Goal: Task Accomplishment & Management: Use online tool/utility

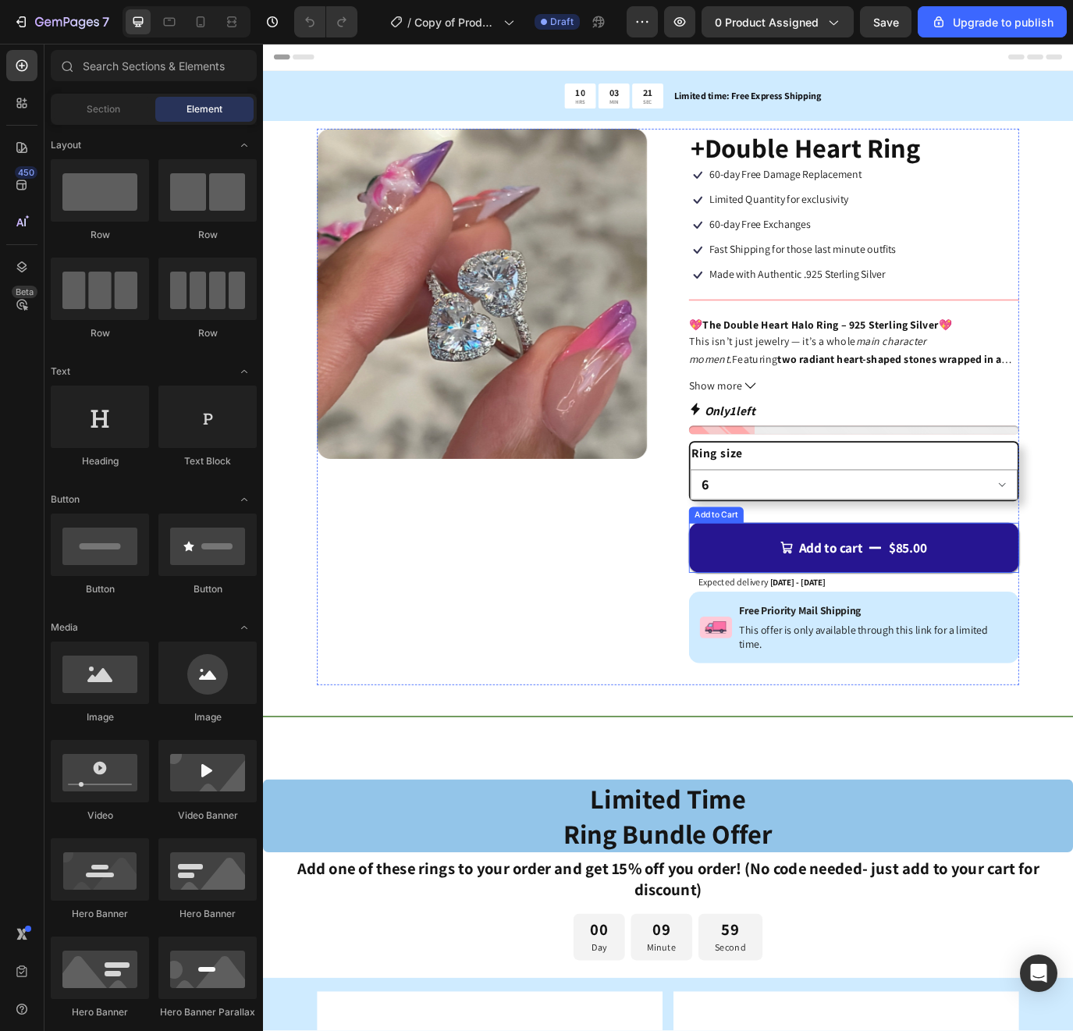
click at [811, 629] on button "Add to cart $85.00" at bounding box center [947, 627] width 382 height 58
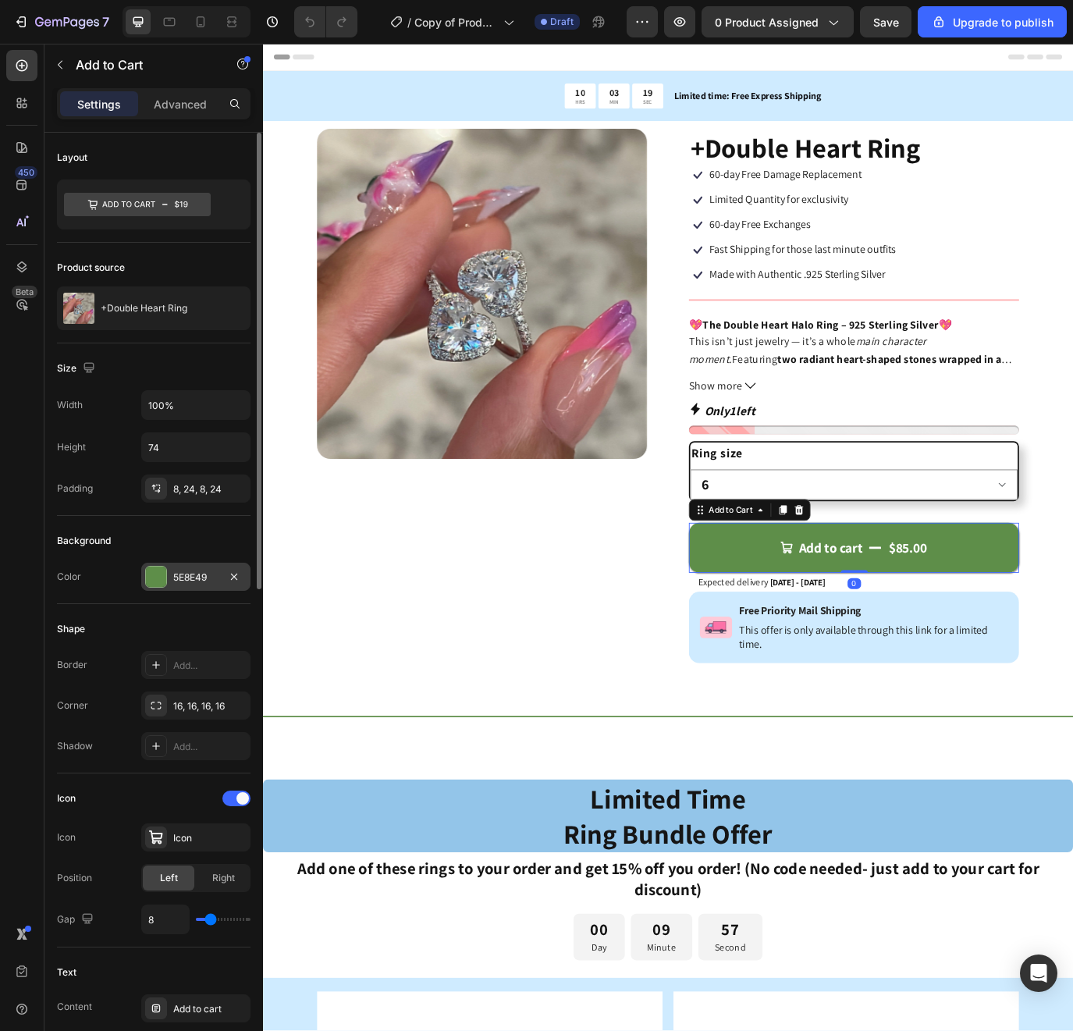
click at [190, 577] on div "5E8E49" at bounding box center [195, 578] width 45 height 14
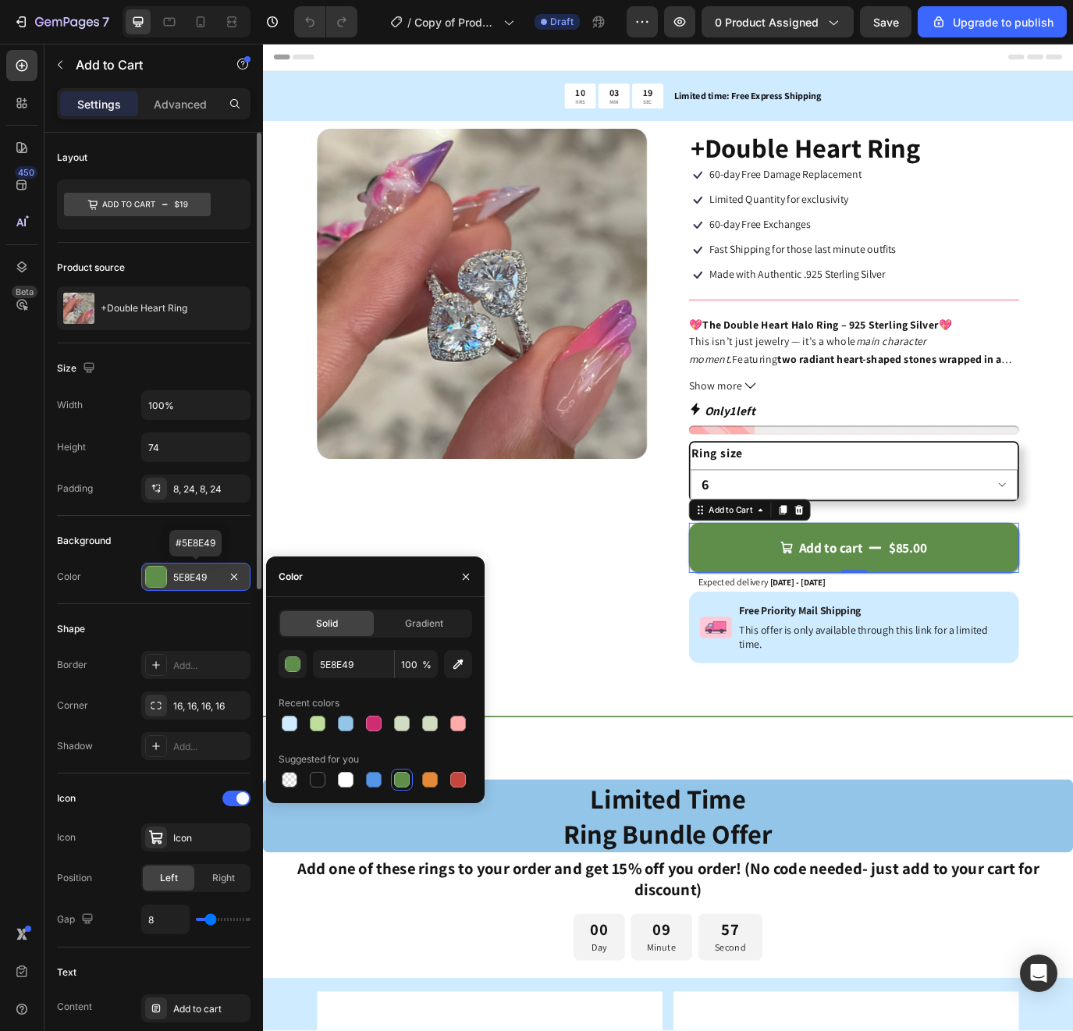
click at [205, 579] on div "5E8E49" at bounding box center [195, 578] width 45 height 14
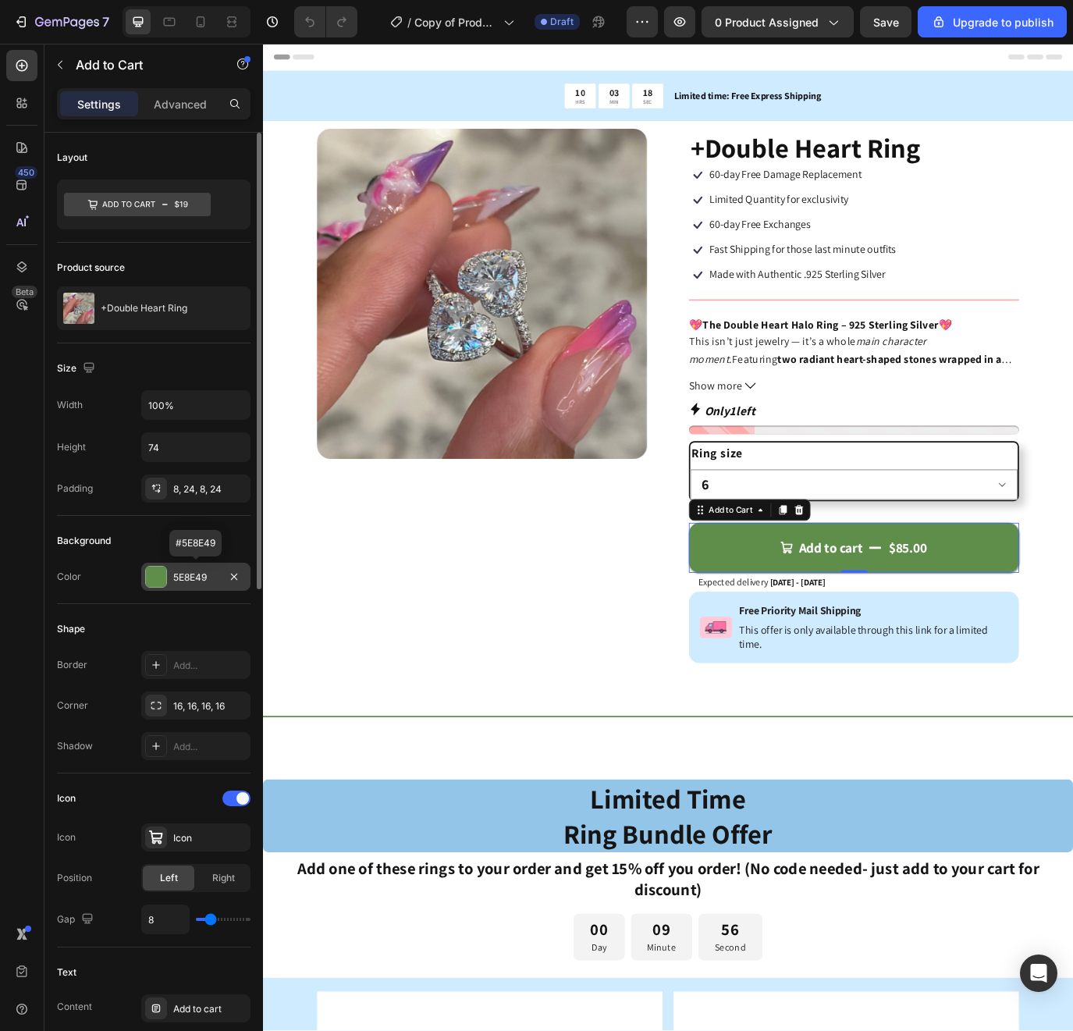
click at [205, 579] on div "5E8E49" at bounding box center [195, 578] width 45 height 14
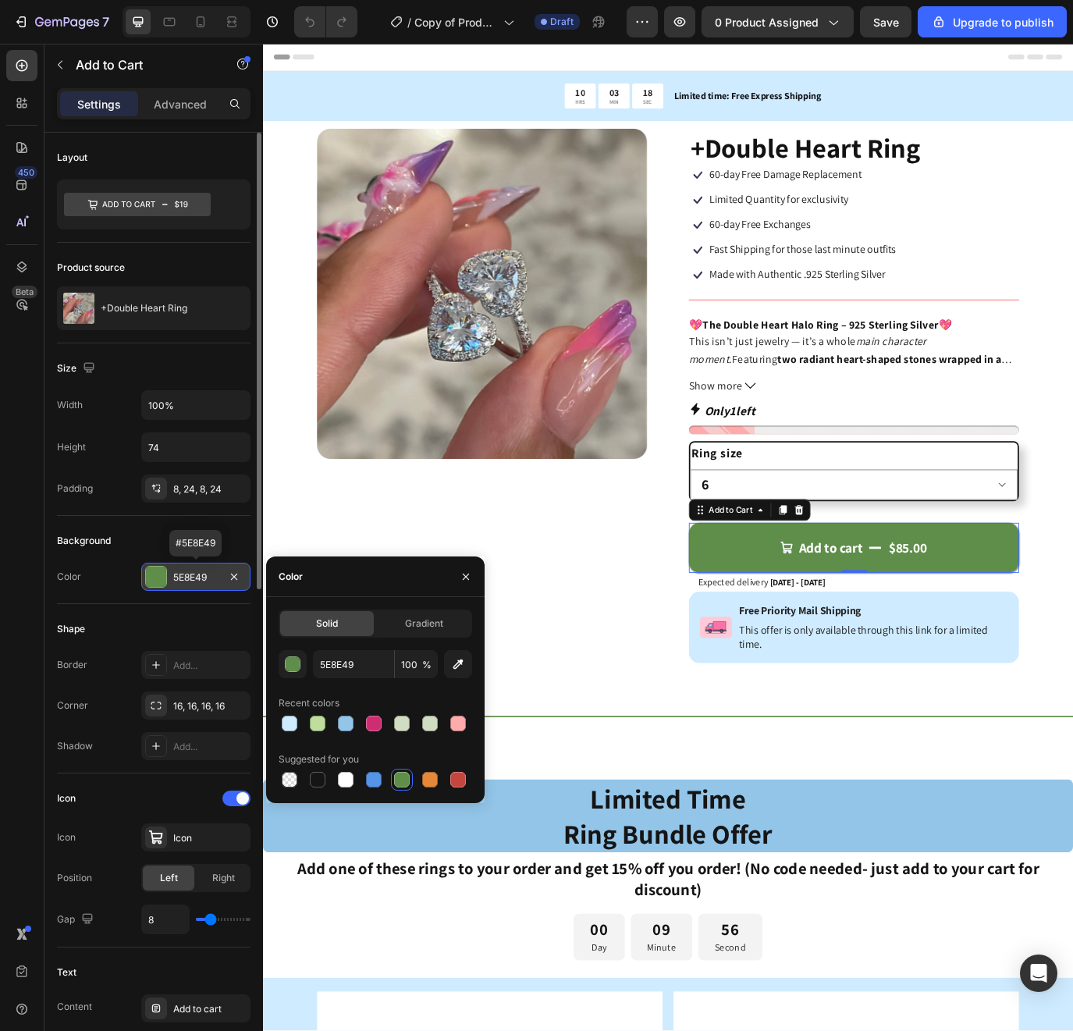
click at [205, 579] on div "5E8E49" at bounding box center [195, 578] width 45 height 14
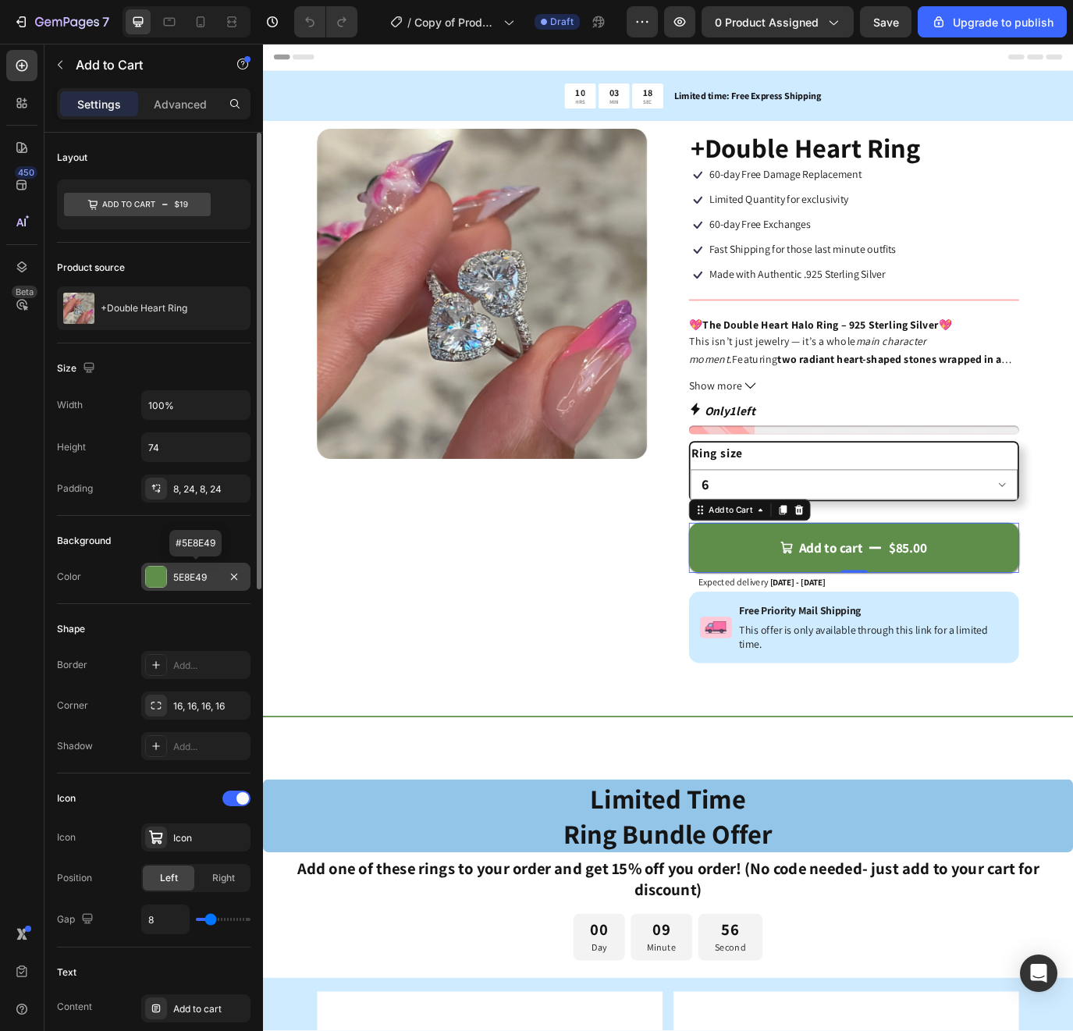
click at [205, 576] on div "5E8E49" at bounding box center [195, 578] width 45 height 14
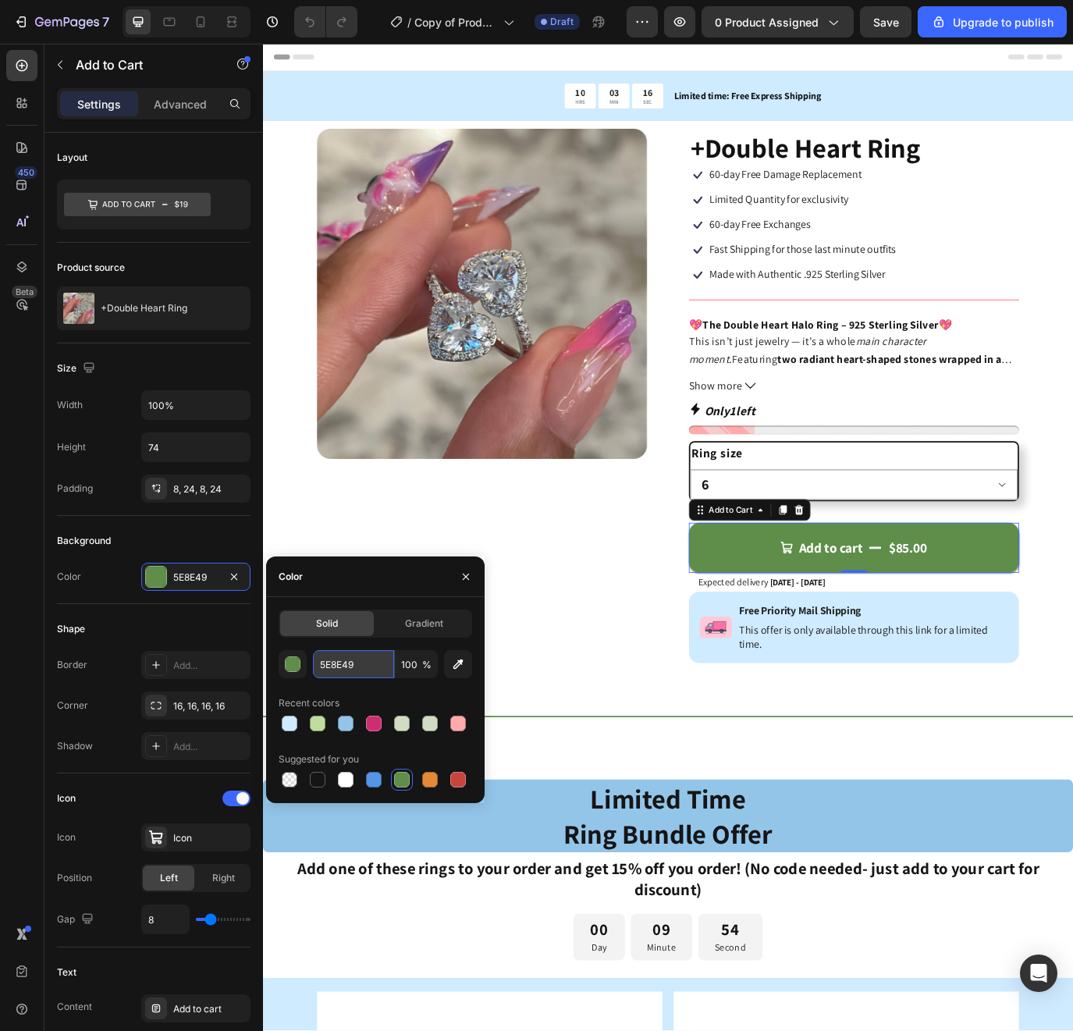
click at [327, 668] on input "5E8E49" at bounding box center [353, 664] width 81 height 28
click at [327, 667] on input "5E8E49" at bounding box center [353, 664] width 81 height 28
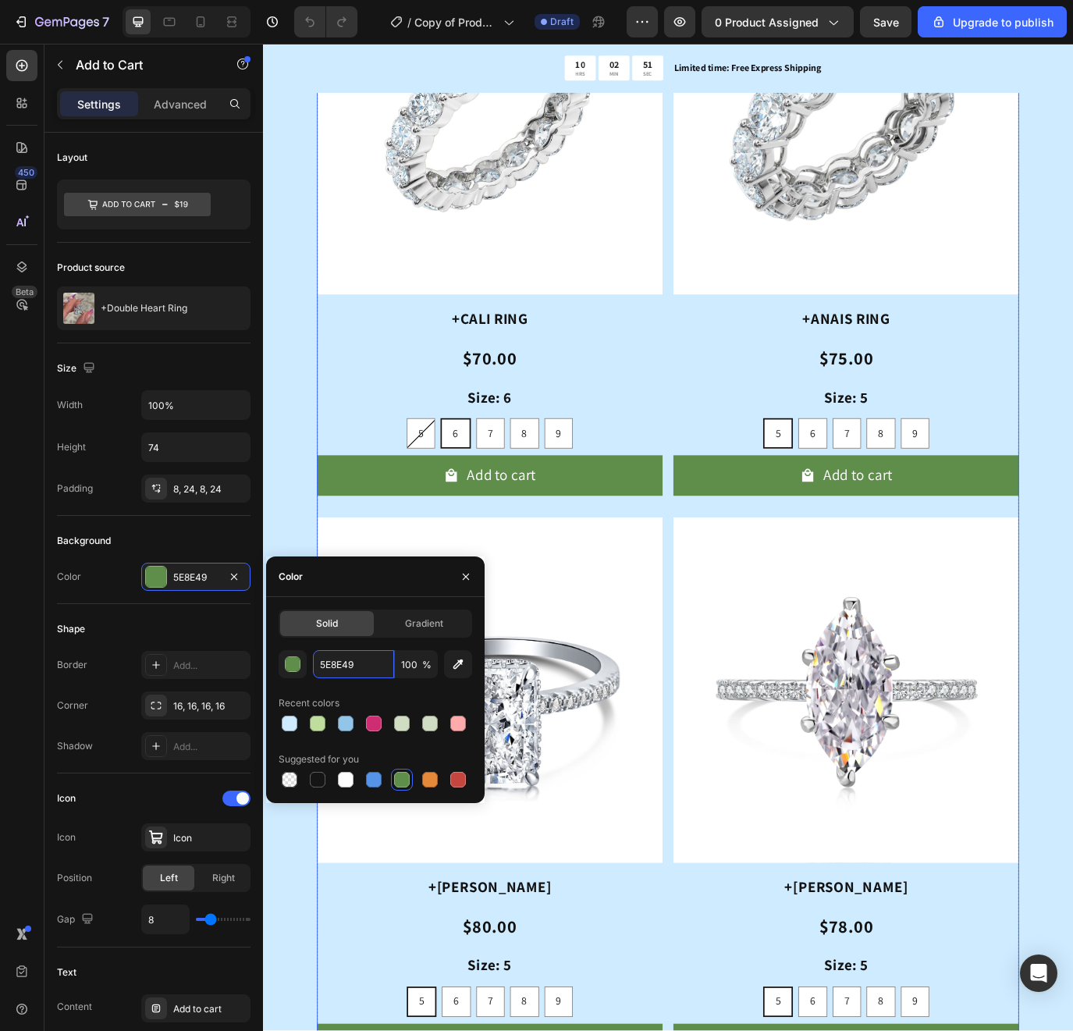
scroll to position [980, 0]
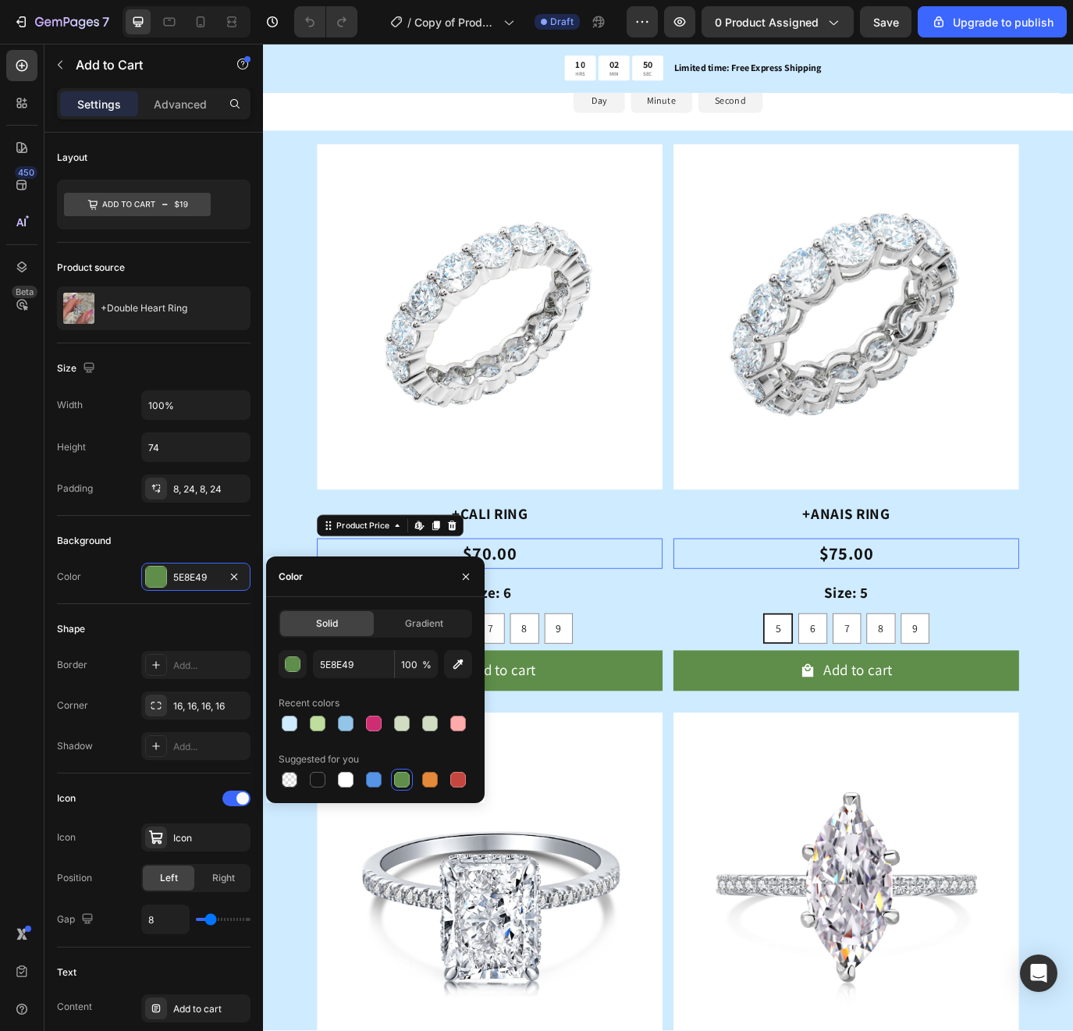
click at [667, 644] on div "$70.00" at bounding box center [526, 634] width 400 height 36
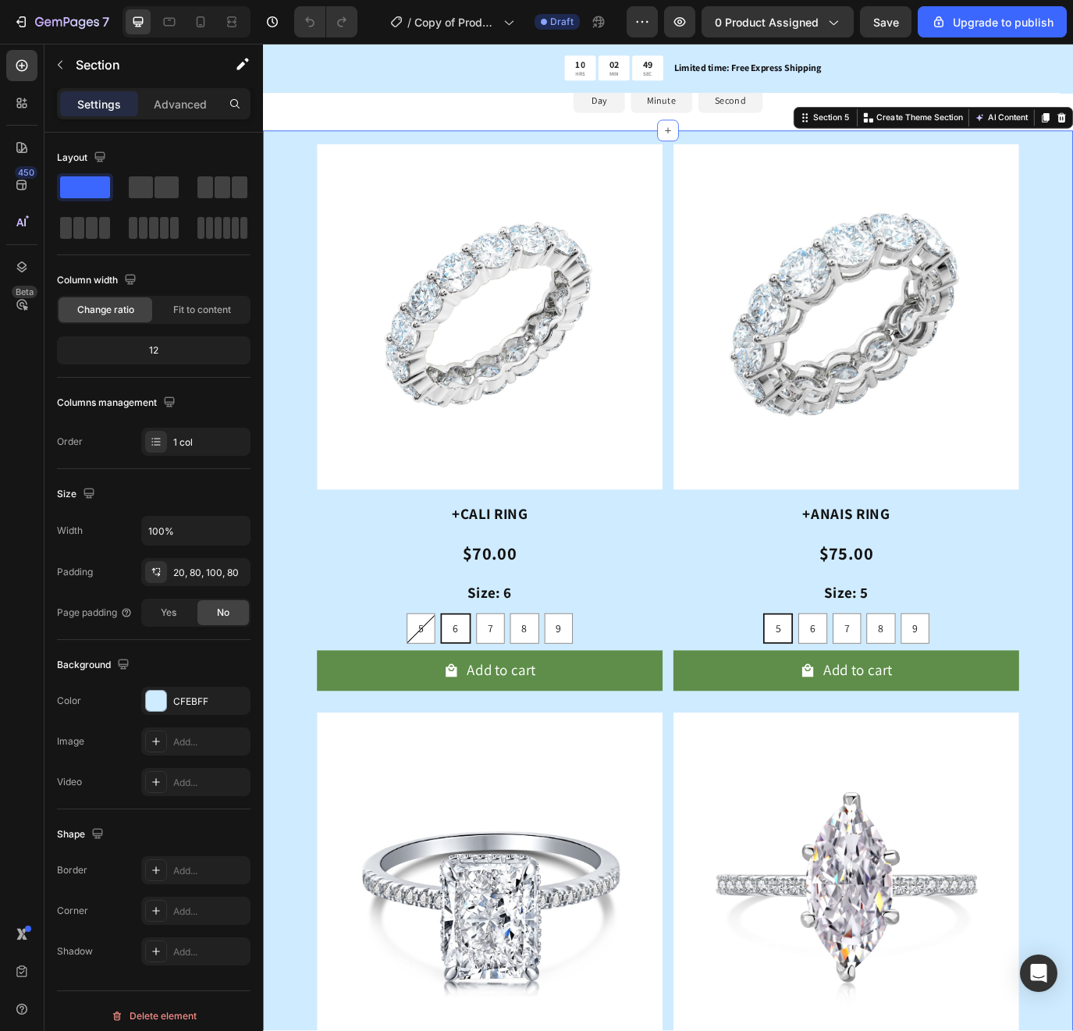
click at [295, 627] on div "Product Images +CALI RING Product Title $70.00 Product Price Product Price Size…" at bounding box center [731, 841] width 937 height 1394
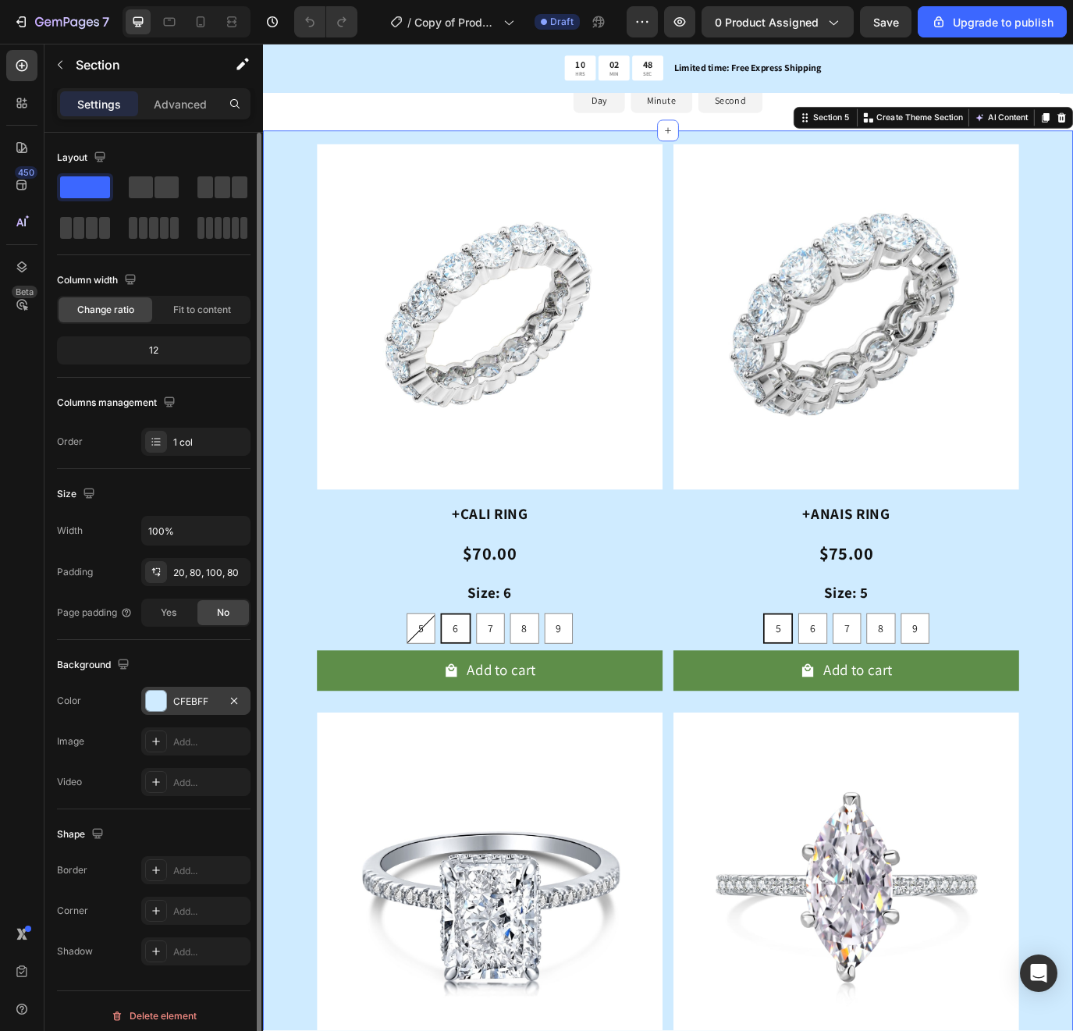
click at [179, 699] on div "CFEBFF" at bounding box center [195, 702] width 45 height 14
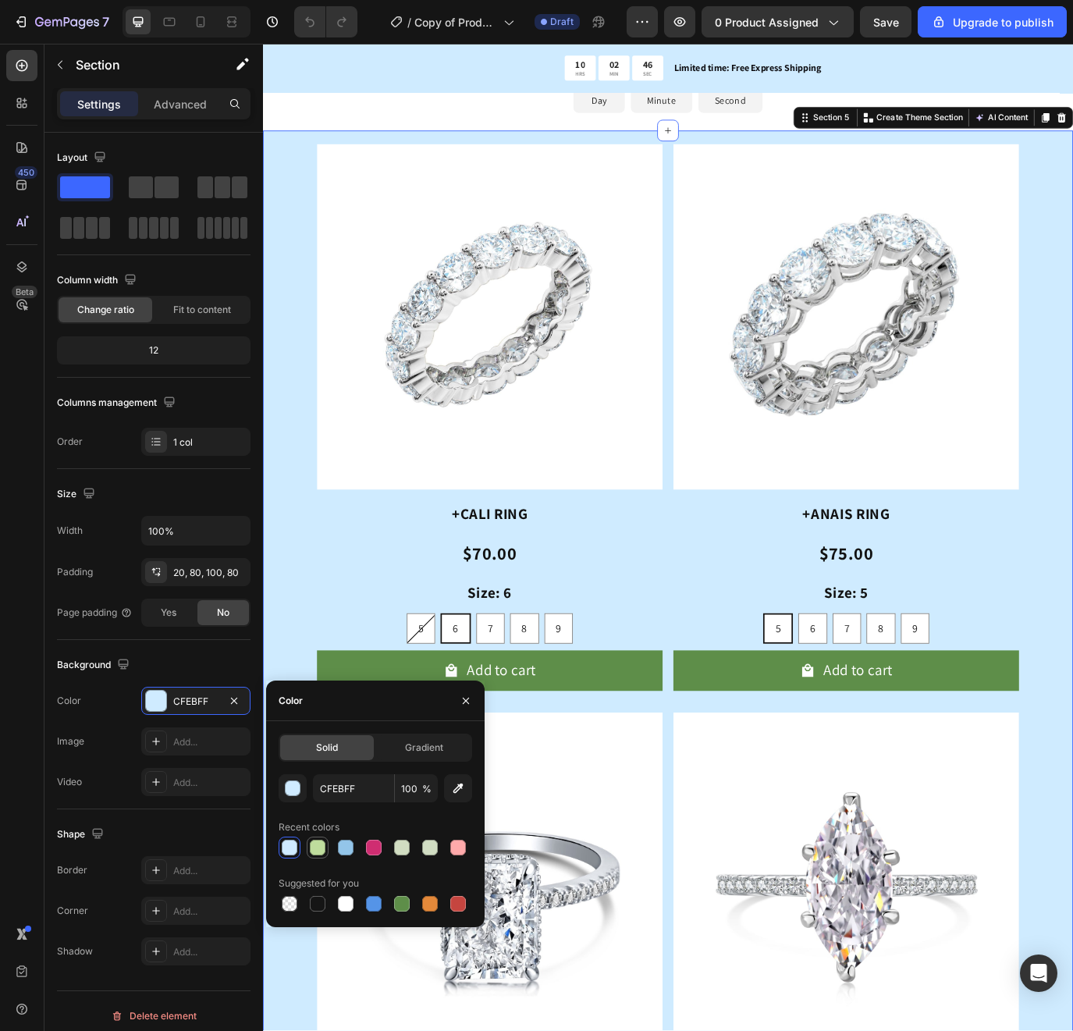
click at [314, 844] on div at bounding box center [318, 848] width 16 height 16
type input "BFDD9D"
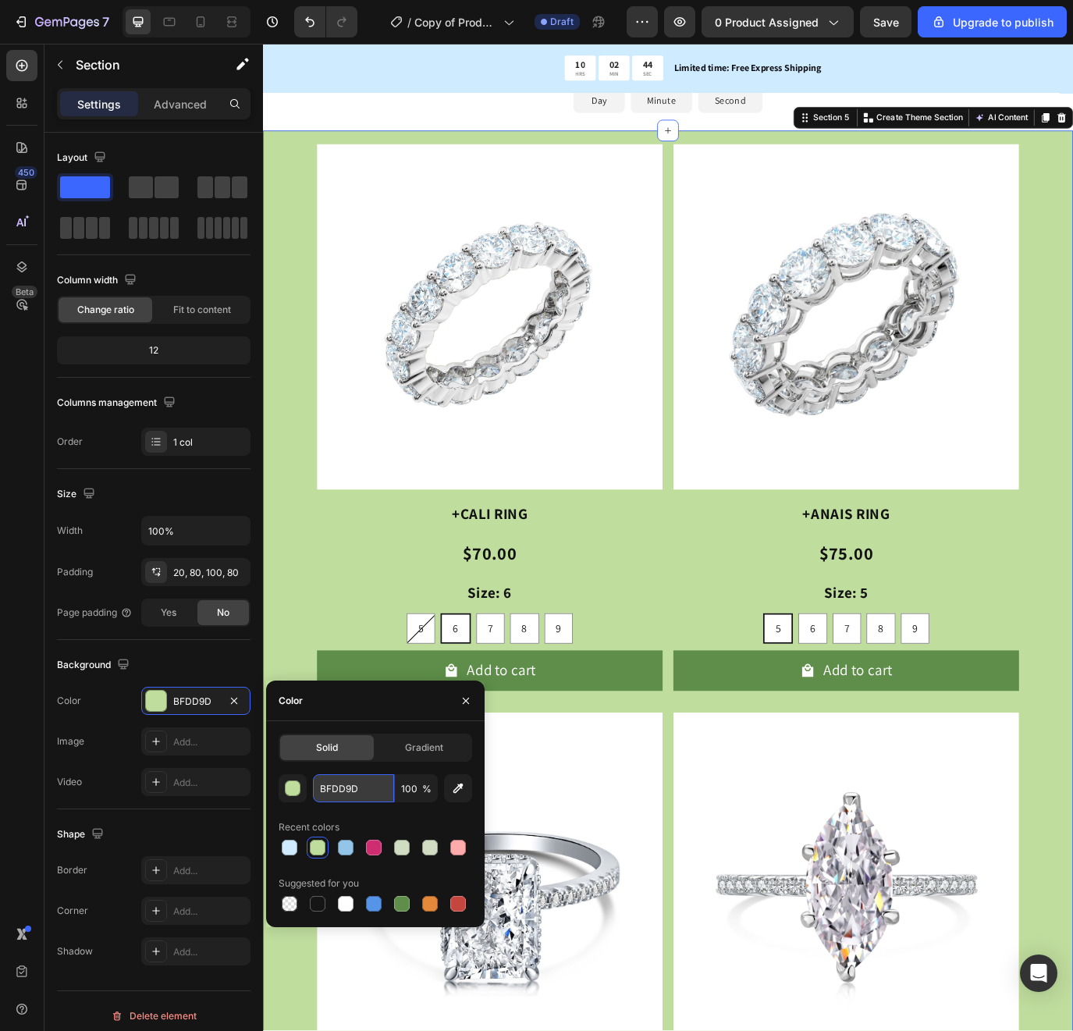
click at [352, 792] on input "BFDD9D" at bounding box center [353, 788] width 81 height 28
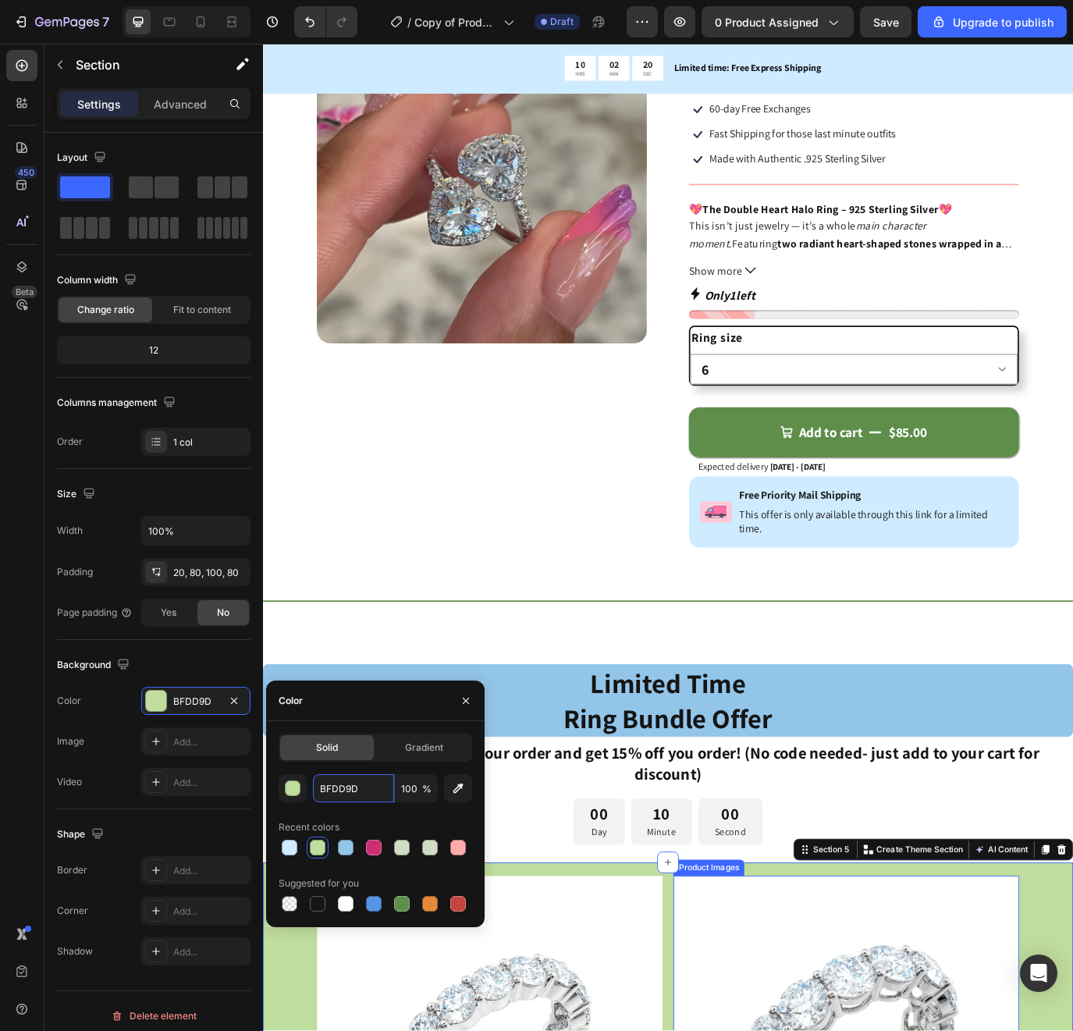
scroll to position [0, 0]
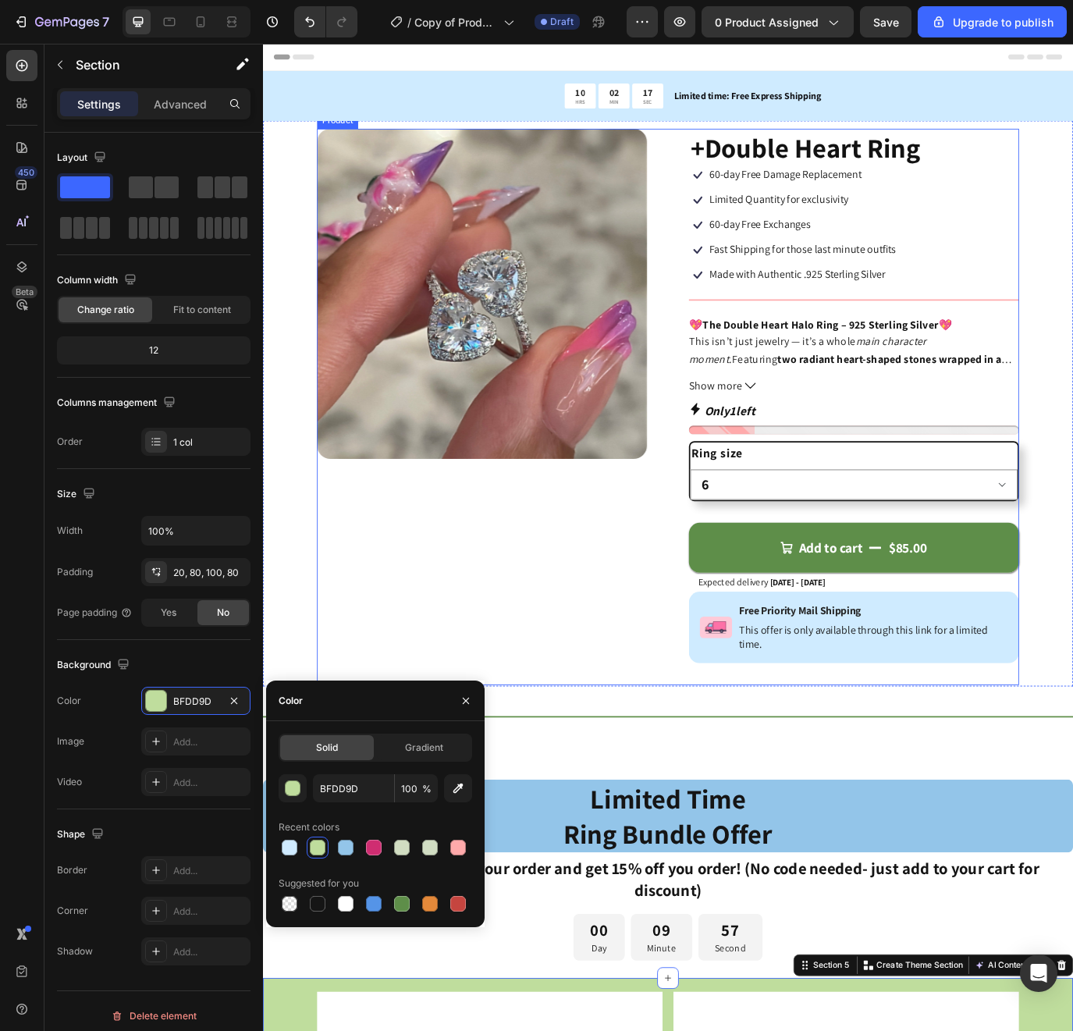
click at [948, 500] on div "+Double Heart Ring Product Title Icon 60-day Free Damage Replacement Text Block…" at bounding box center [947, 464] width 382 height 644
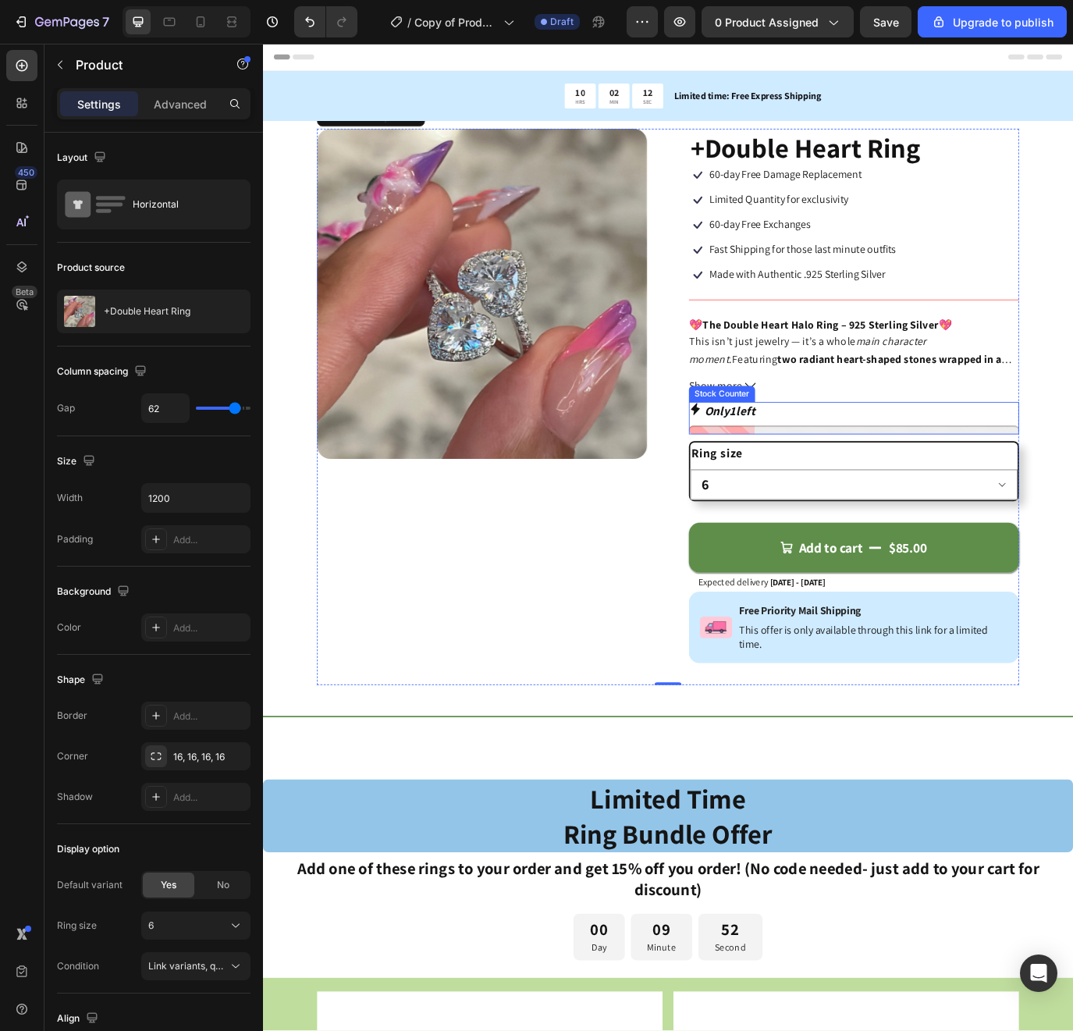
click at [897, 488] on div at bounding box center [947, 491] width 382 height 10
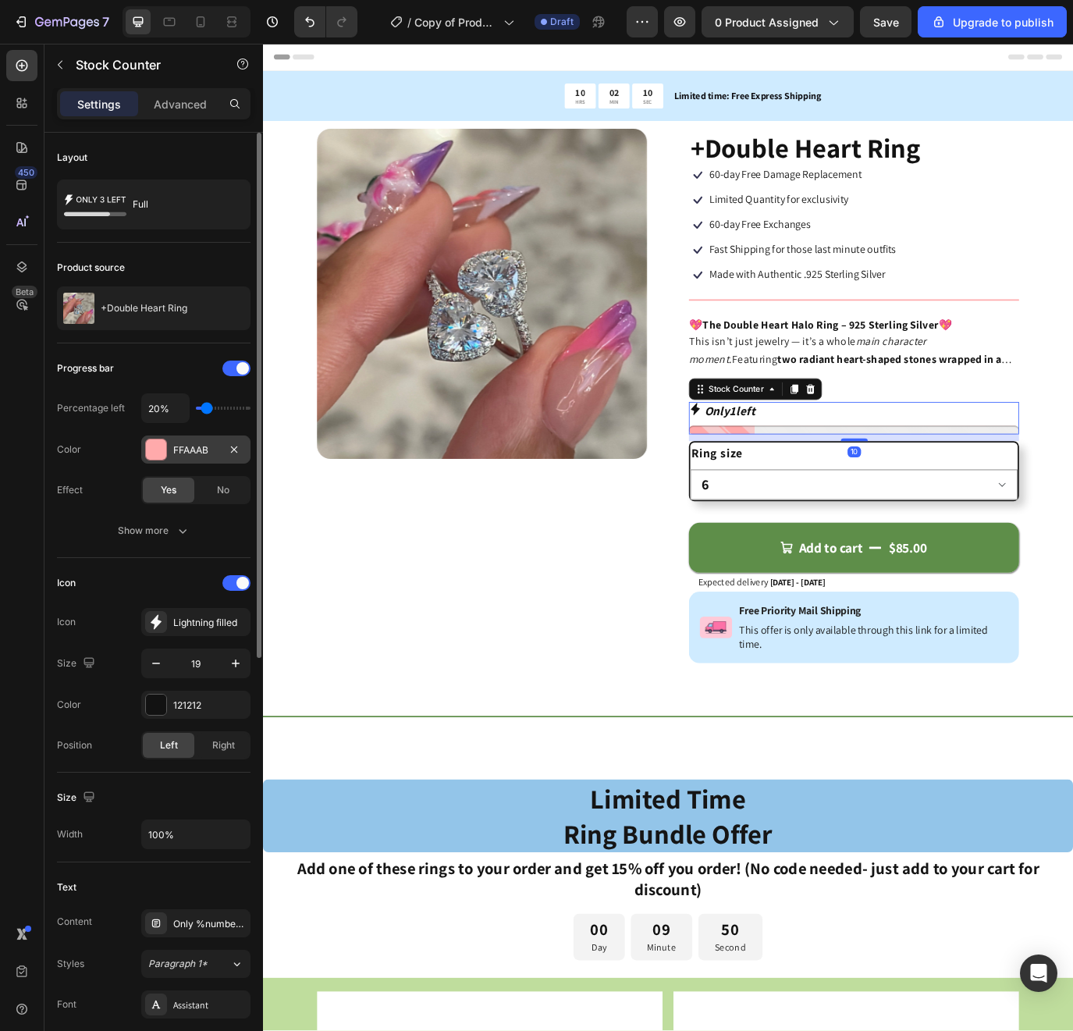
click at [217, 447] on div "FFAAAB" at bounding box center [195, 450] width 45 height 14
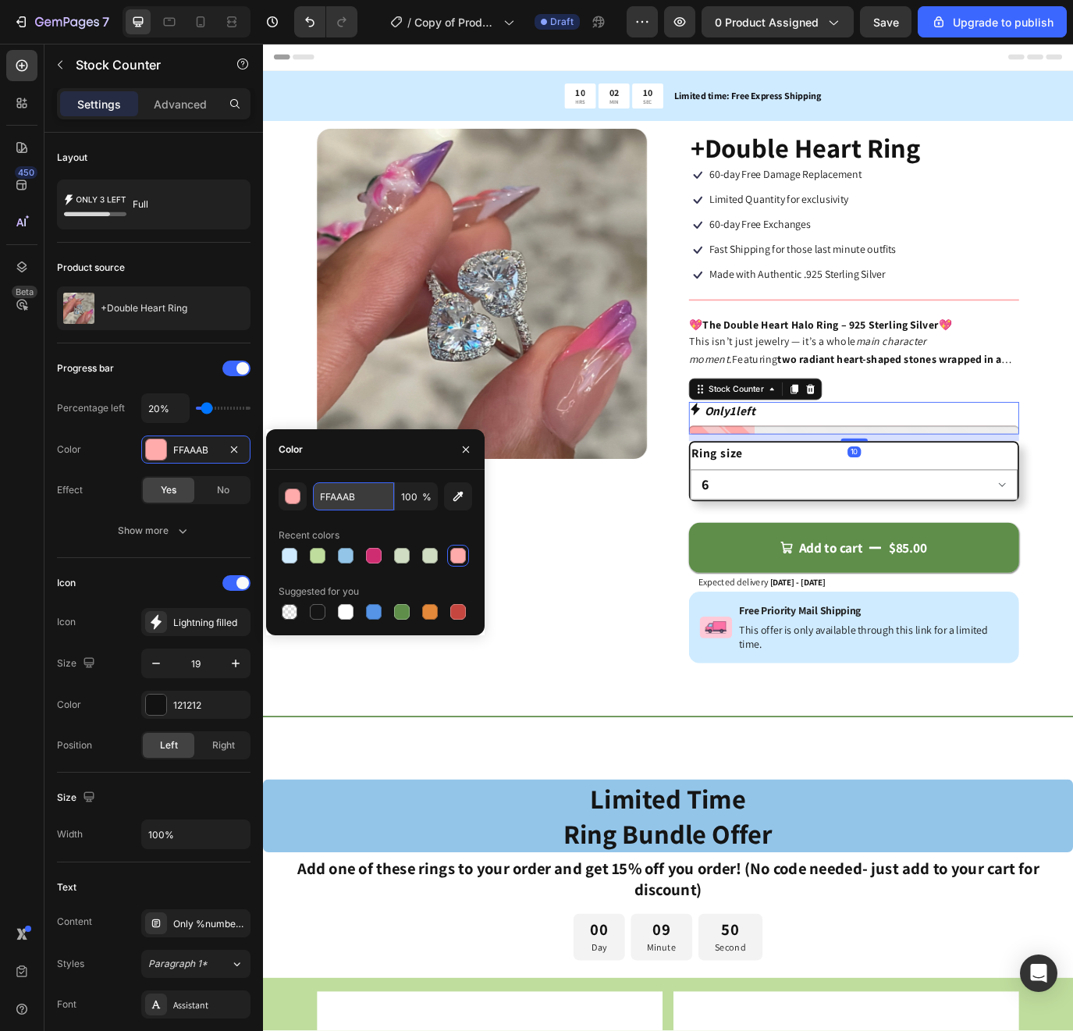
click at [356, 500] on input "FFAAAB" at bounding box center [353, 496] width 81 height 28
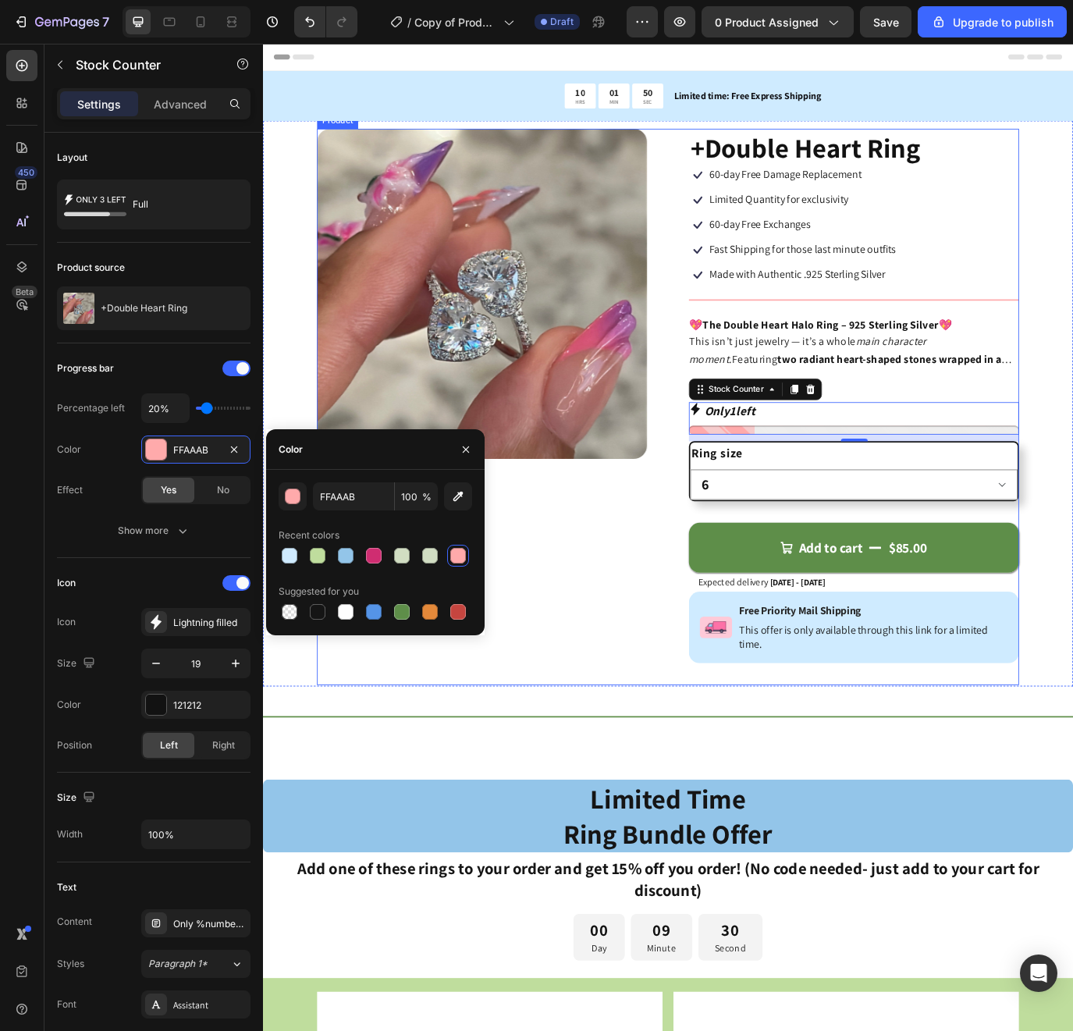
click at [624, 780] on div "Product Images" at bounding box center [517, 464] width 382 height 644
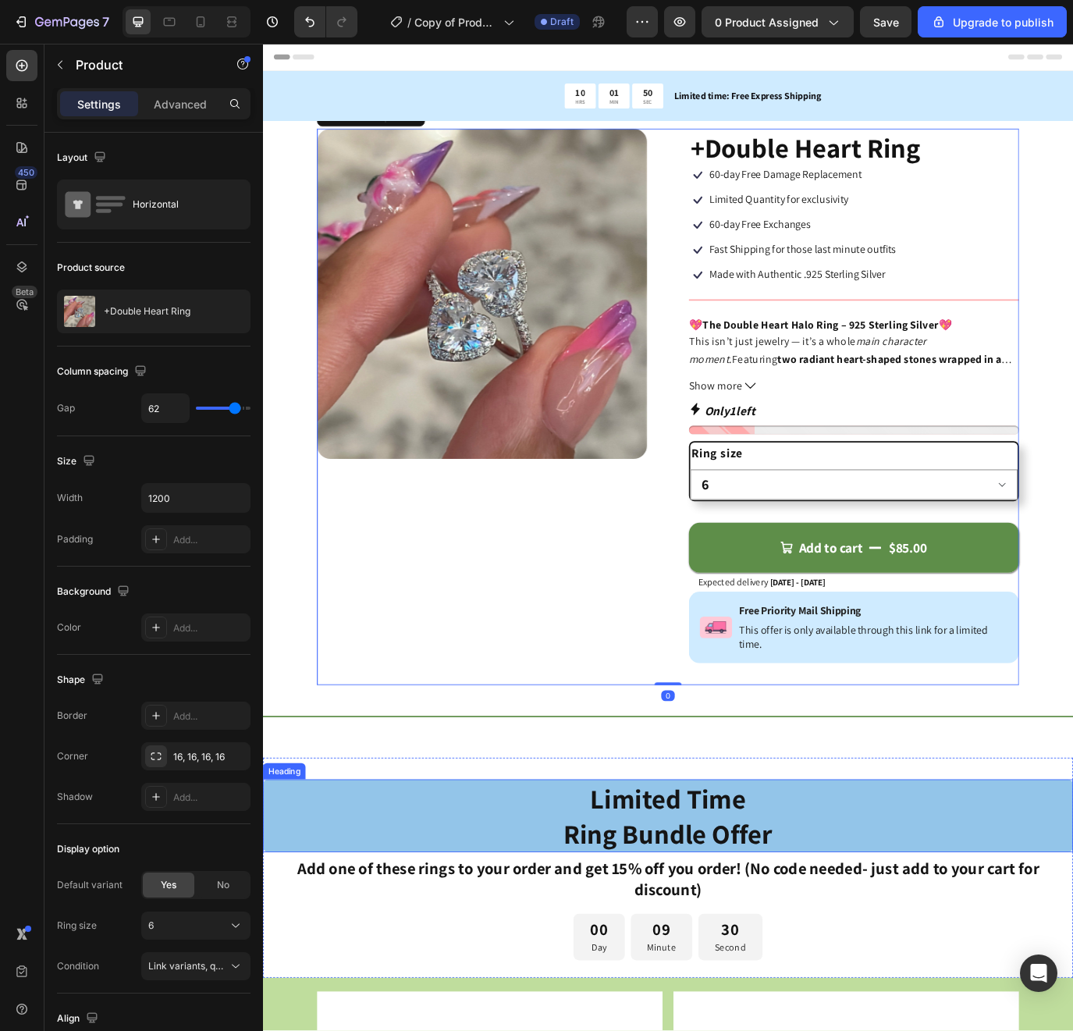
click at [482, 895] on h2 "Limited Time Ring Bundle Offer" at bounding box center [731, 937] width 937 height 84
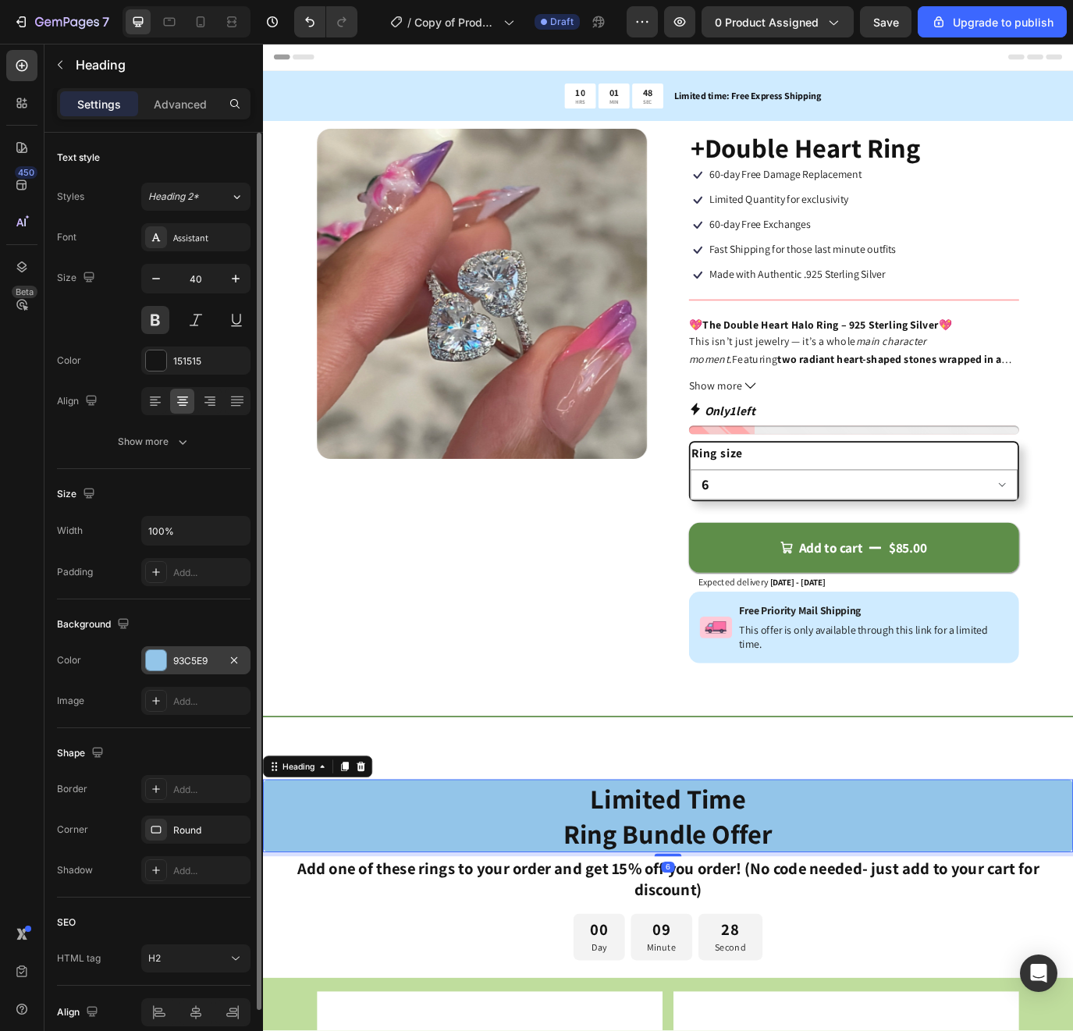
click at [193, 657] on div "93C5E9" at bounding box center [195, 661] width 45 height 14
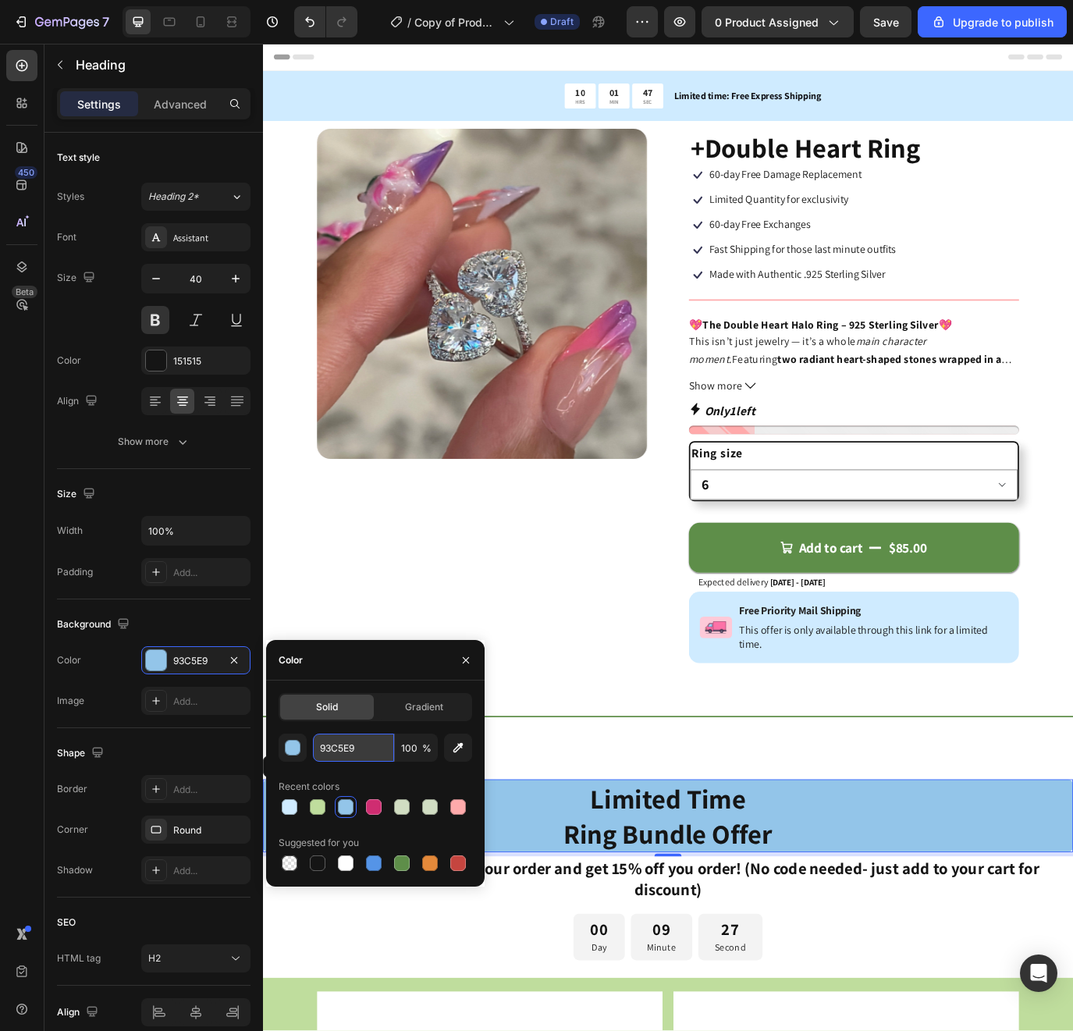
click at [354, 745] on input "93C5E9" at bounding box center [353, 748] width 81 height 28
paste input "F94D00"
type input "F94D00"
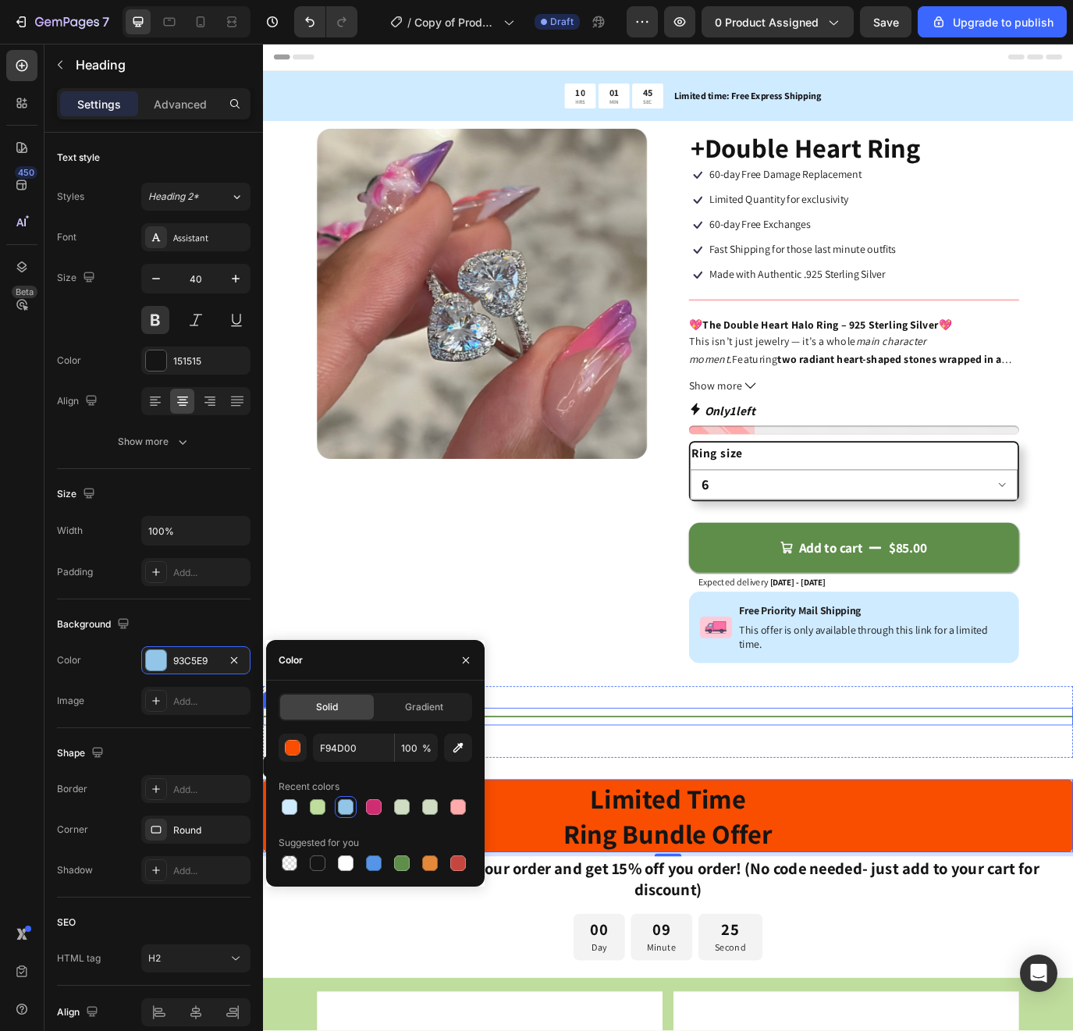
click at [674, 821] on div at bounding box center [731, 822] width 937 height 2
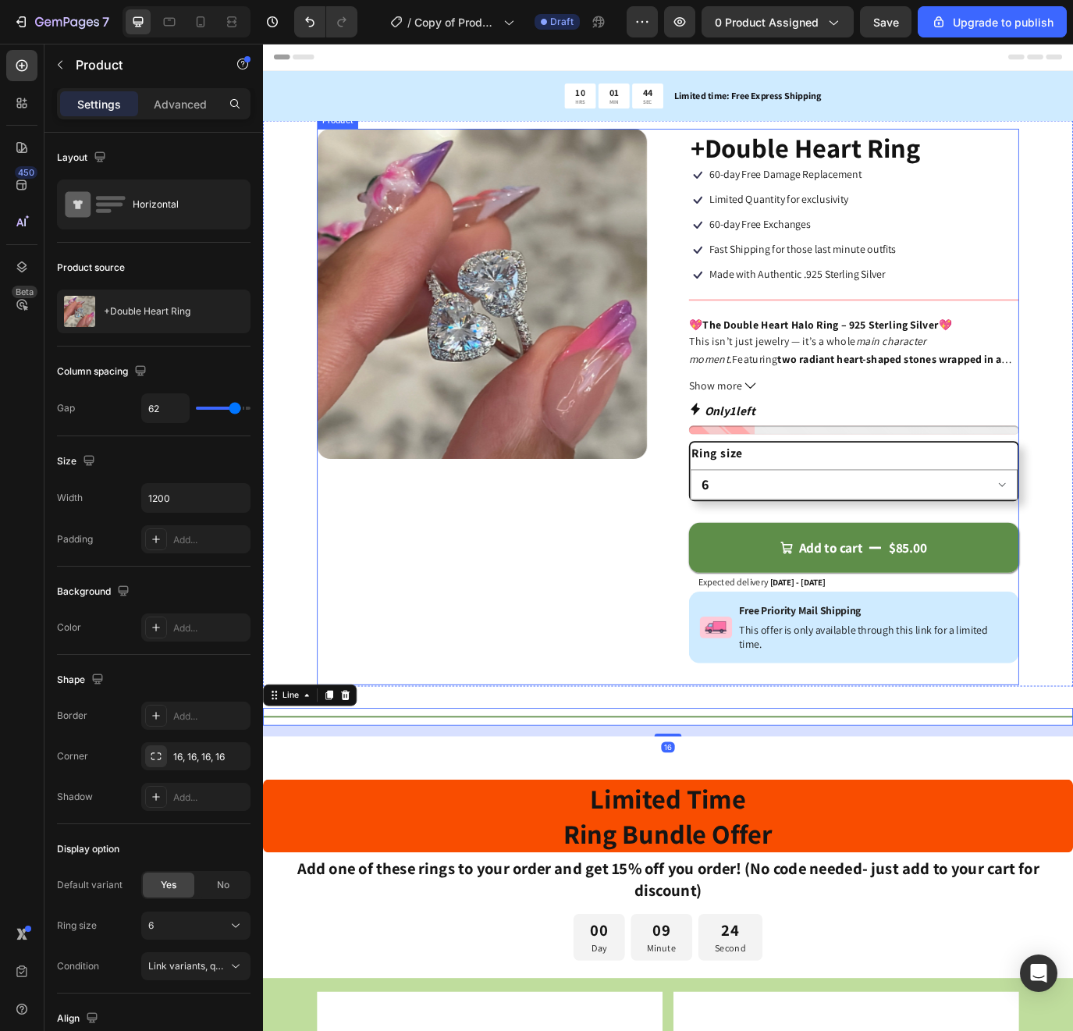
click at [652, 706] on div "Product Images" at bounding box center [517, 464] width 382 height 644
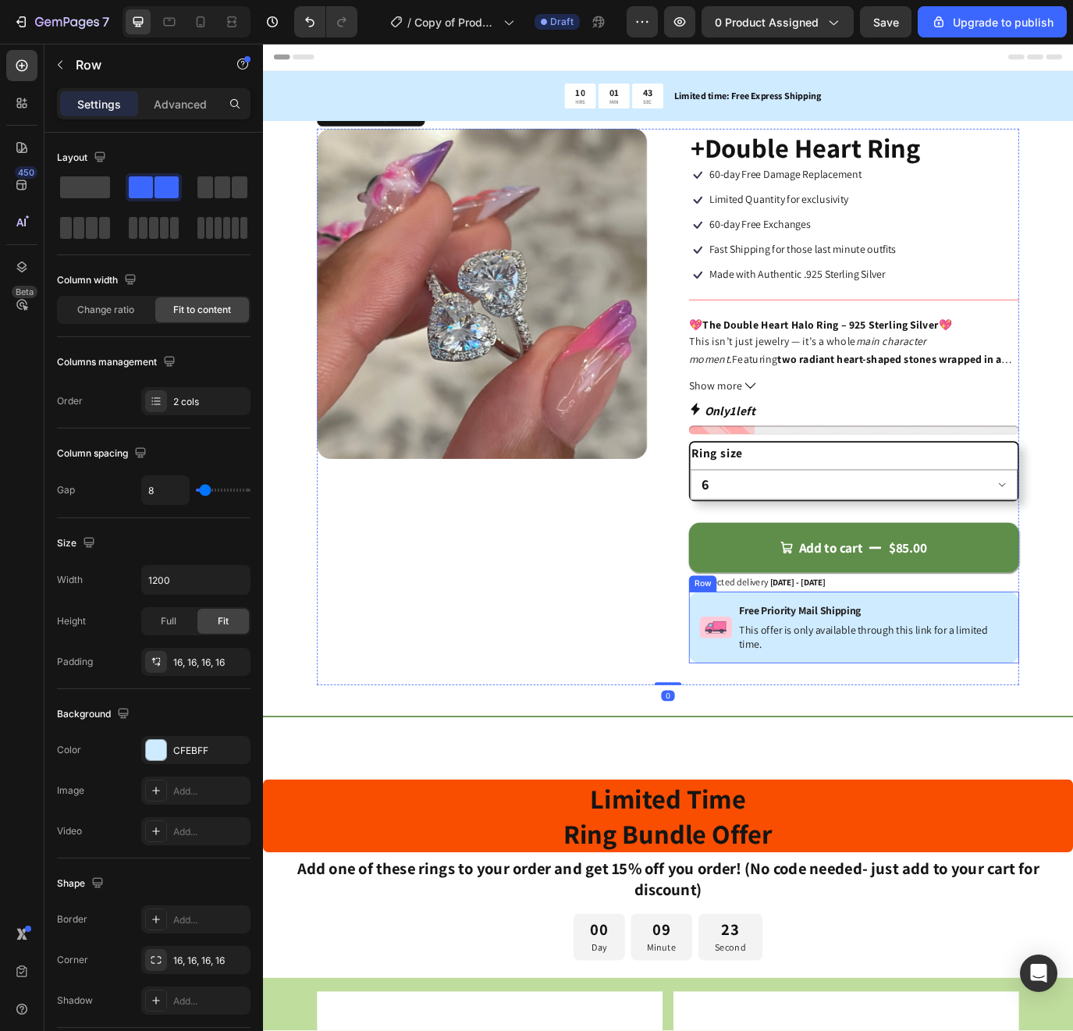
click at [789, 685] on div "Image Free Priority Mail Shipping Text Block This offer is only available throu…" at bounding box center [947, 719] width 382 height 83
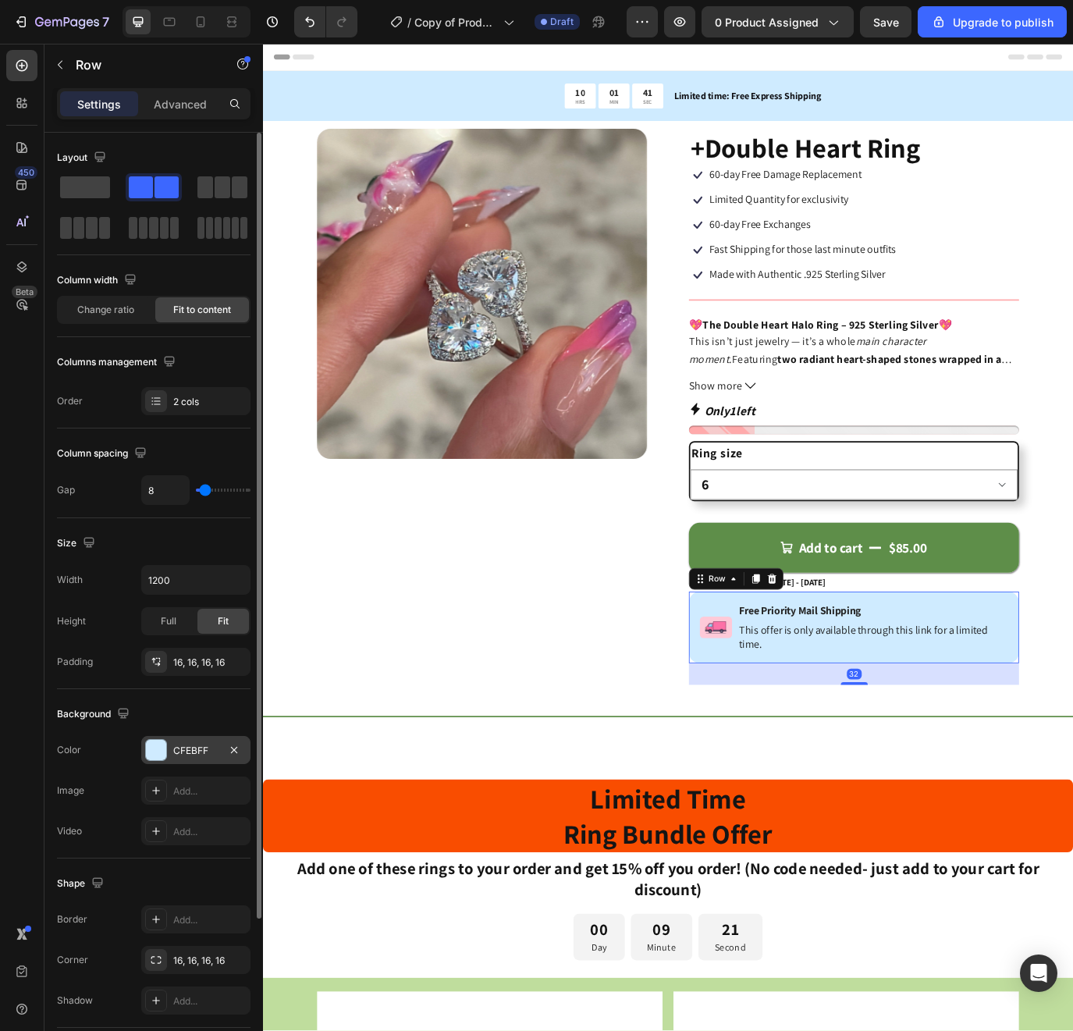
click at [188, 756] on div "CFEBFF" at bounding box center [195, 751] width 45 height 14
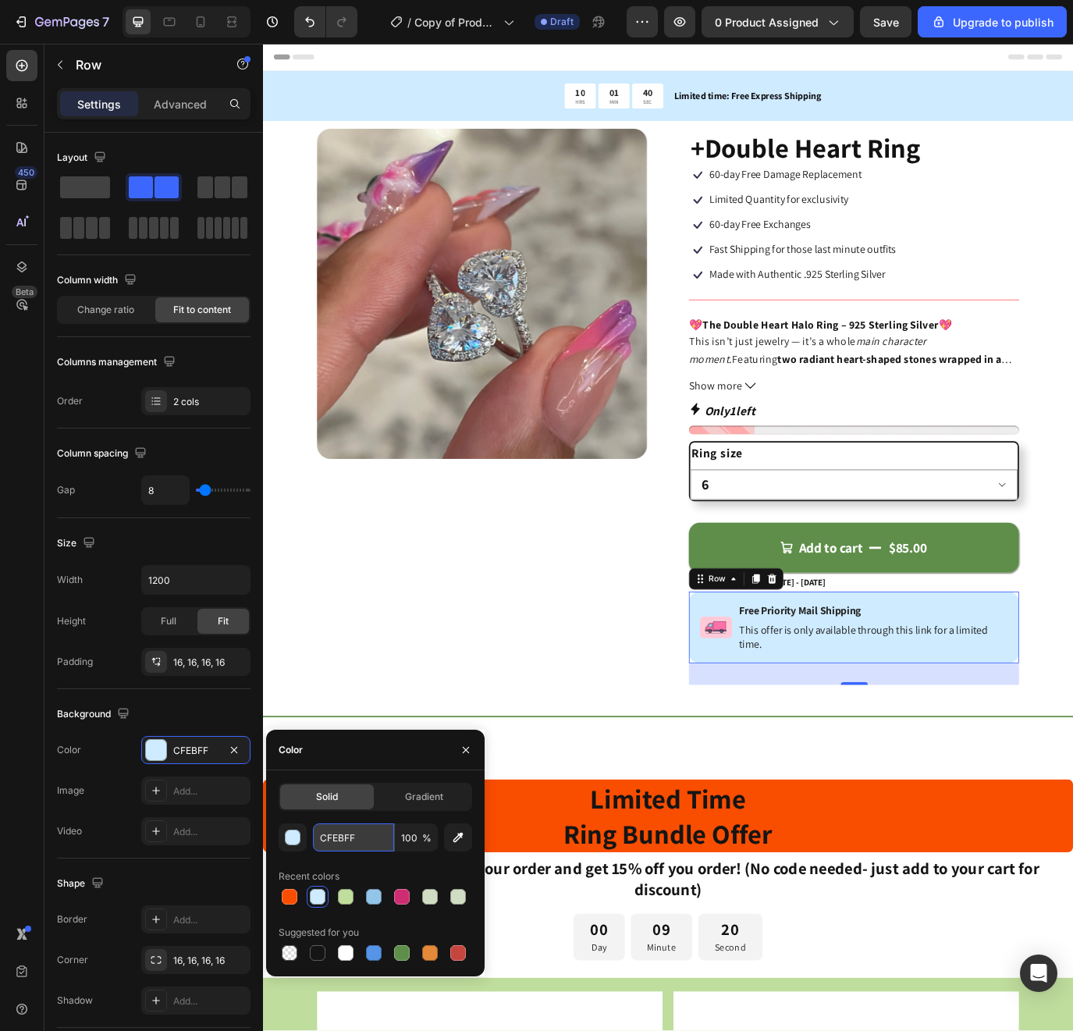
click at [350, 831] on input "CFEBFF" at bounding box center [353, 838] width 81 height 28
paste input "F94D00"
type input "F94D00"
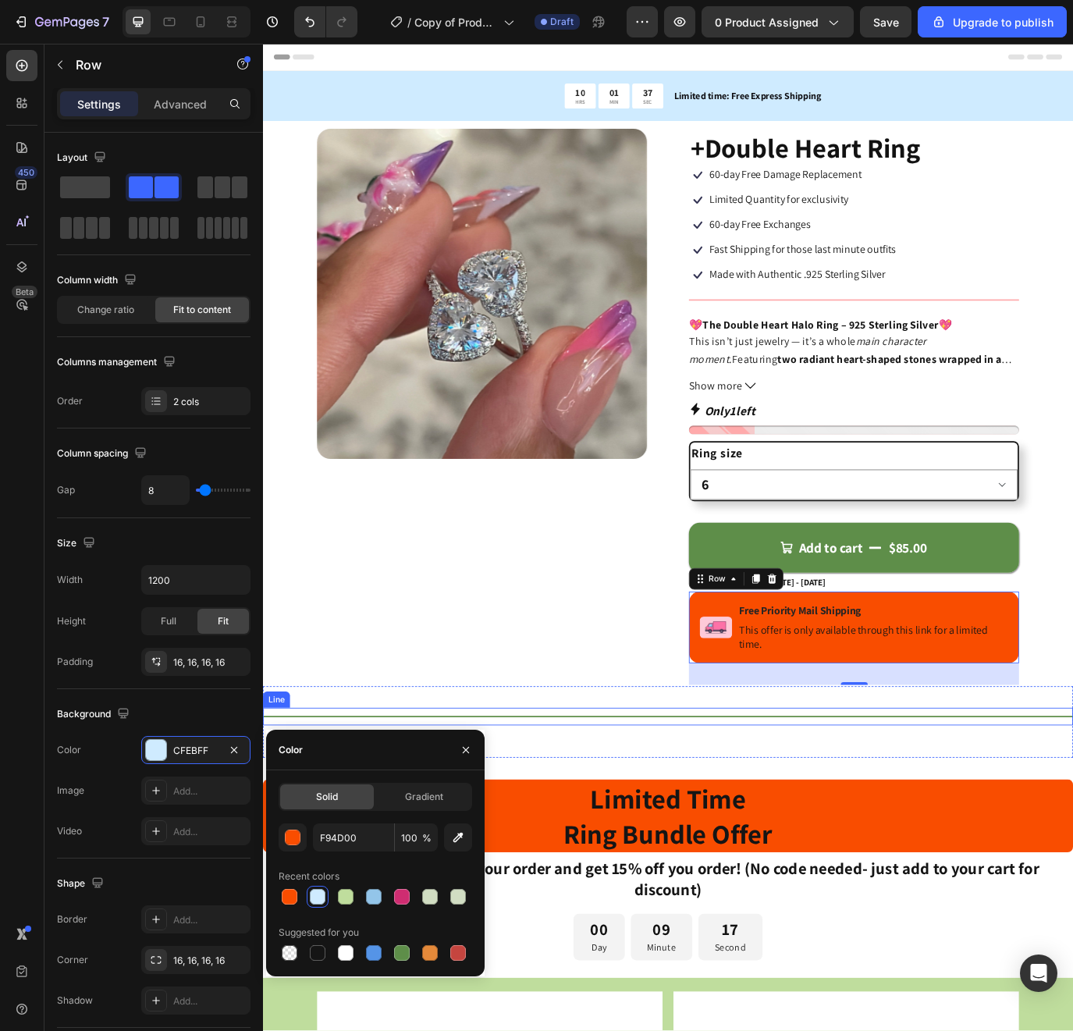
click at [646, 815] on div "Title Line" at bounding box center [731, 822] width 937 height 20
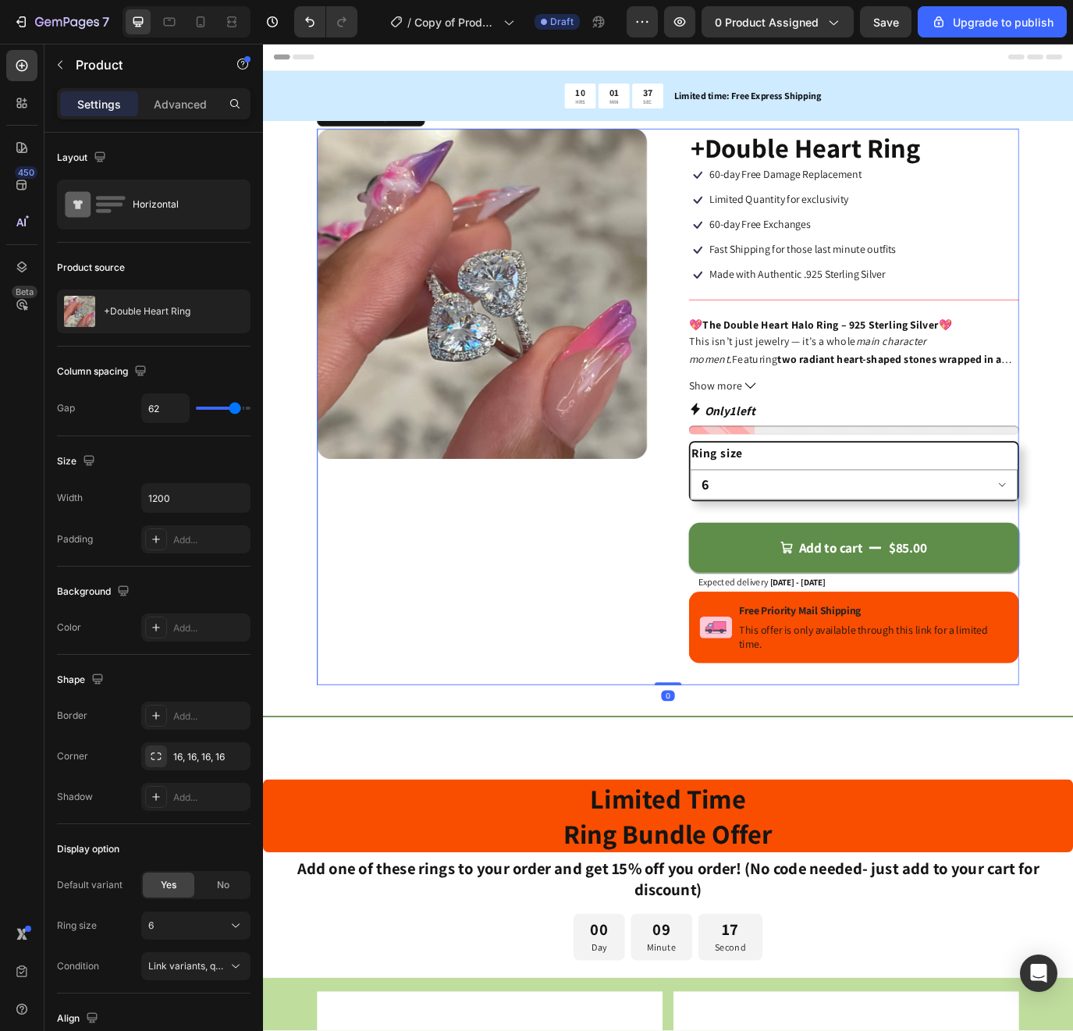
click at [611, 736] on div "Product Images" at bounding box center [517, 464] width 382 height 644
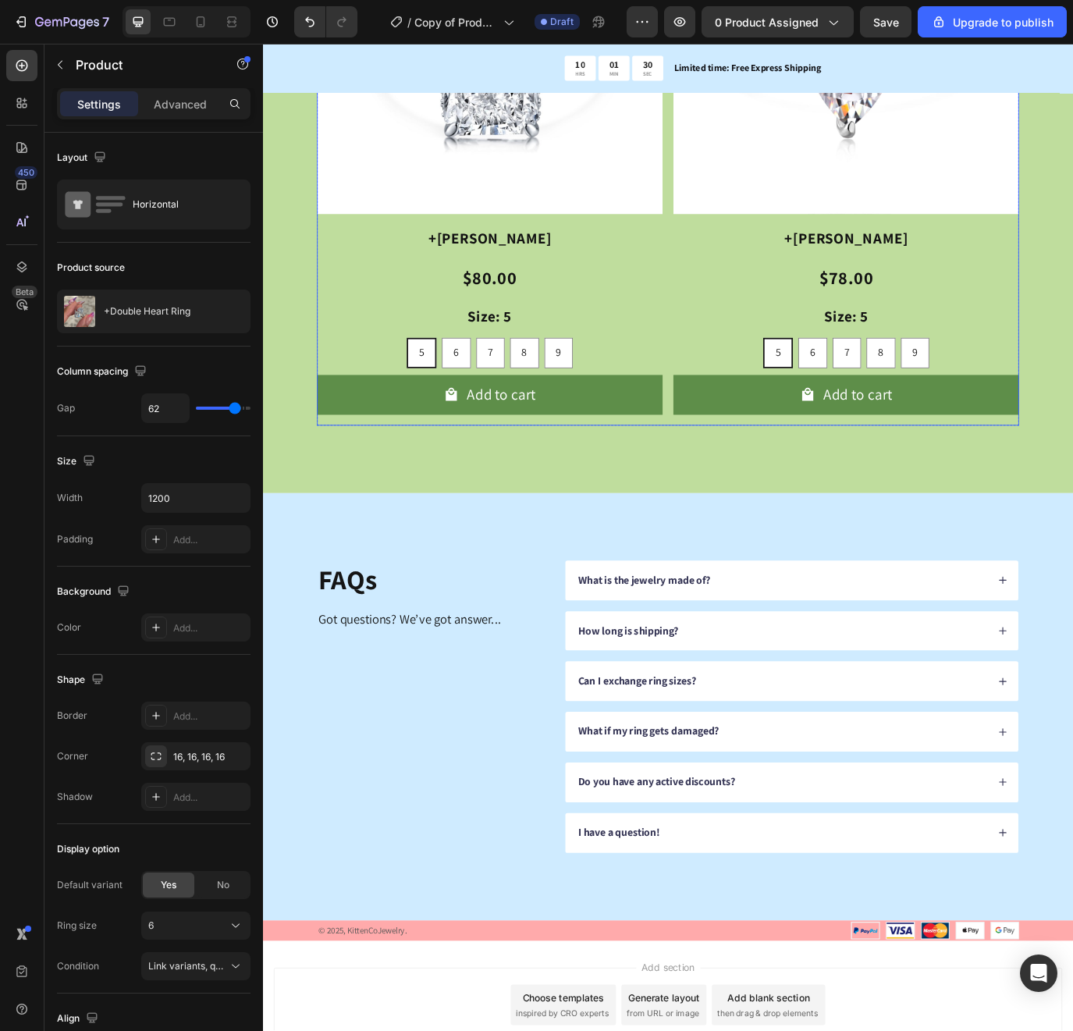
scroll to position [2064, 0]
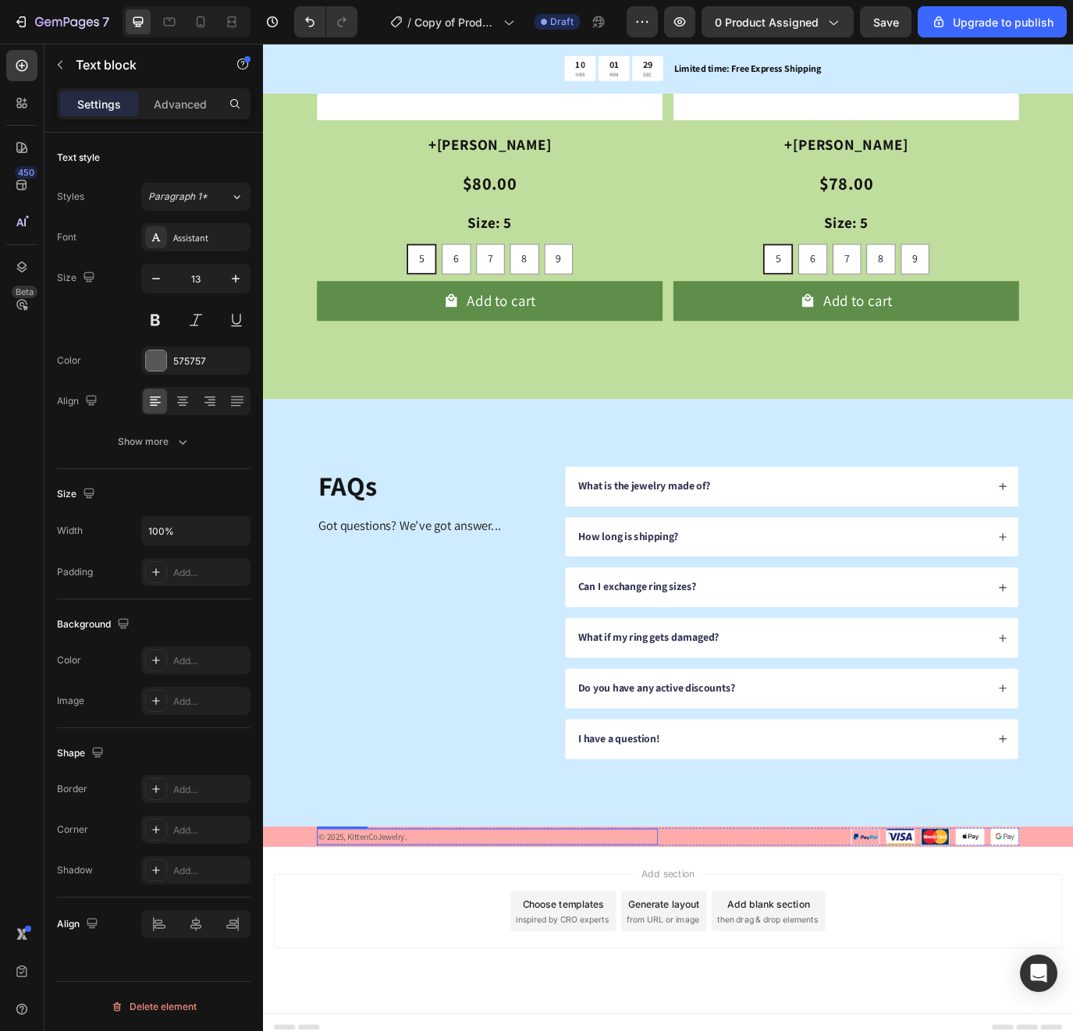
click at [486, 953] on p "© 2025, KittenCoJewelry." at bounding box center [522, 961] width 391 height 16
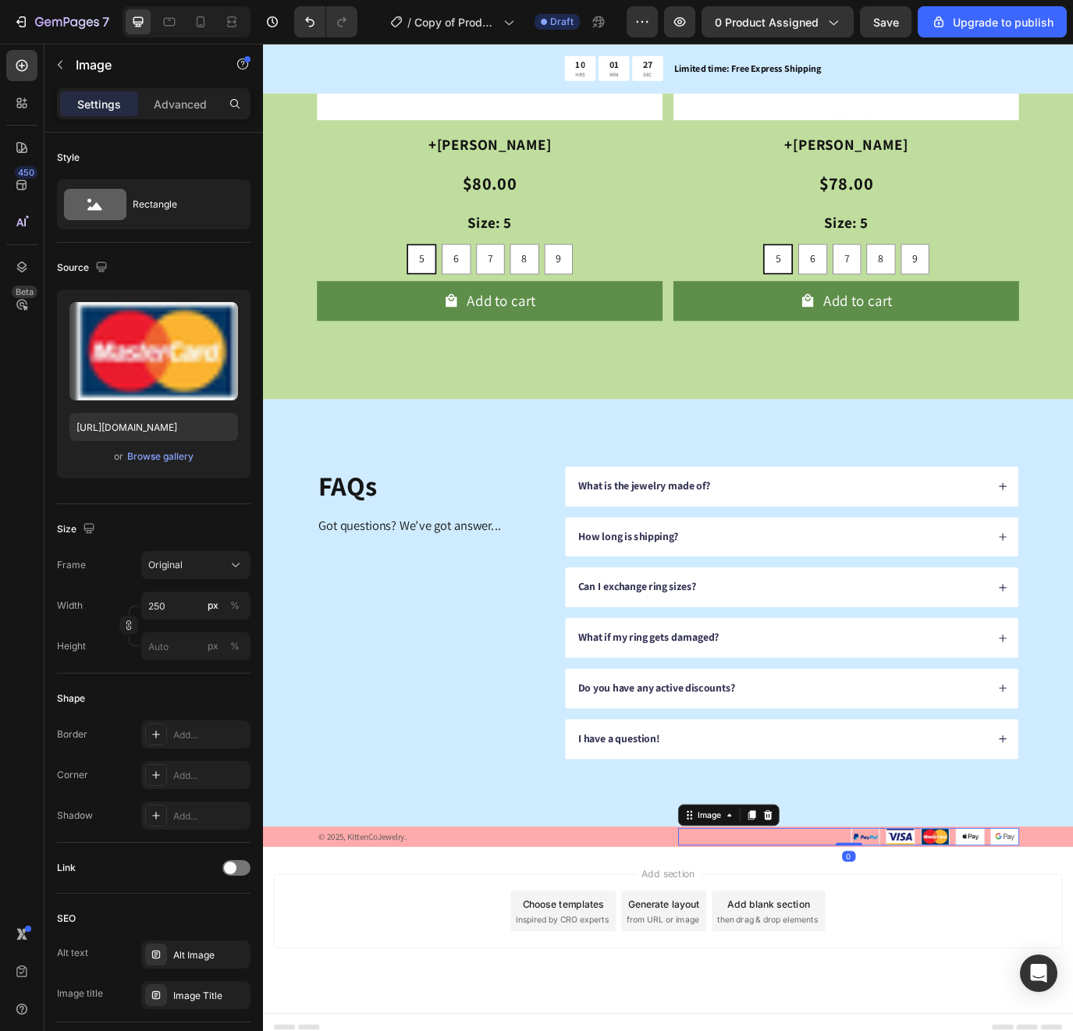
click at [774, 951] on div at bounding box center [940, 961] width 394 height 21
click at [717, 951] on div "© 2025, KittenCoJewelry. Text block Image Row 0" at bounding box center [732, 961] width 812 height 21
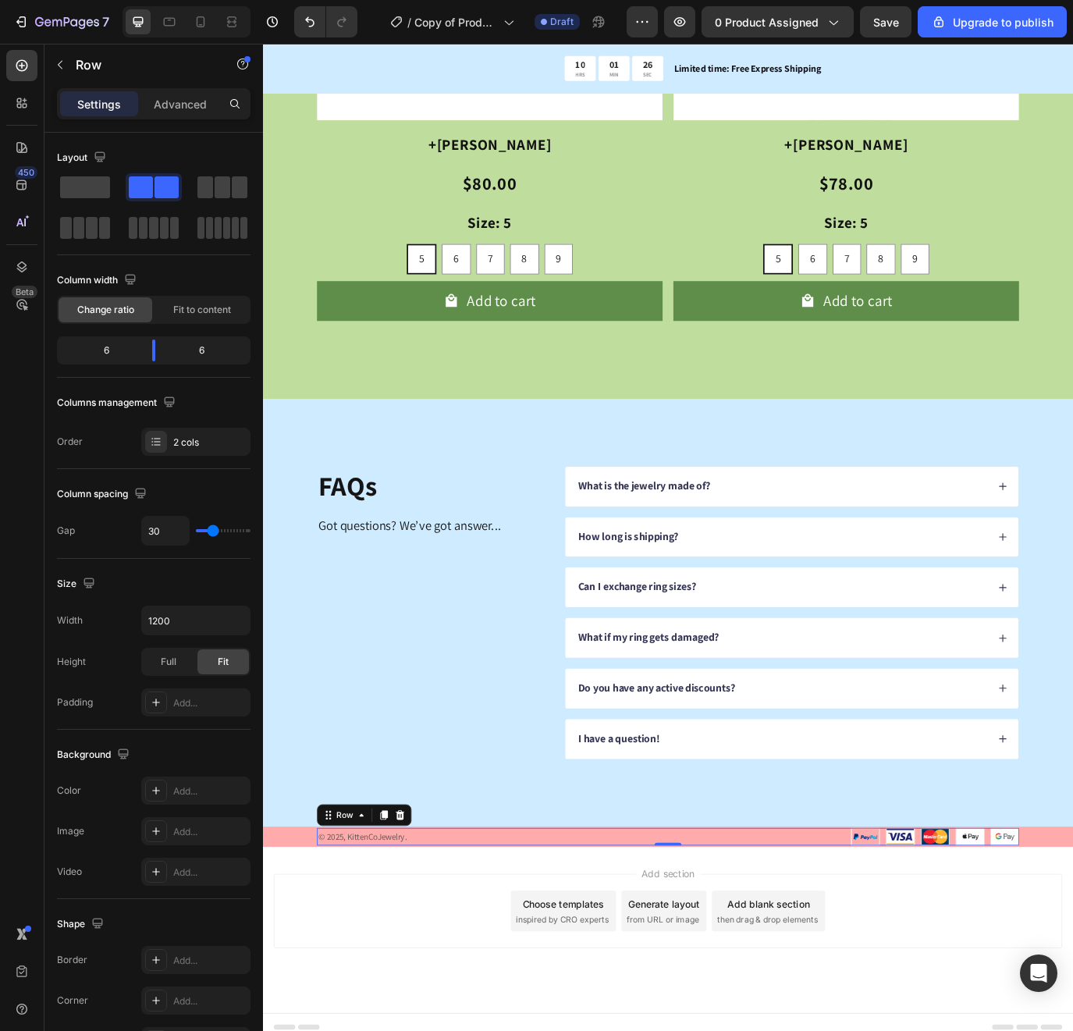
click at [721, 951] on div "© 2025, KittenCoJewelry. Text block Image Row 0" at bounding box center [732, 961] width 812 height 21
click at [282, 949] on div "© 2025, KittenCoJewelry. Text block Image Row 0 Row Section 7" at bounding box center [731, 961] width 937 height 24
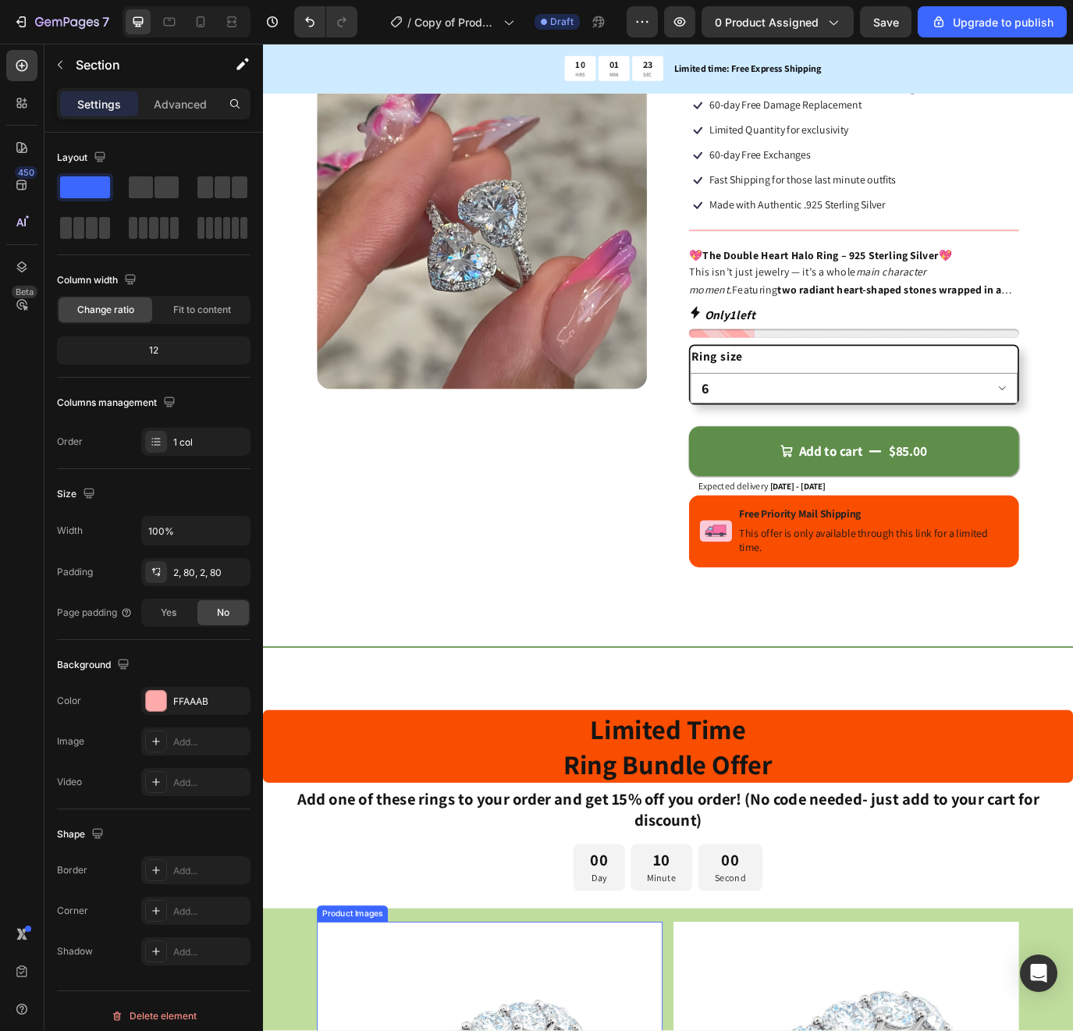
scroll to position [27, 0]
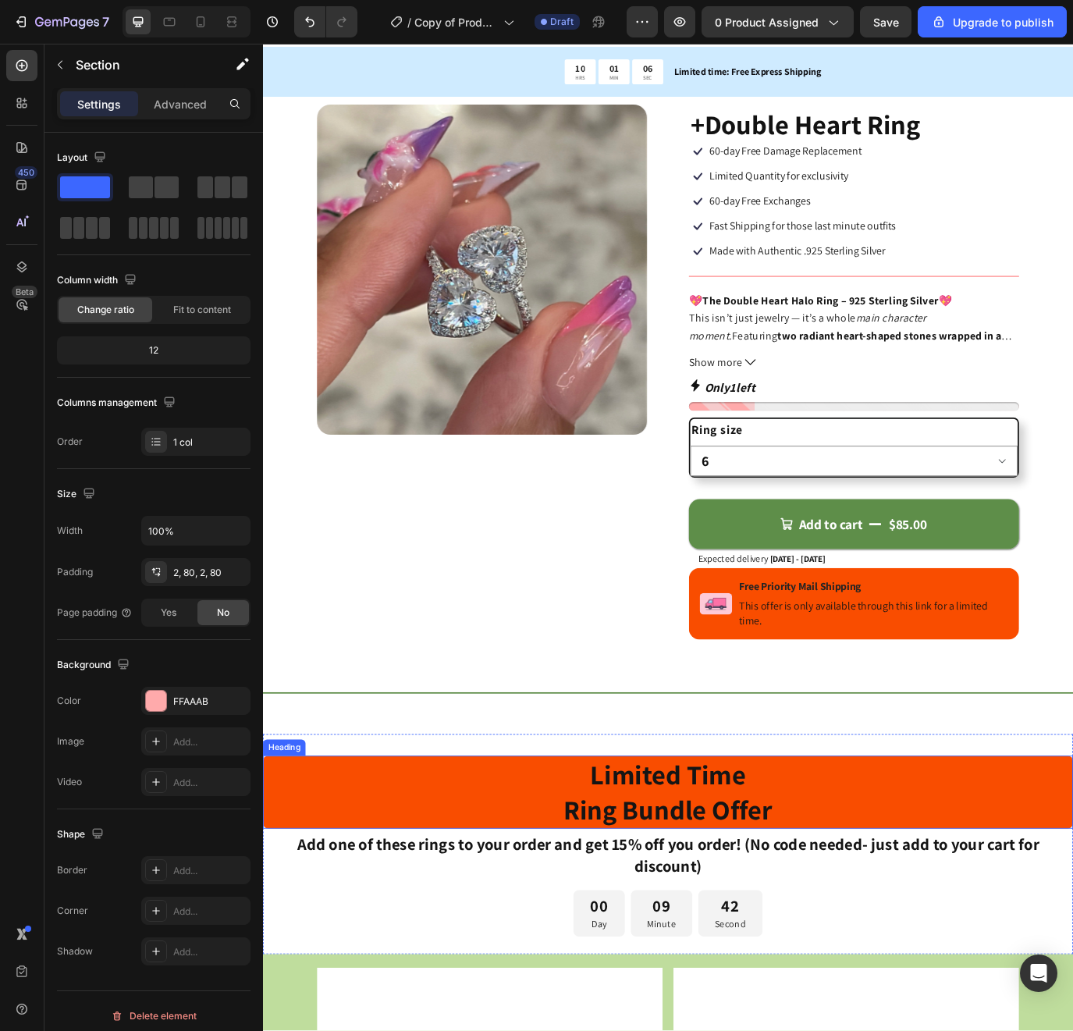
click at [341, 888] on h2 "Limited Time Ring Bundle Offer" at bounding box center [731, 909] width 937 height 84
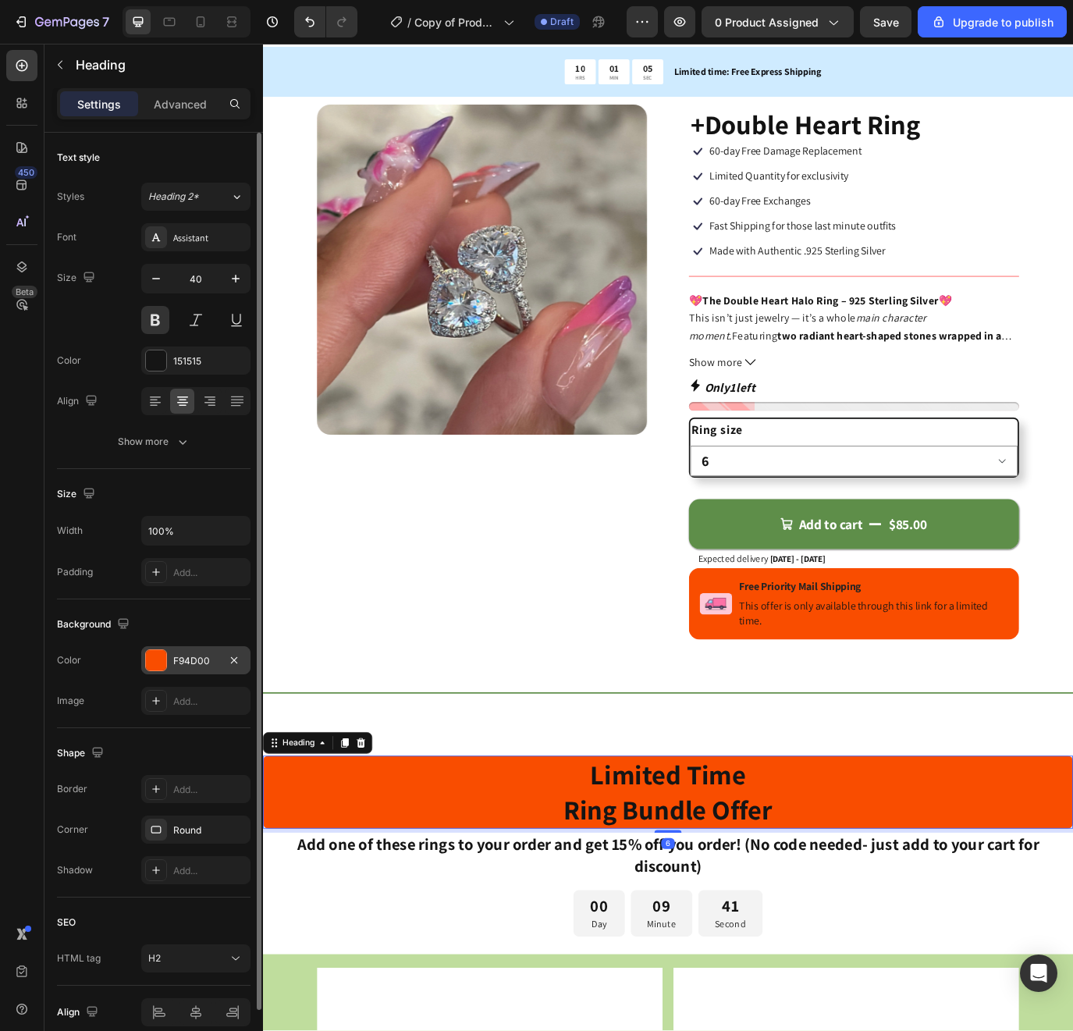
click at [198, 660] on div "F94D00" at bounding box center [195, 661] width 45 height 14
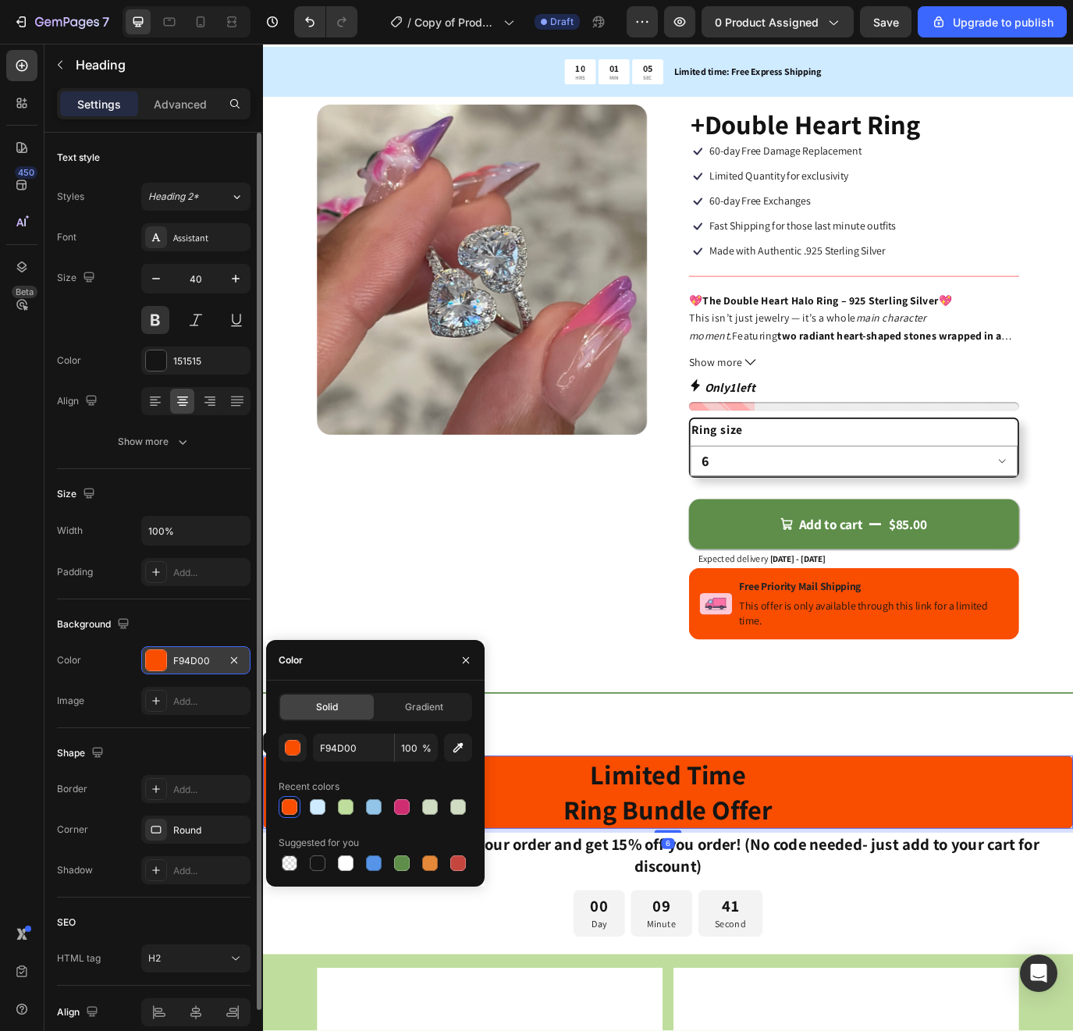
click at [198, 660] on div "F94D00" at bounding box center [195, 661] width 45 height 14
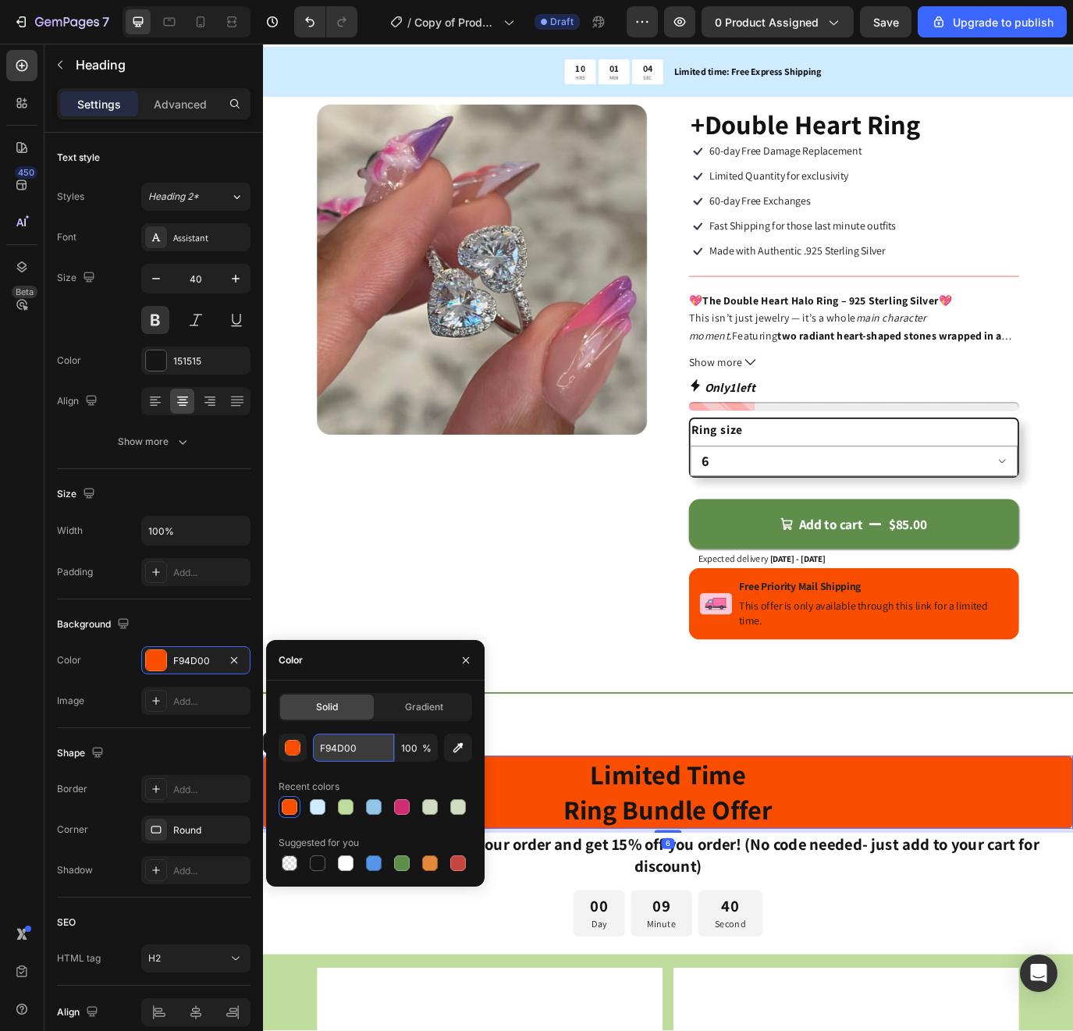
click at [341, 743] on input "F94D00" at bounding box center [353, 748] width 81 height 28
paste input "#cf2d71"
type input "#cf2d71"
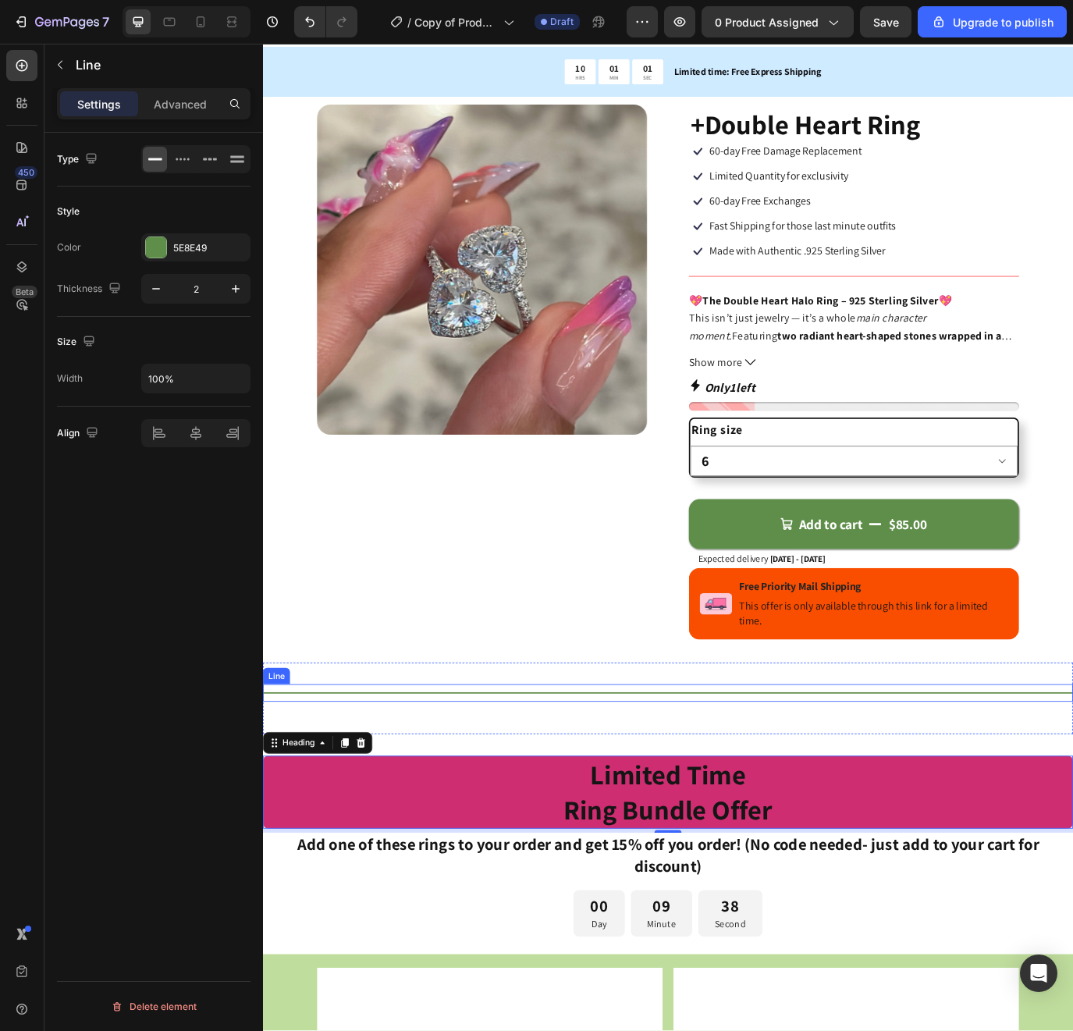
click at [609, 788] on div "Title Line" at bounding box center [731, 795] width 937 height 20
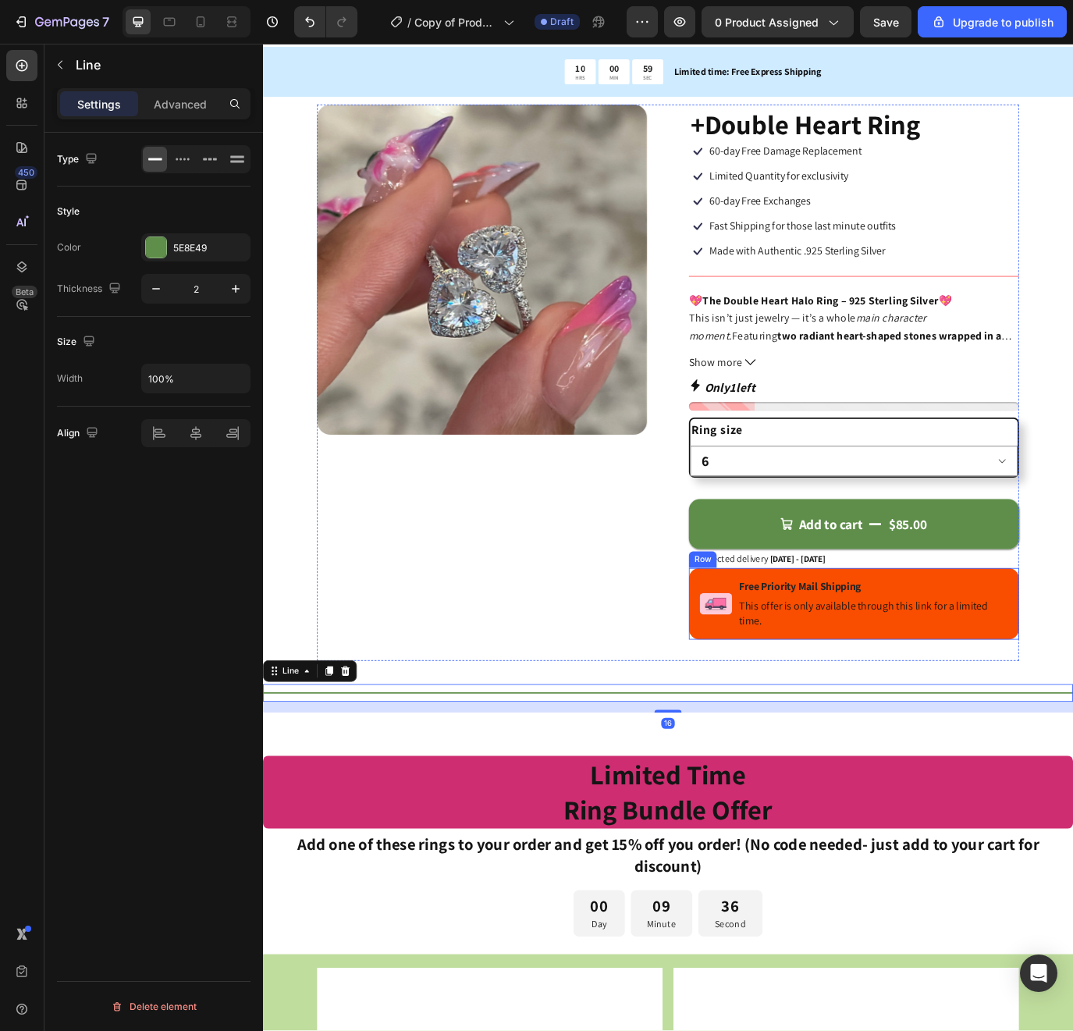
click at [758, 661] on div "Image Free Priority Mail Shipping Text Block This offer is only available throu…" at bounding box center [947, 691] width 382 height 83
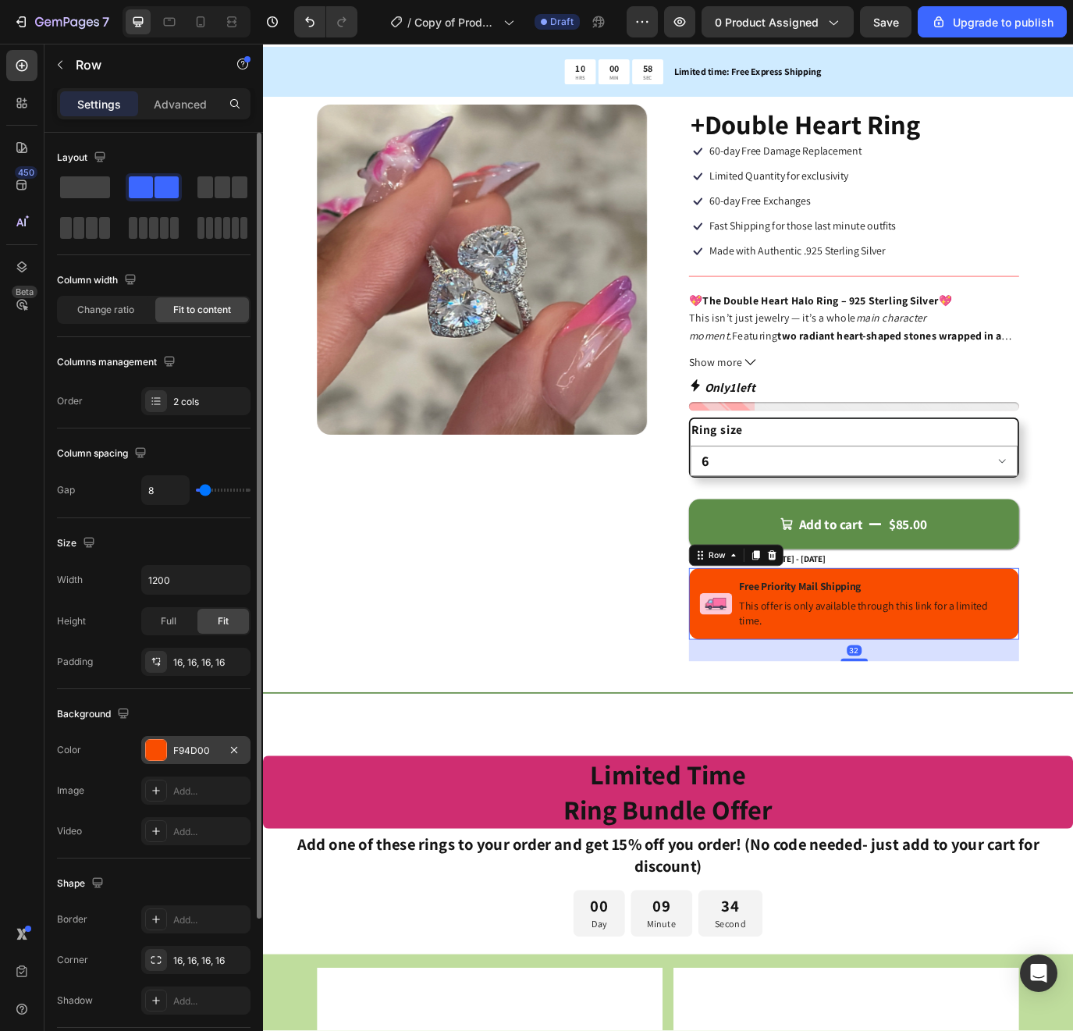
click at [186, 747] on div "F94D00" at bounding box center [195, 751] width 45 height 14
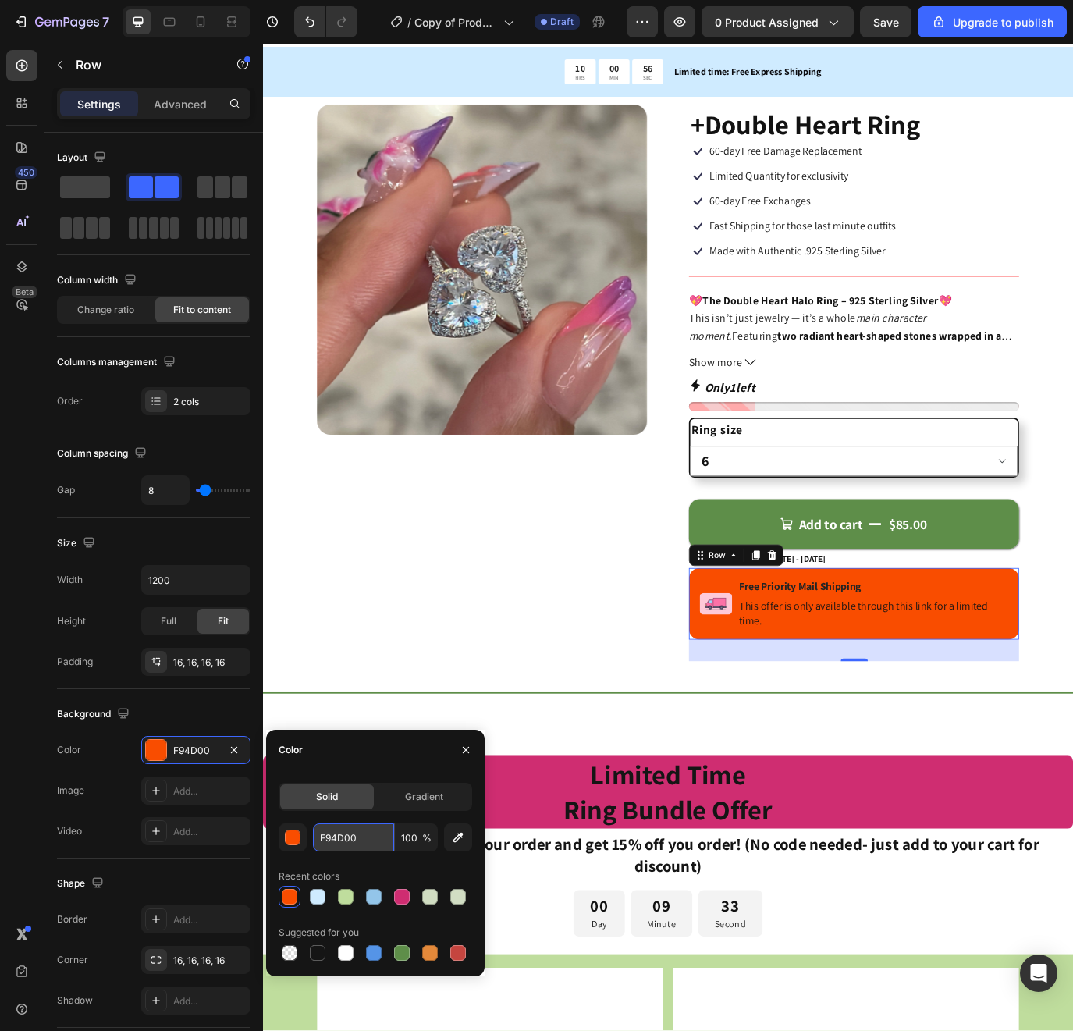
click at [358, 838] on input "F94D00" at bounding box center [353, 838] width 81 height 28
paste input "#cf2d71"
type input "#cf2d71"
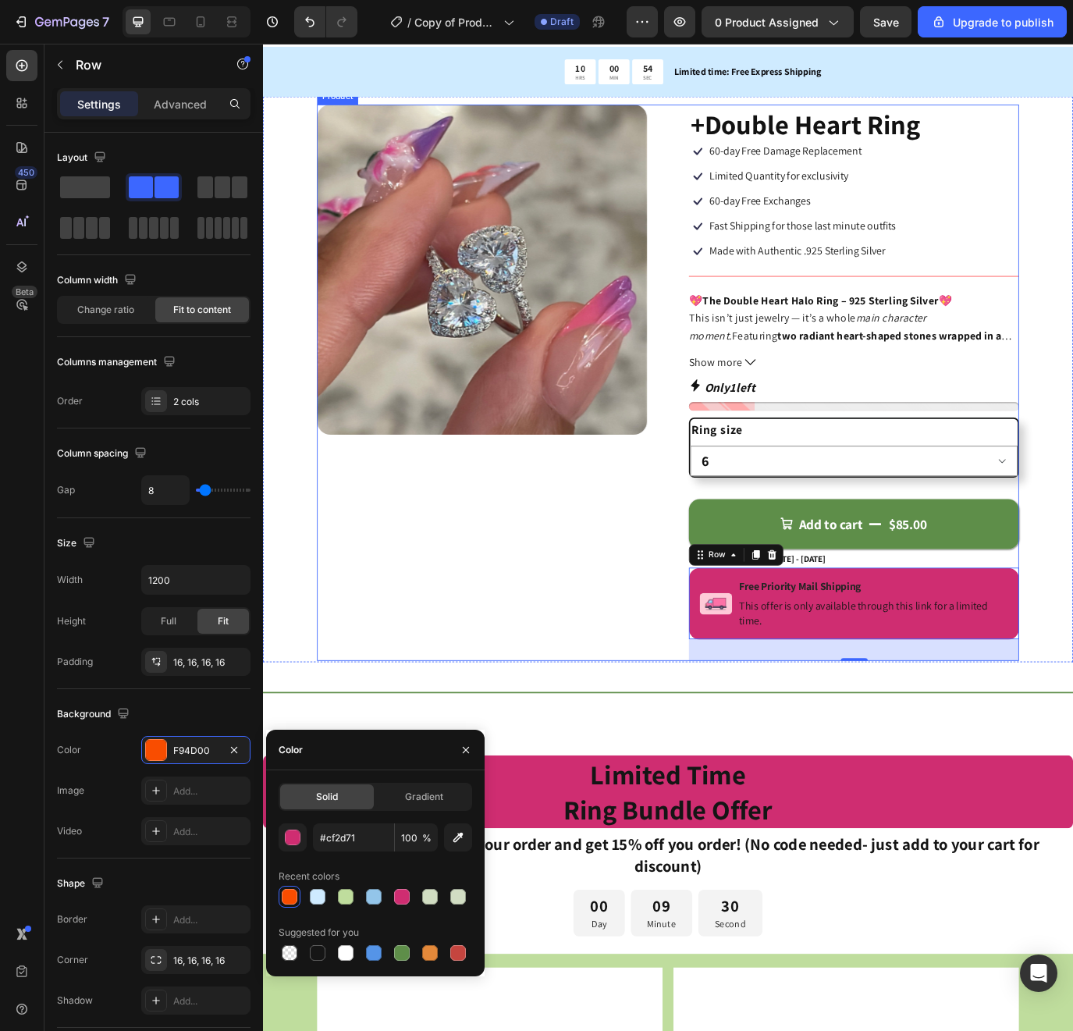
click at [525, 690] on div "Product Images" at bounding box center [517, 437] width 382 height 644
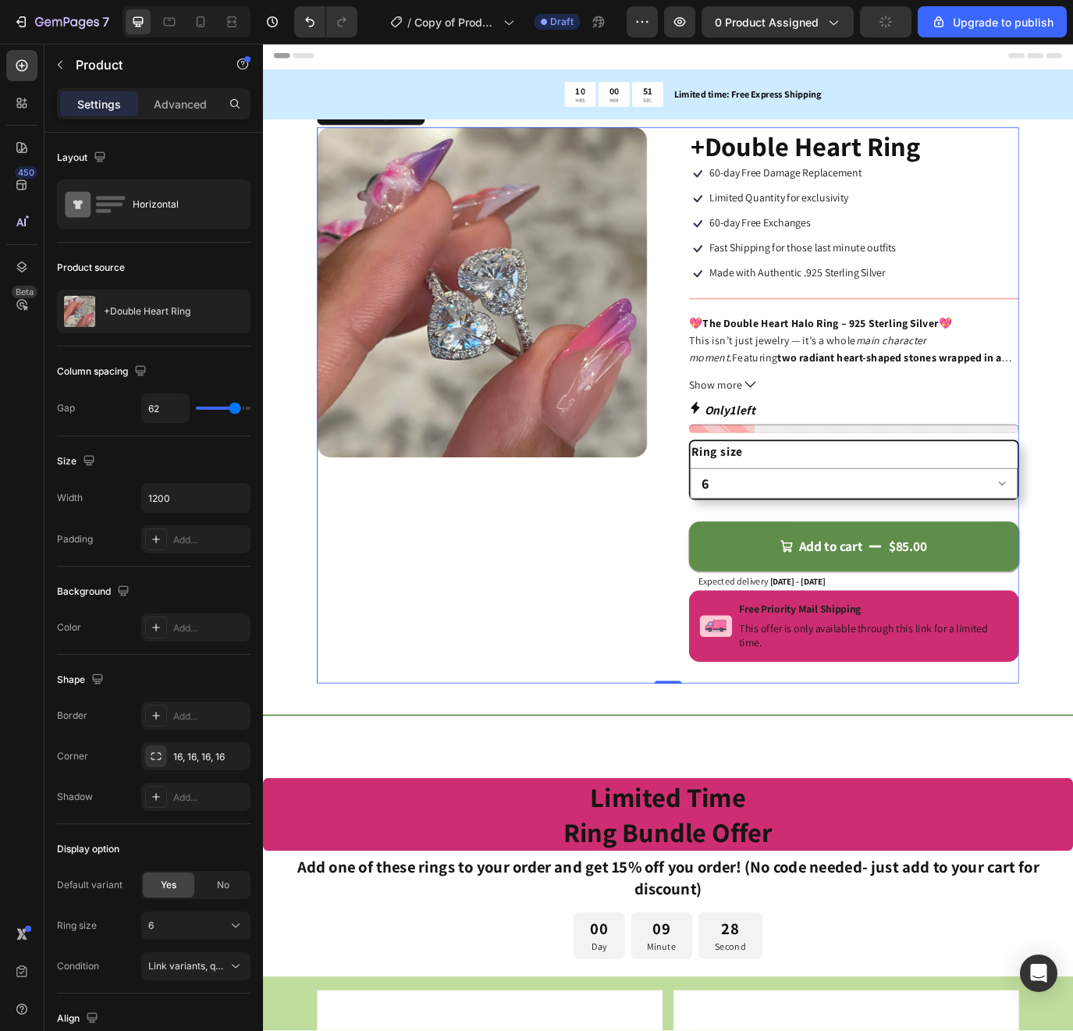
scroll to position [0, 0]
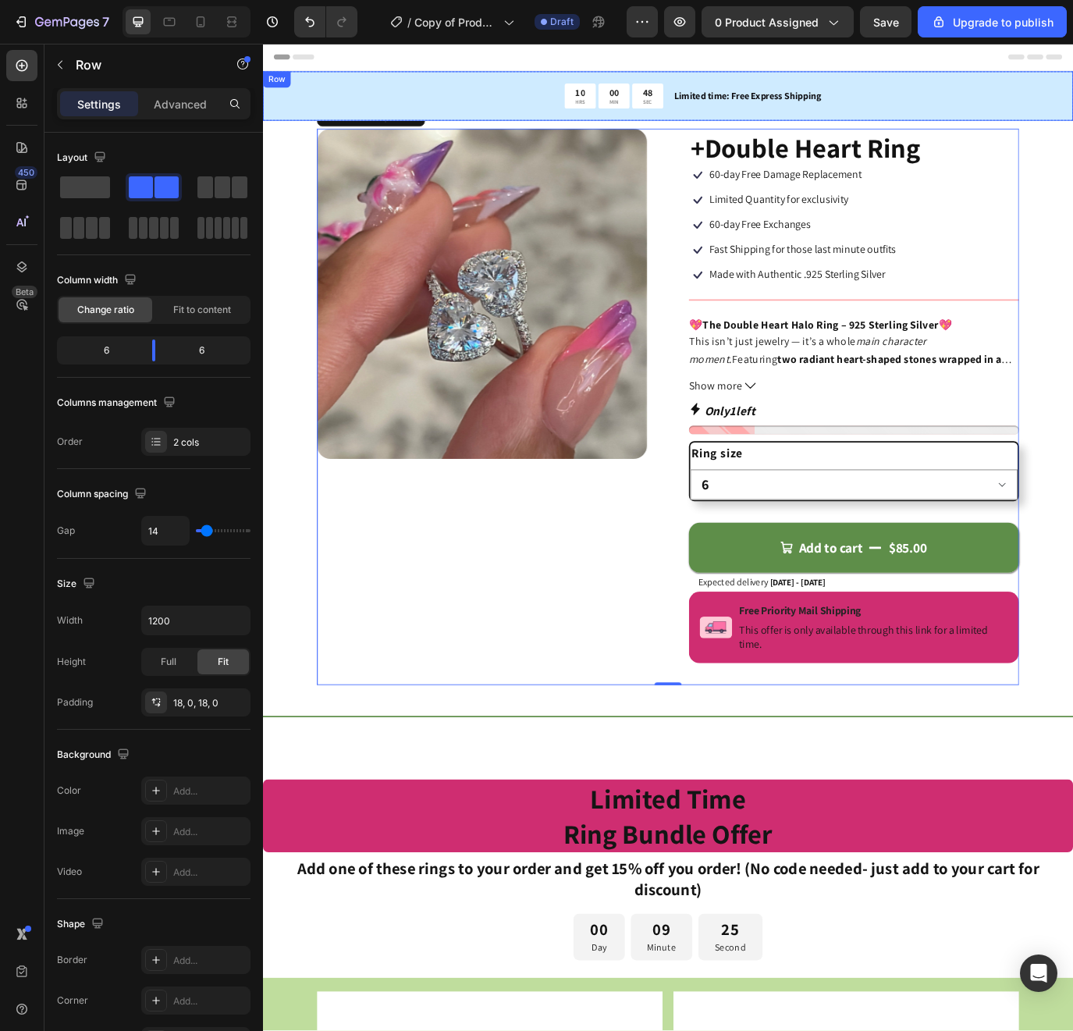
click at [443, 77] on div "10 HRS 00 MIN 48 SEC Countdown Timer Limited time: Free Express Shipping Text B…" at bounding box center [731, 104] width 937 height 57
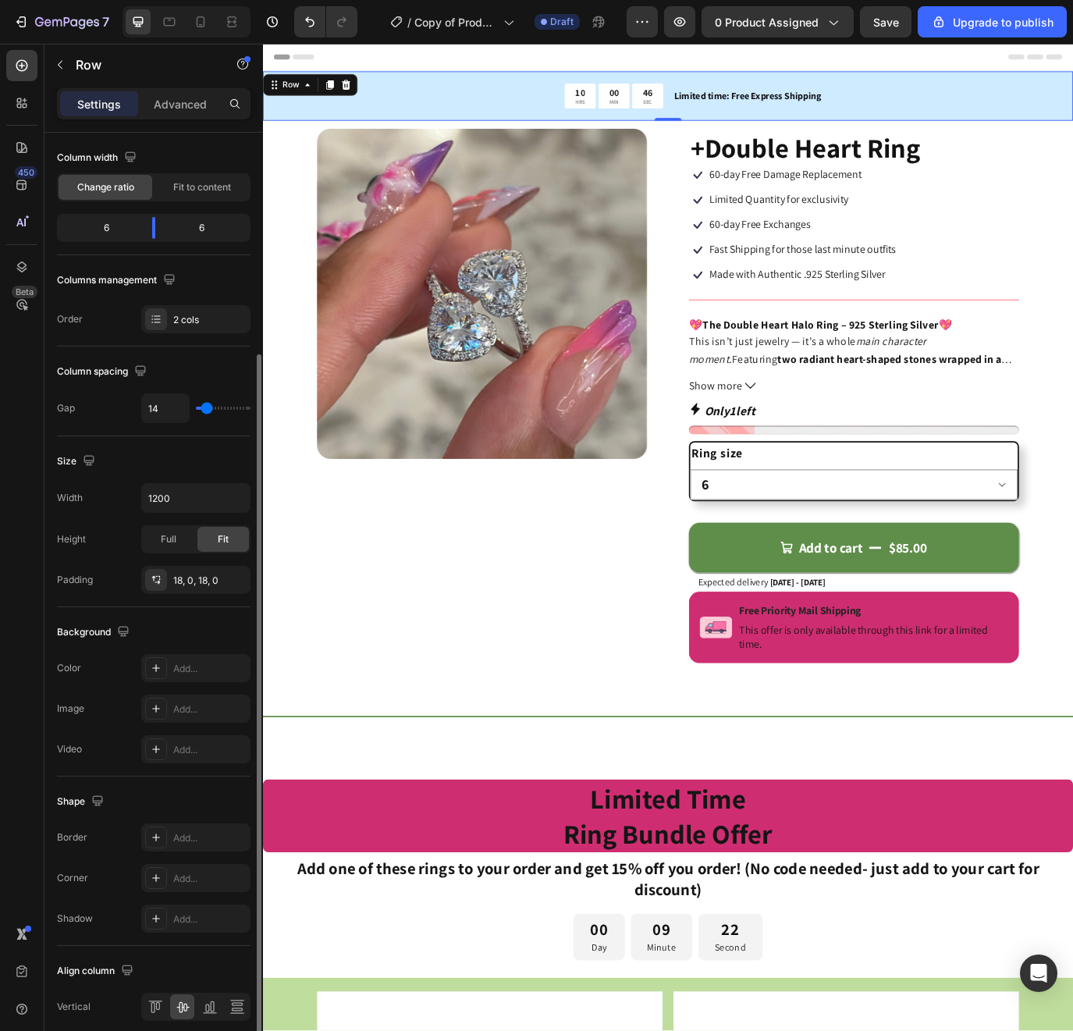
scroll to position [187, 0]
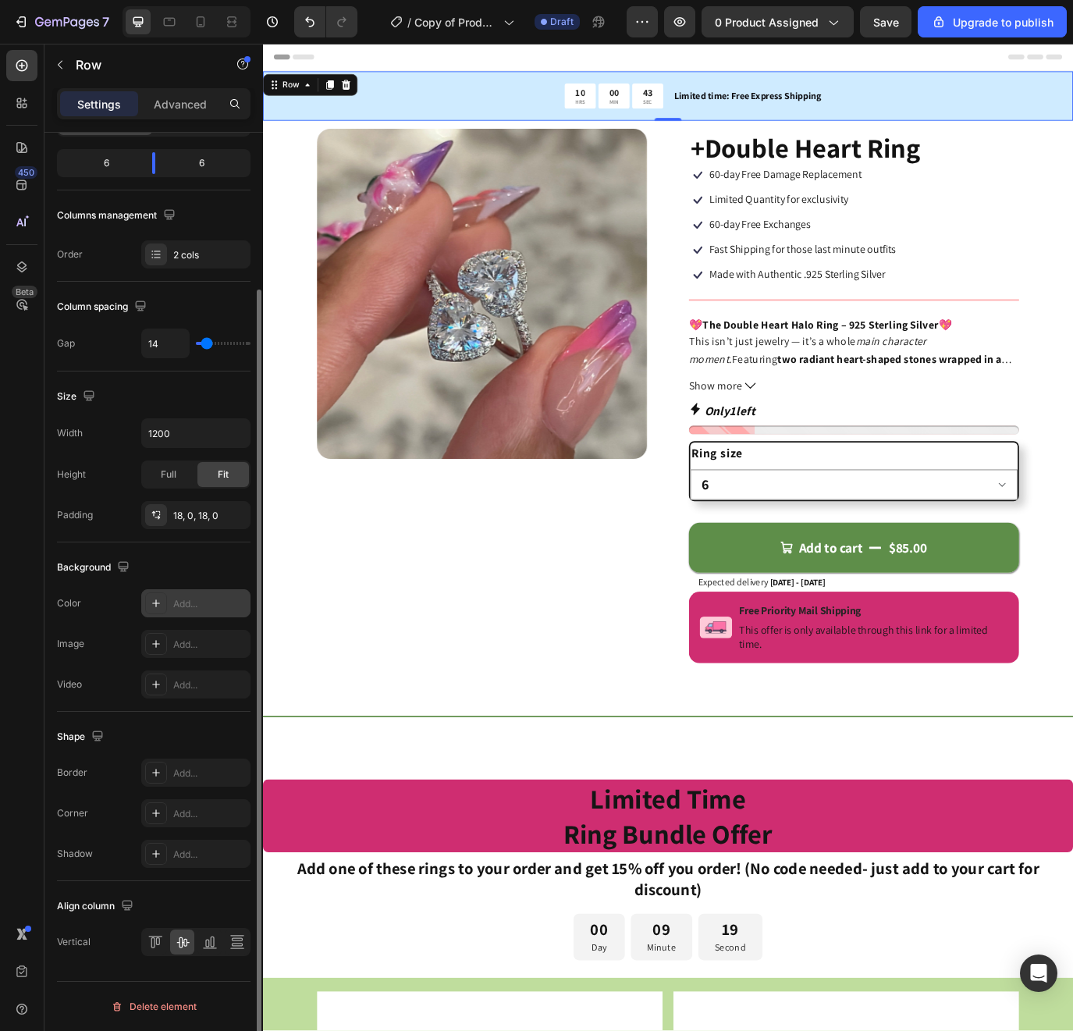
click at [197, 604] on div "Add..." at bounding box center [209, 604] width 73 height 14
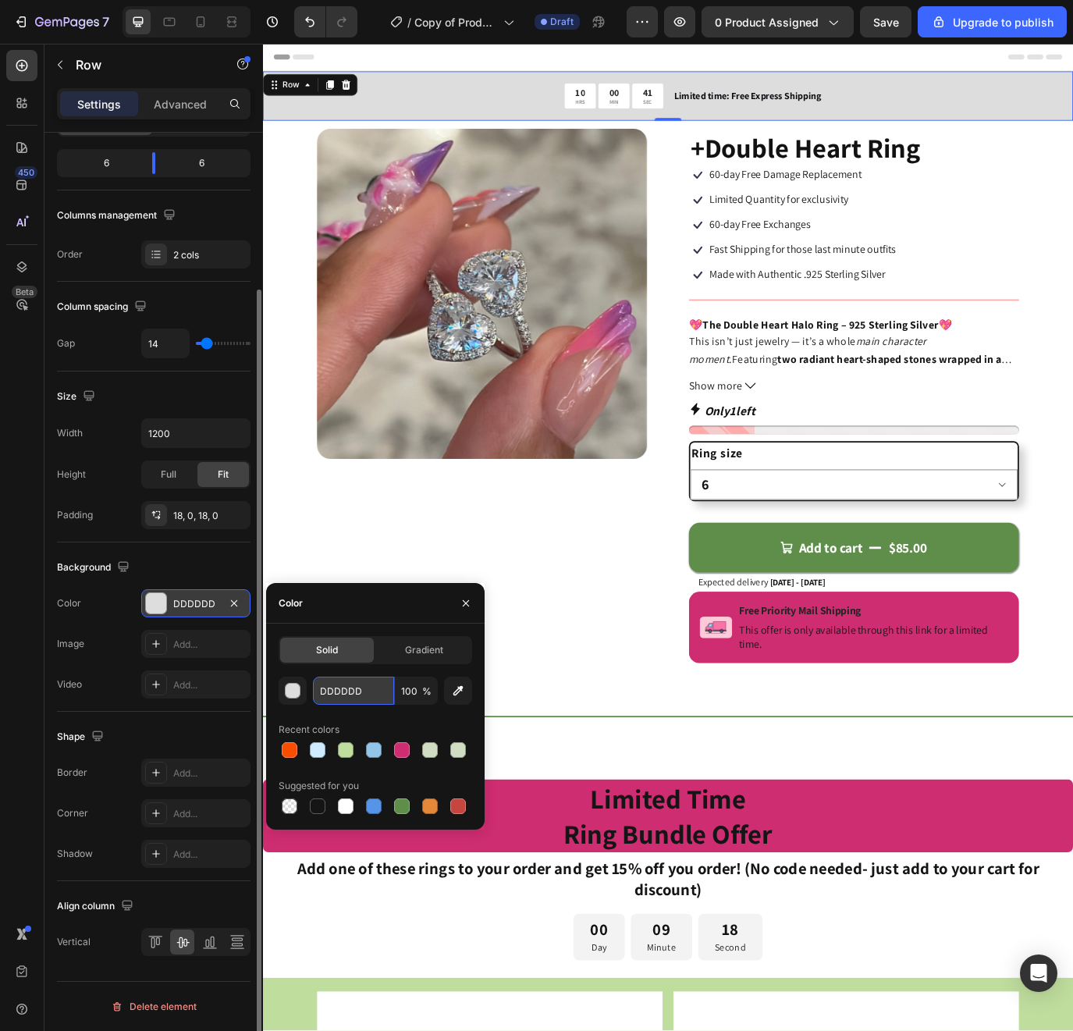
click at [353, 694] on input "DDDDDD" at bounding box center [353, 691] width 81 height 28
paste input "#cf2d71"
type input "#cf2d71"
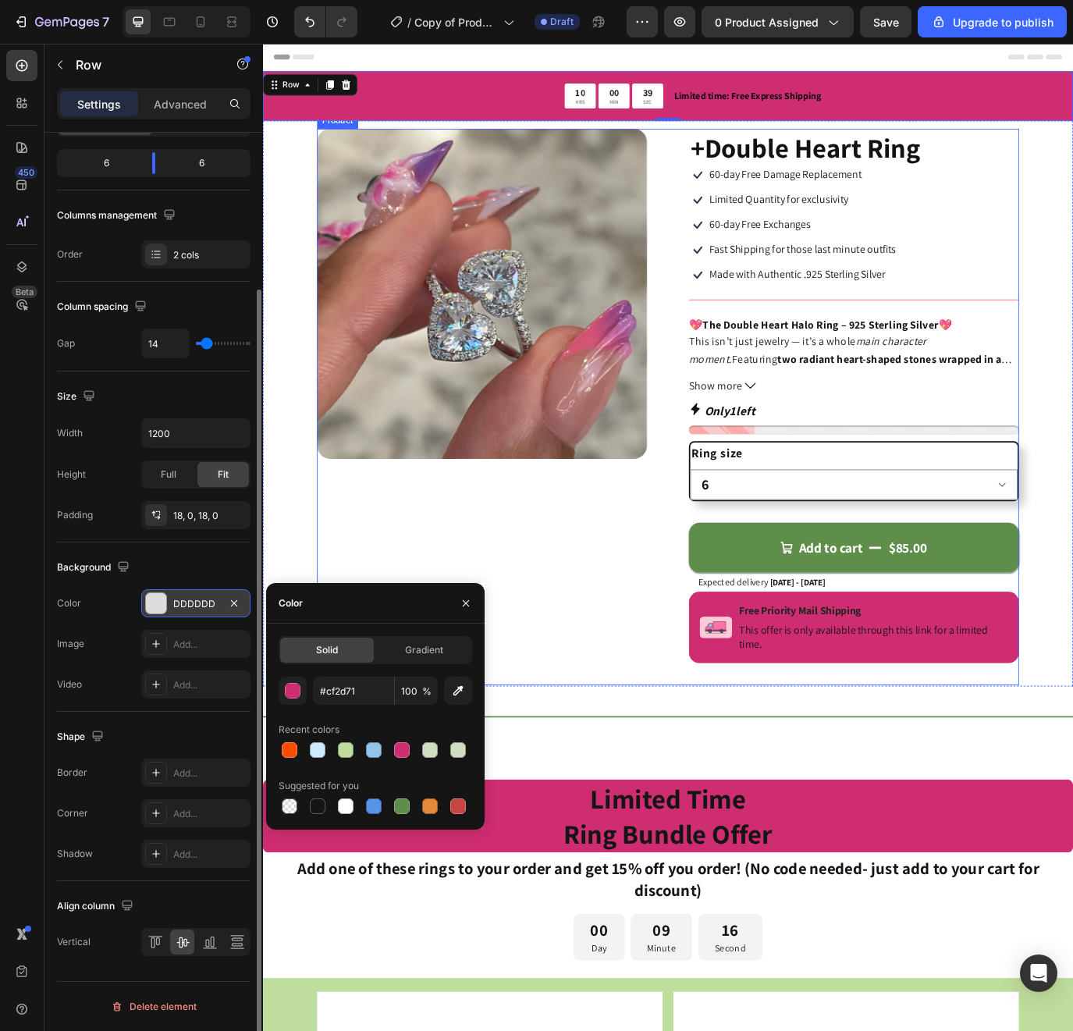
click at [602, 729] on div "Product Images" at bounding box center [517, 464] width 382 height 644
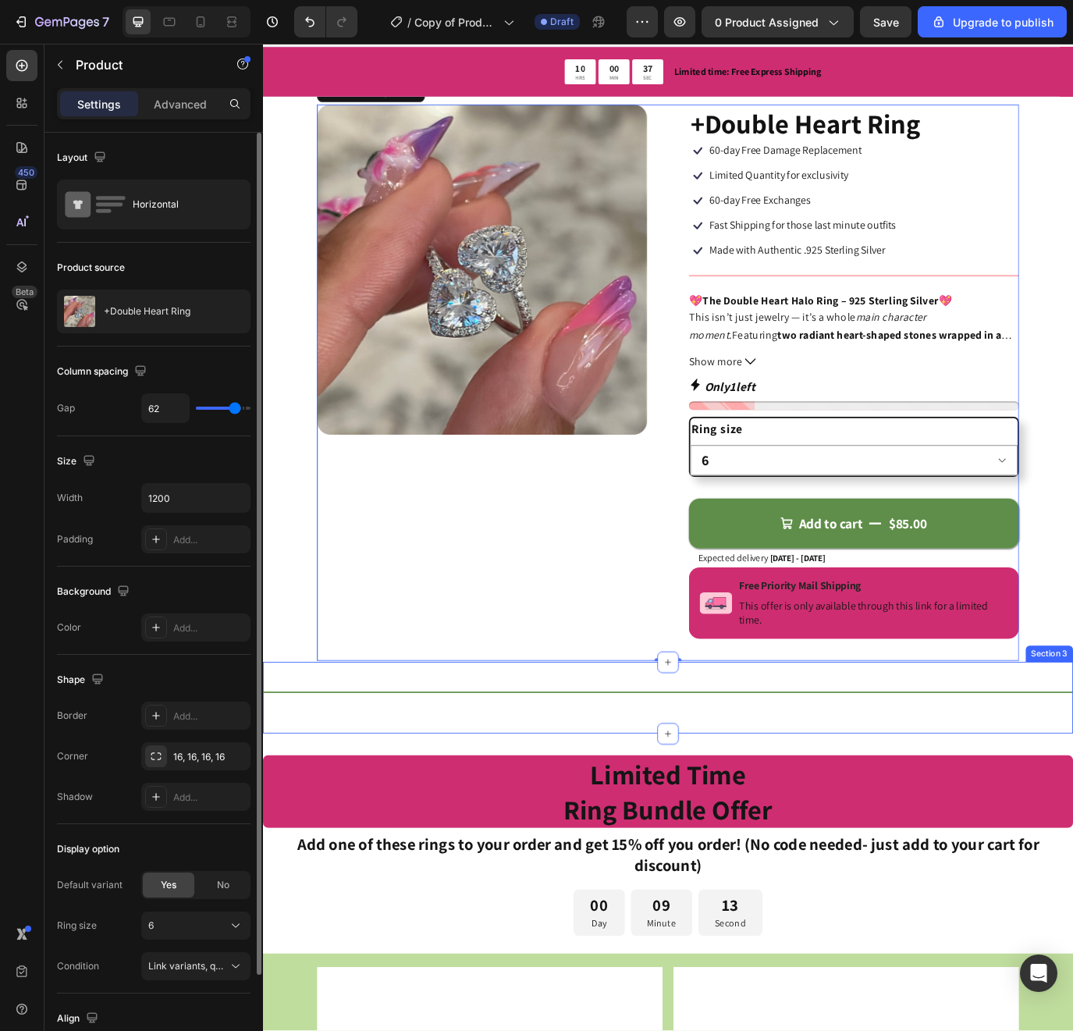
scroll to position [46, 0]
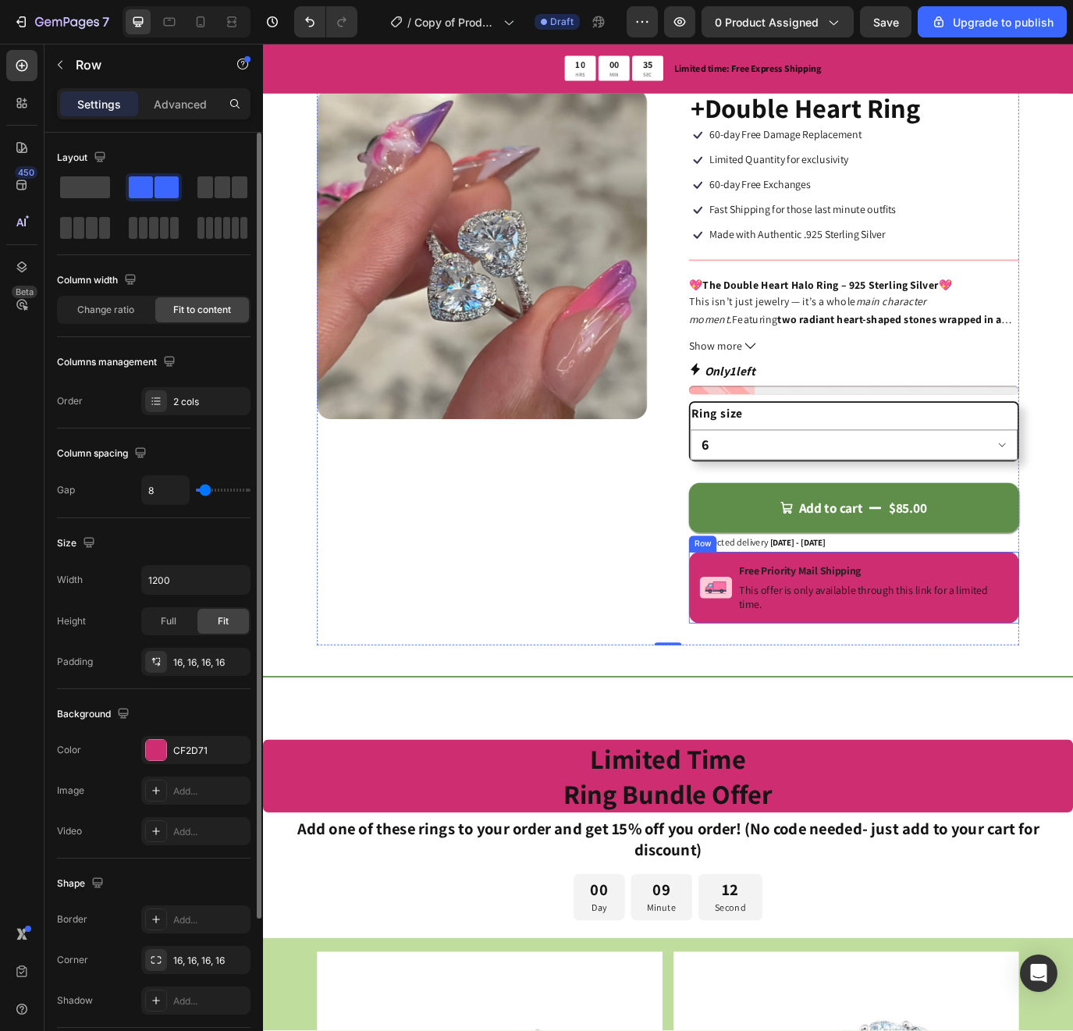
click at [757, 645] on div "Image Free Priority Mail Shipping Text Block This offer is only available throu…" at bounding box center [947, 673] width 382 height 83
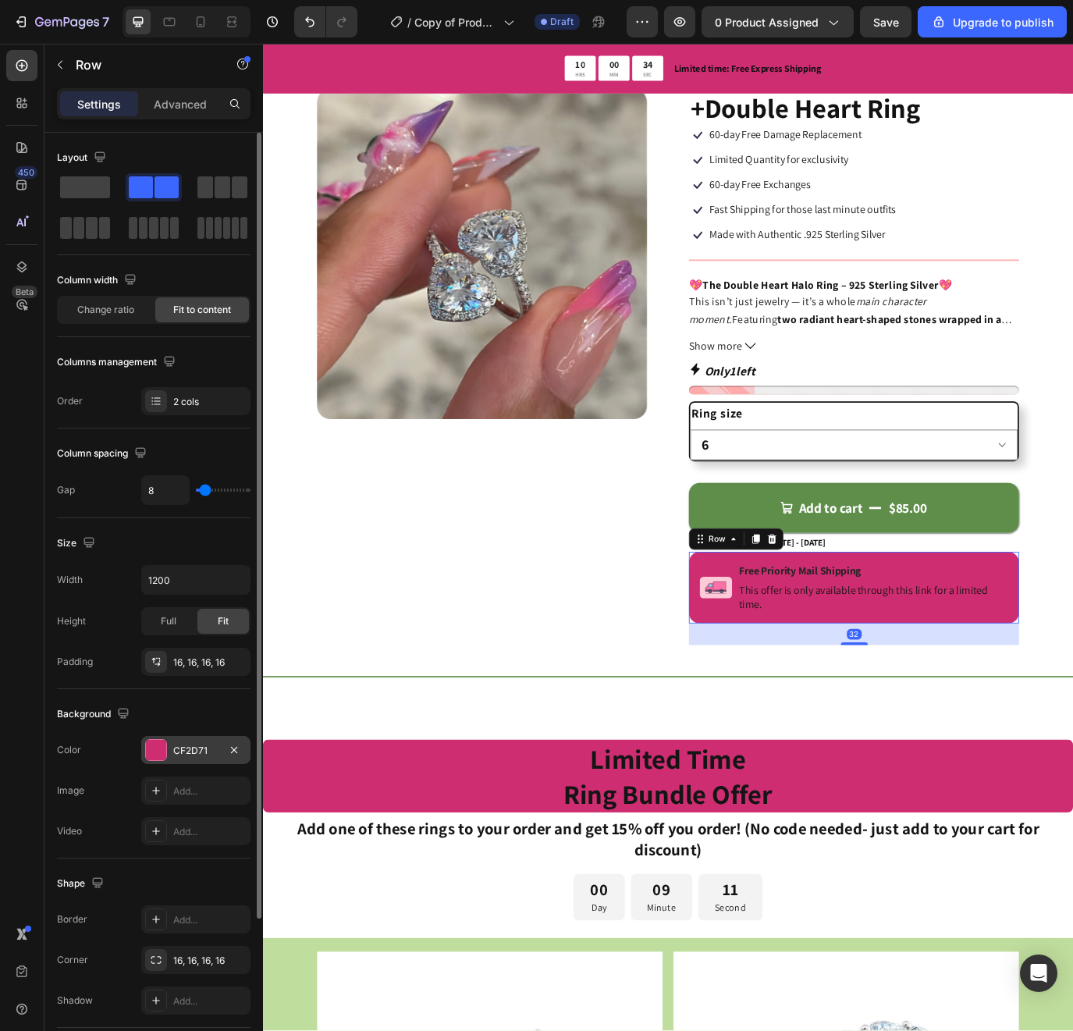
click at [218, 746] on div "CF2D71" at bounding box center [195, 751] width 45 height 14
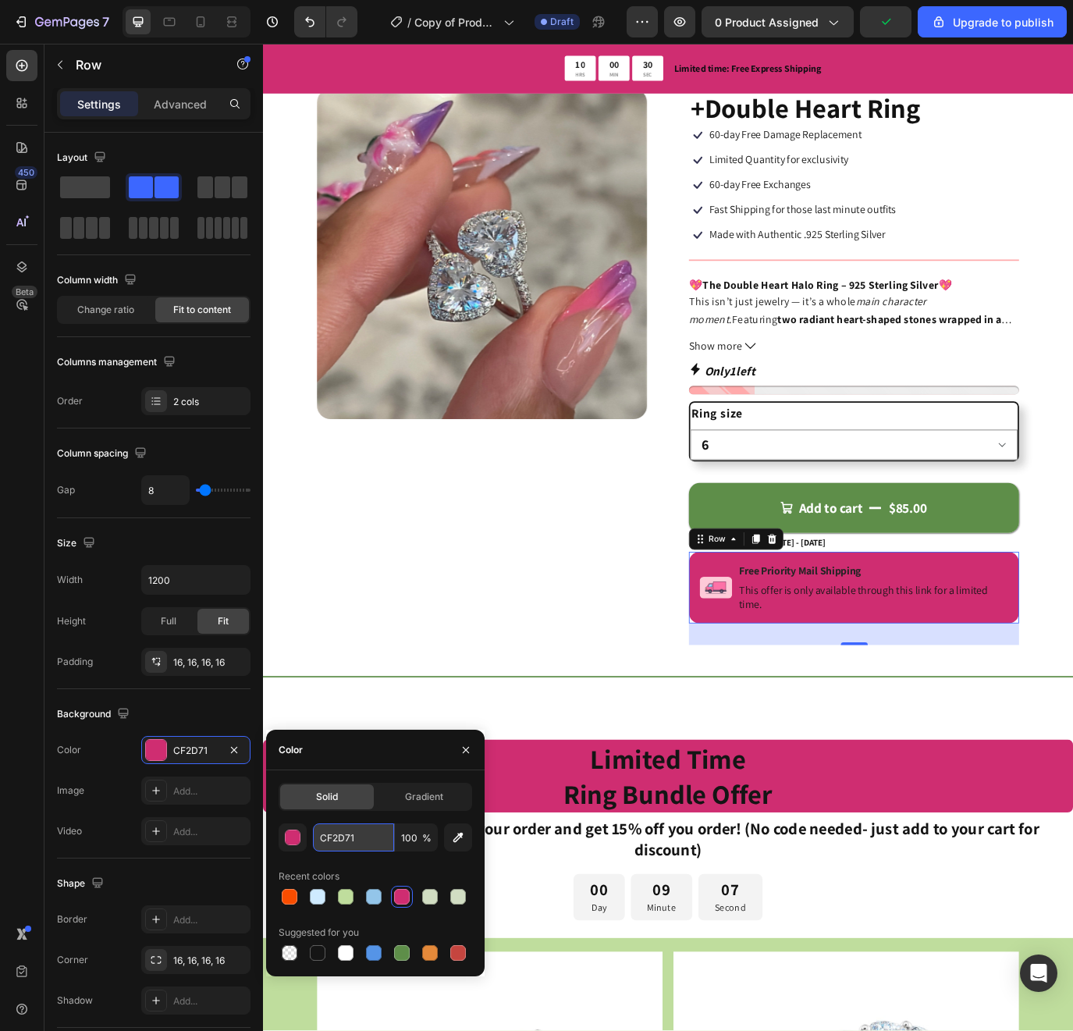
click at [334, 837] on input "CF2D71" at bounding box center [353, 838] width 81 height 28
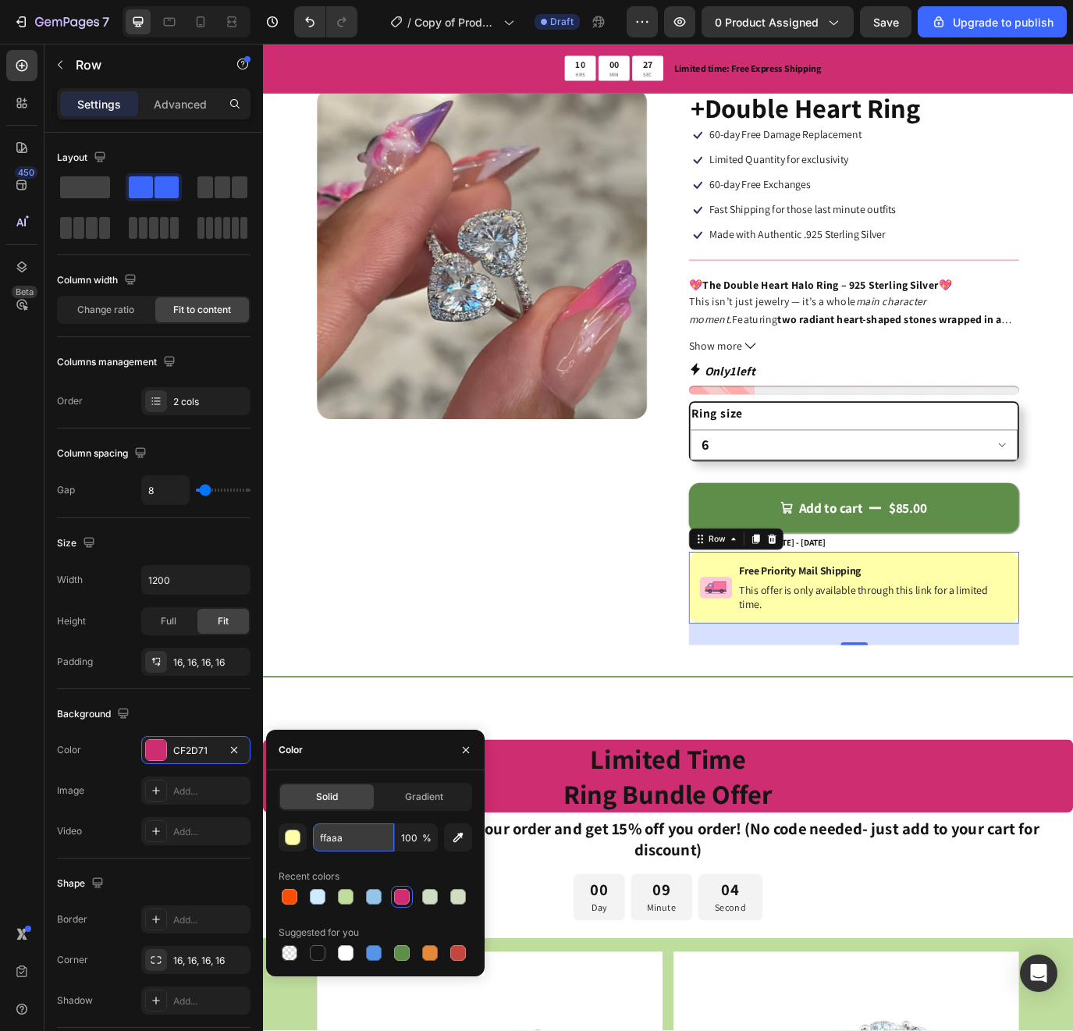
type input "ffaaab"
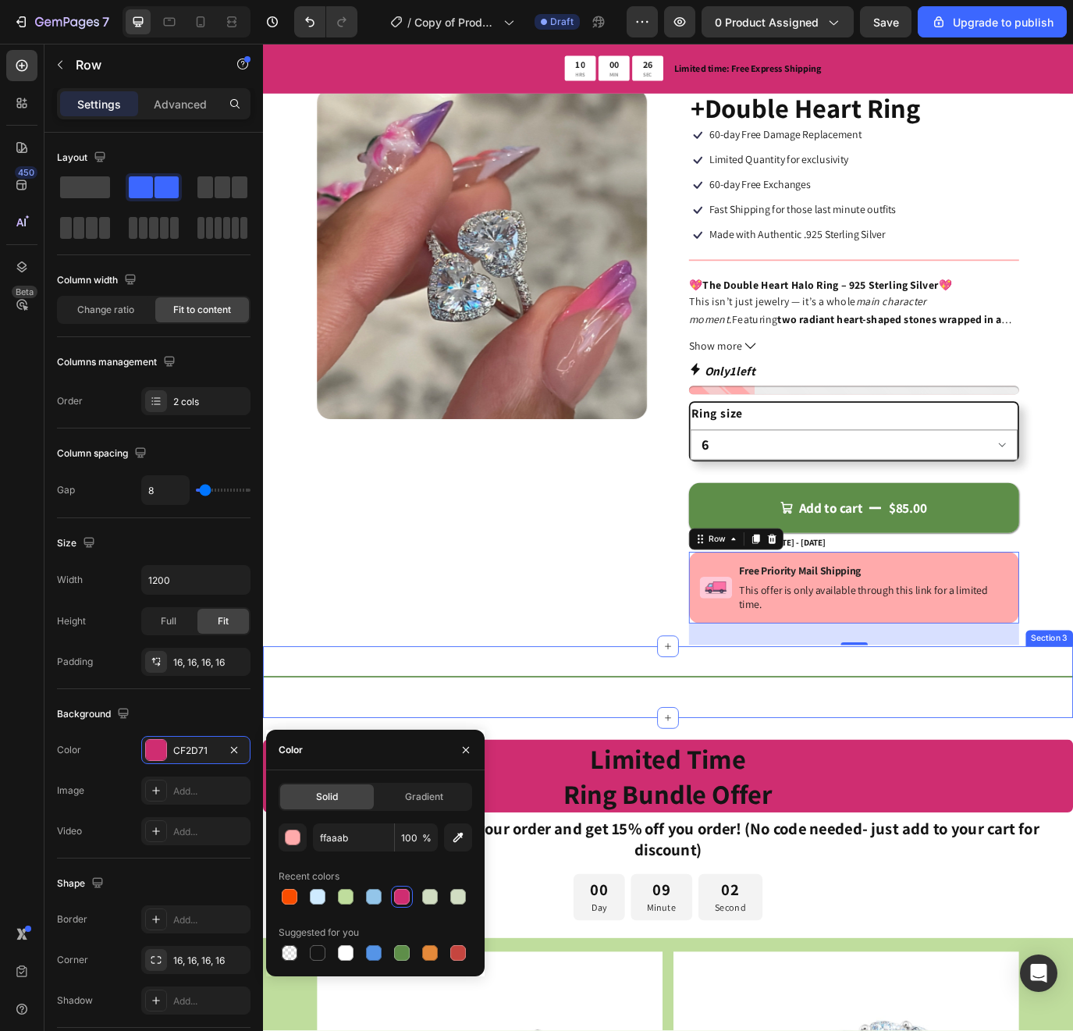
click at [604, 792] on div "Title Line" at bounding box center [731, 782] width 937 height 33
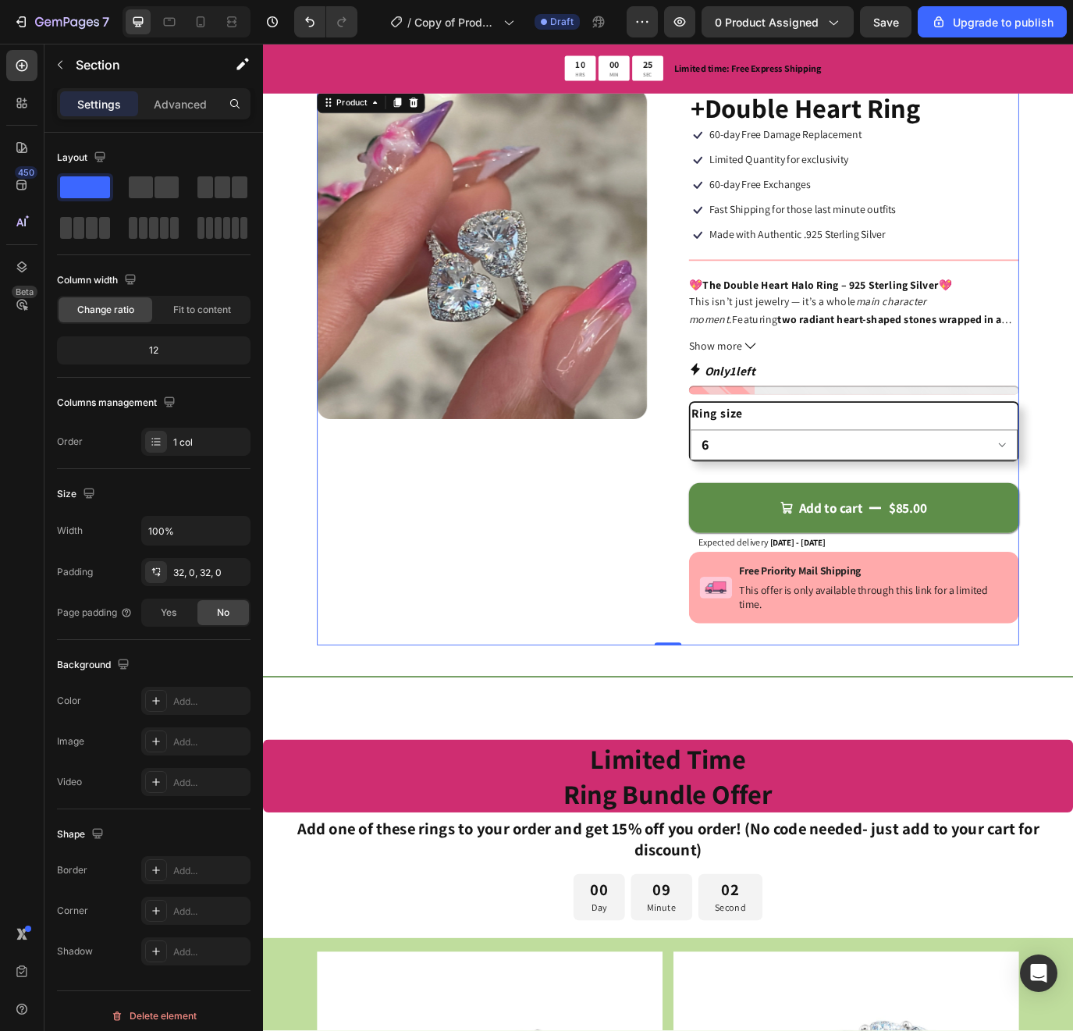
click at [634, 649] on div "Product Images" at bounding box center [517, 418] width 382 height 644
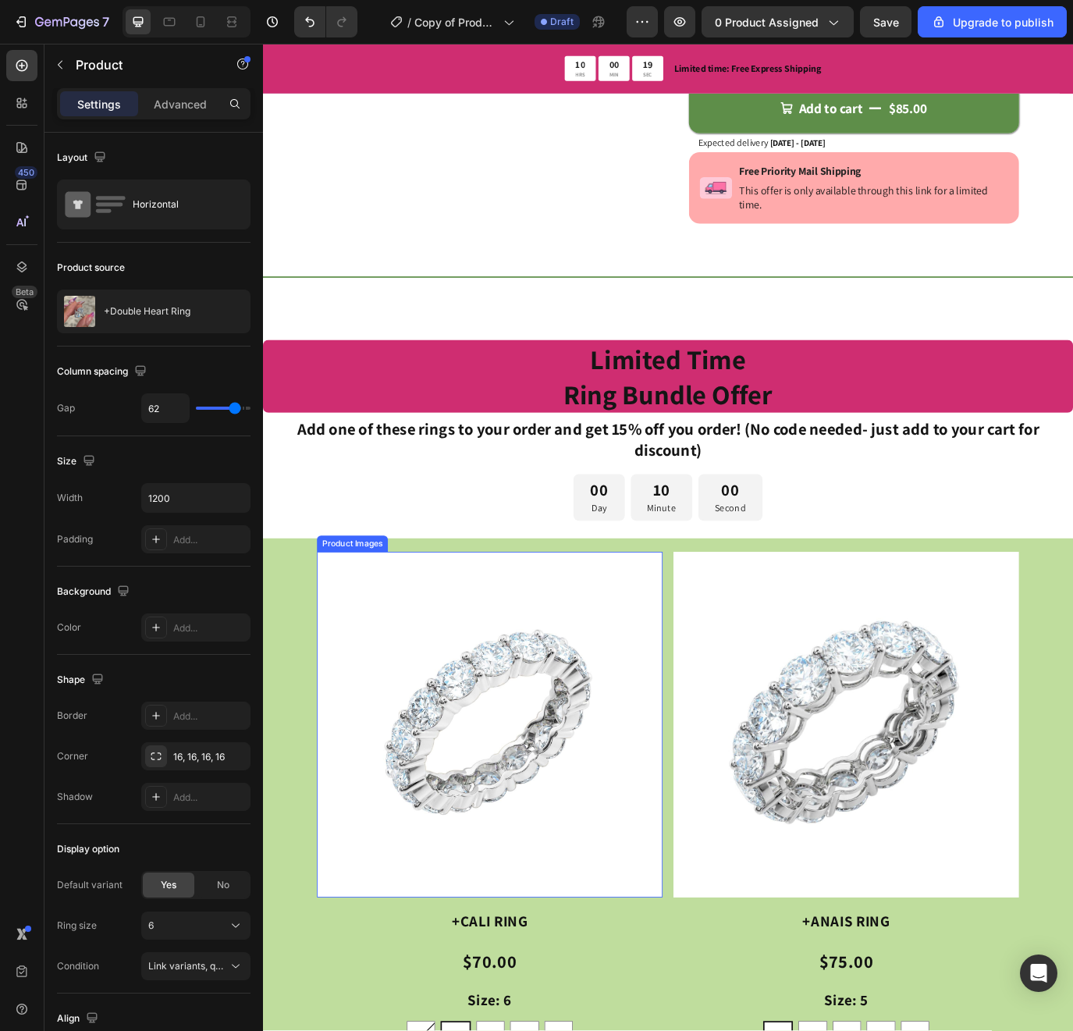
scroll to position [283, 0]
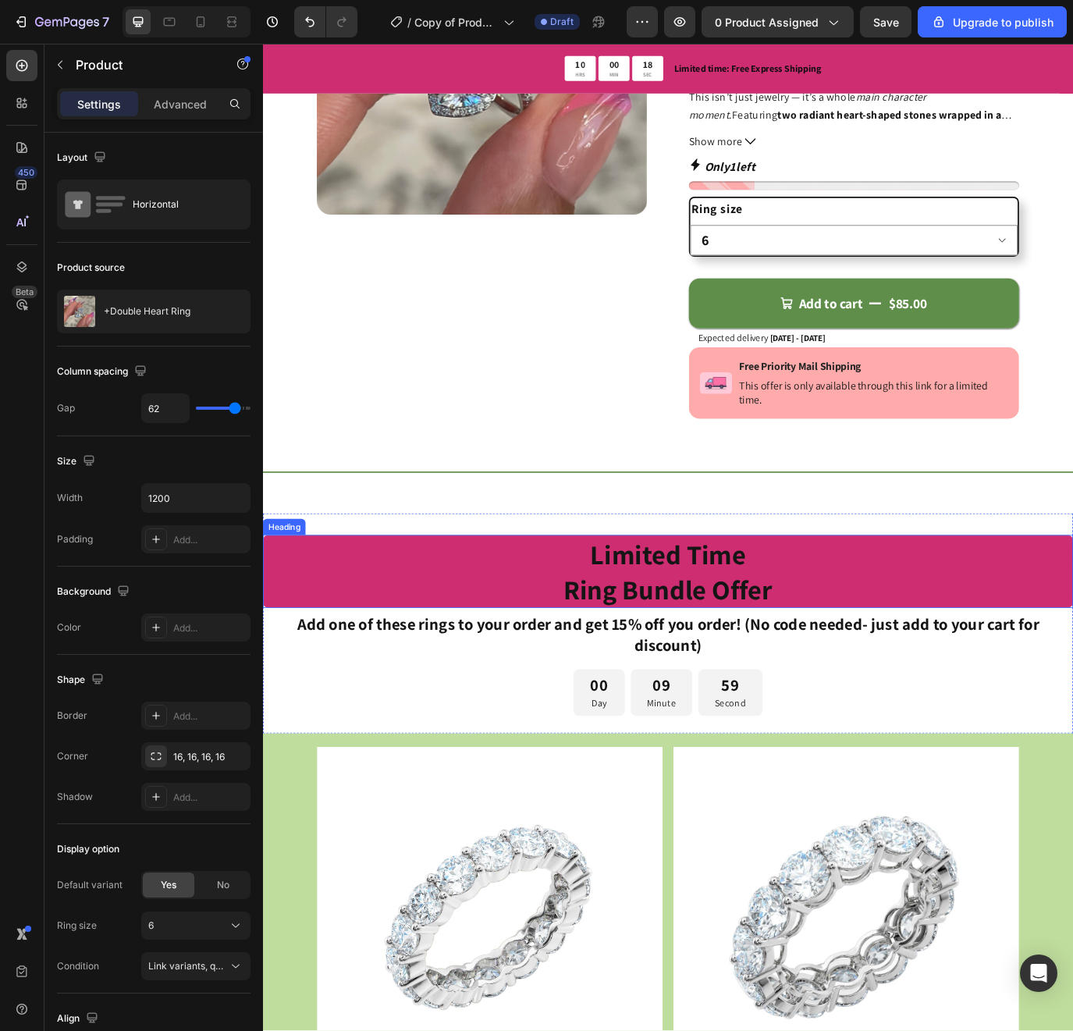
click at [372, 632] on h2 "Limited Time Ring Bundle Offer" at bounding box center [731, 654] width 937 height 84
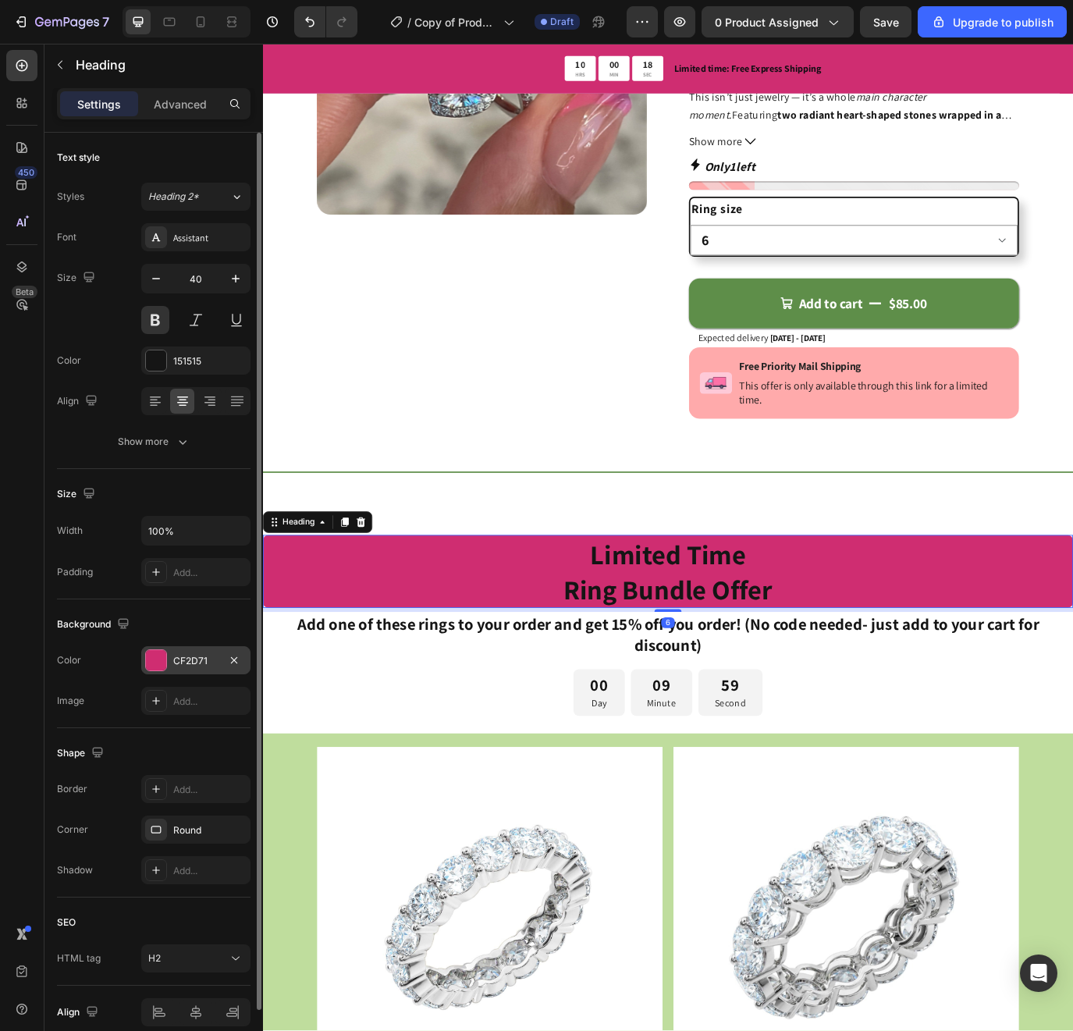
click at [186, 660] on div "CF2D71" at bounding box center [195, 661] width 45 height 14
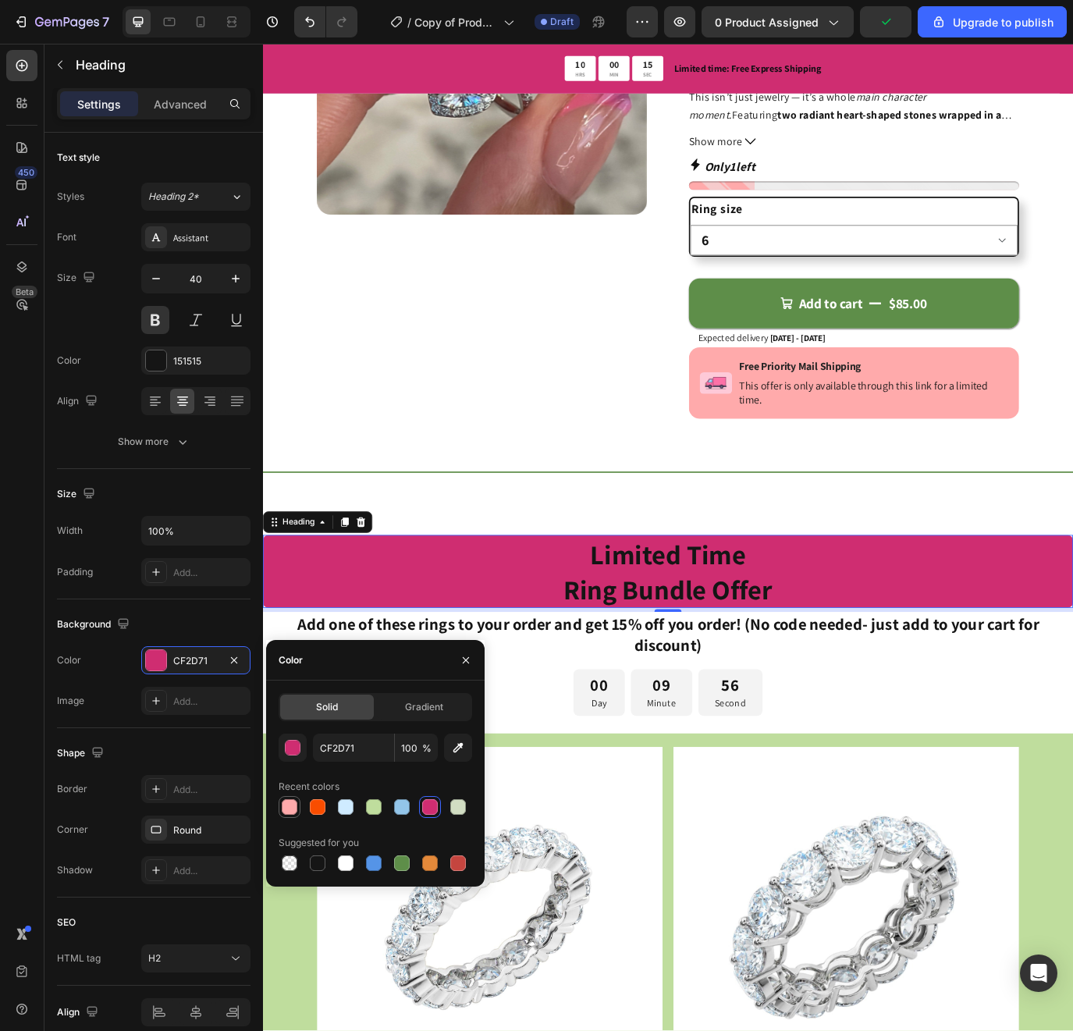
click at [293, 806] on div at bounding box center [290, 807] width 16 height 16
type input "FFAAAB"
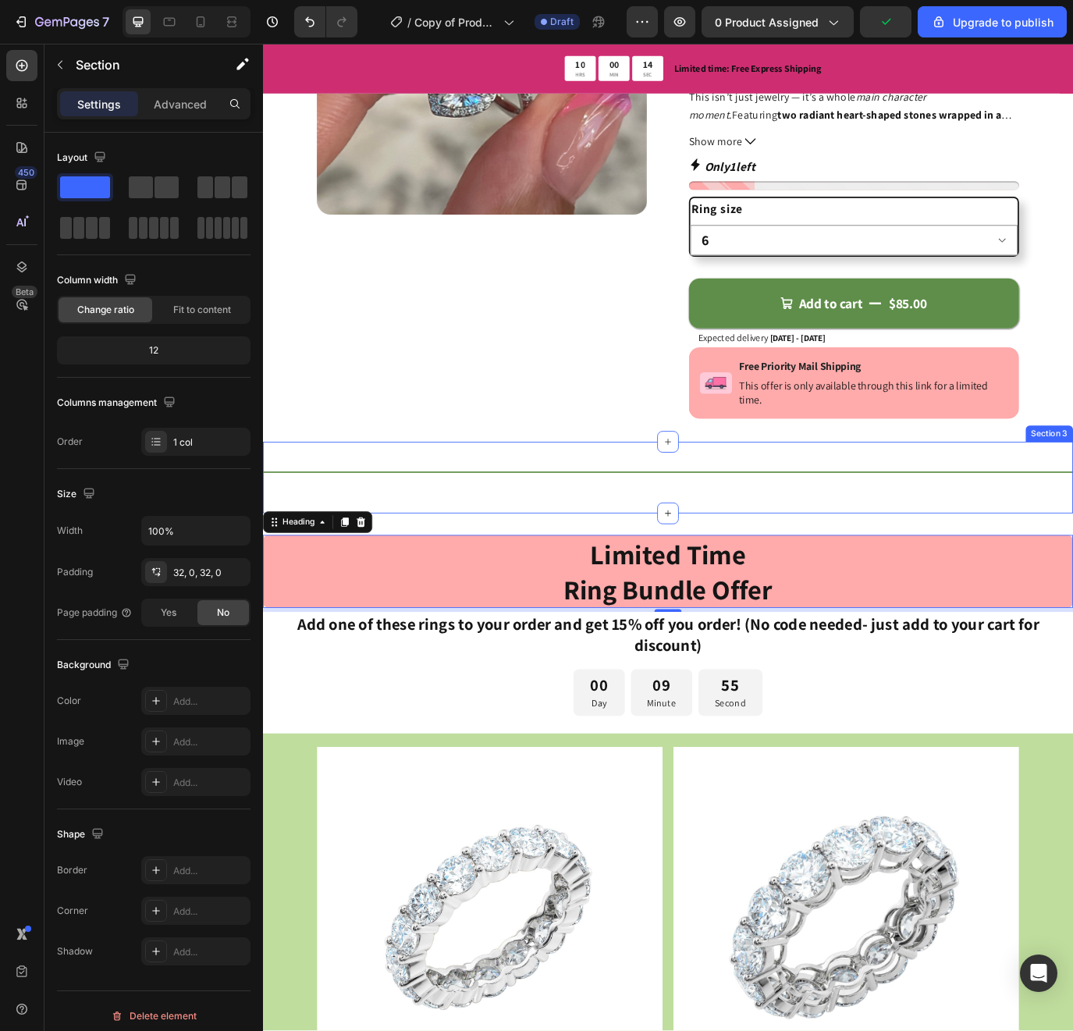
click at [469, 573] on div "Title Line Section 3" at bounding box center [731, 545] width 937 height 83
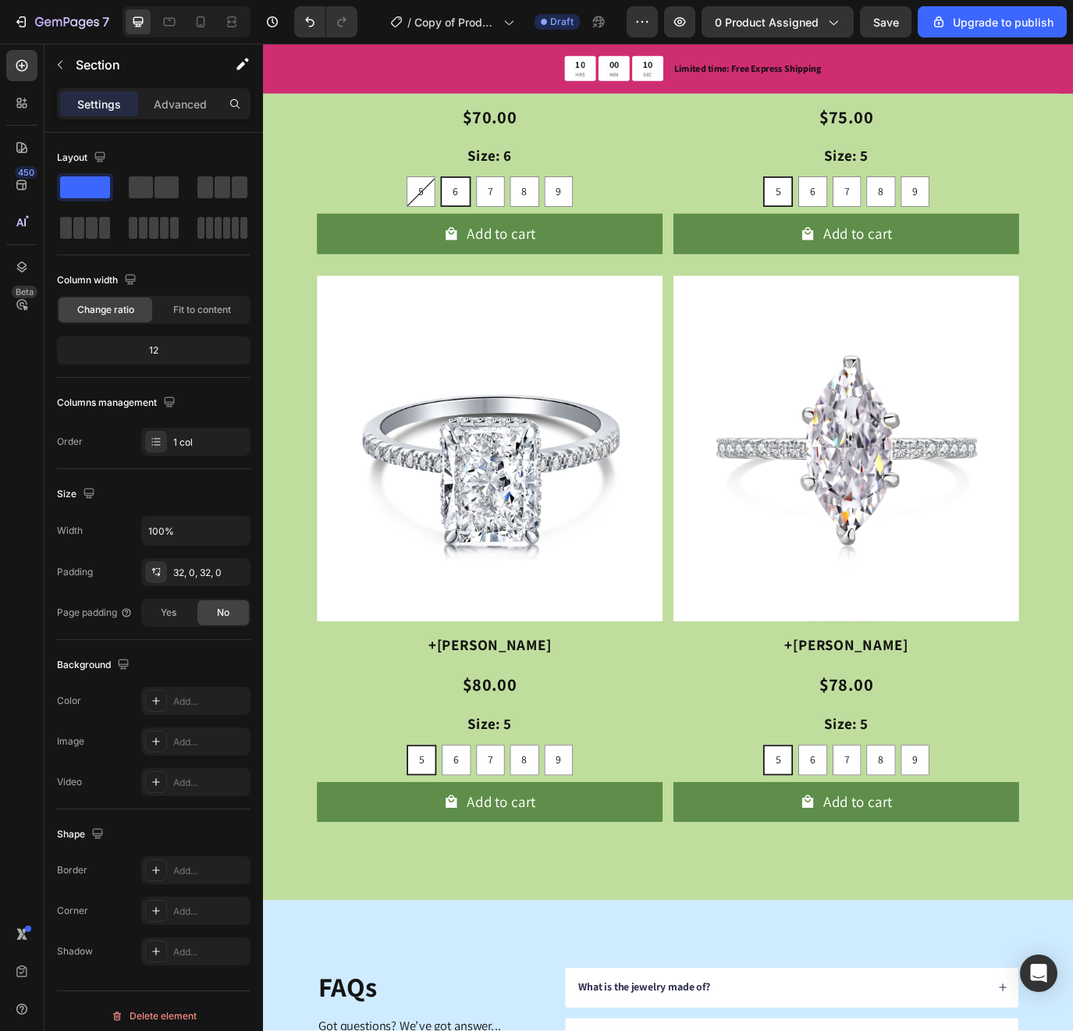
scroll to position [1837, 0]
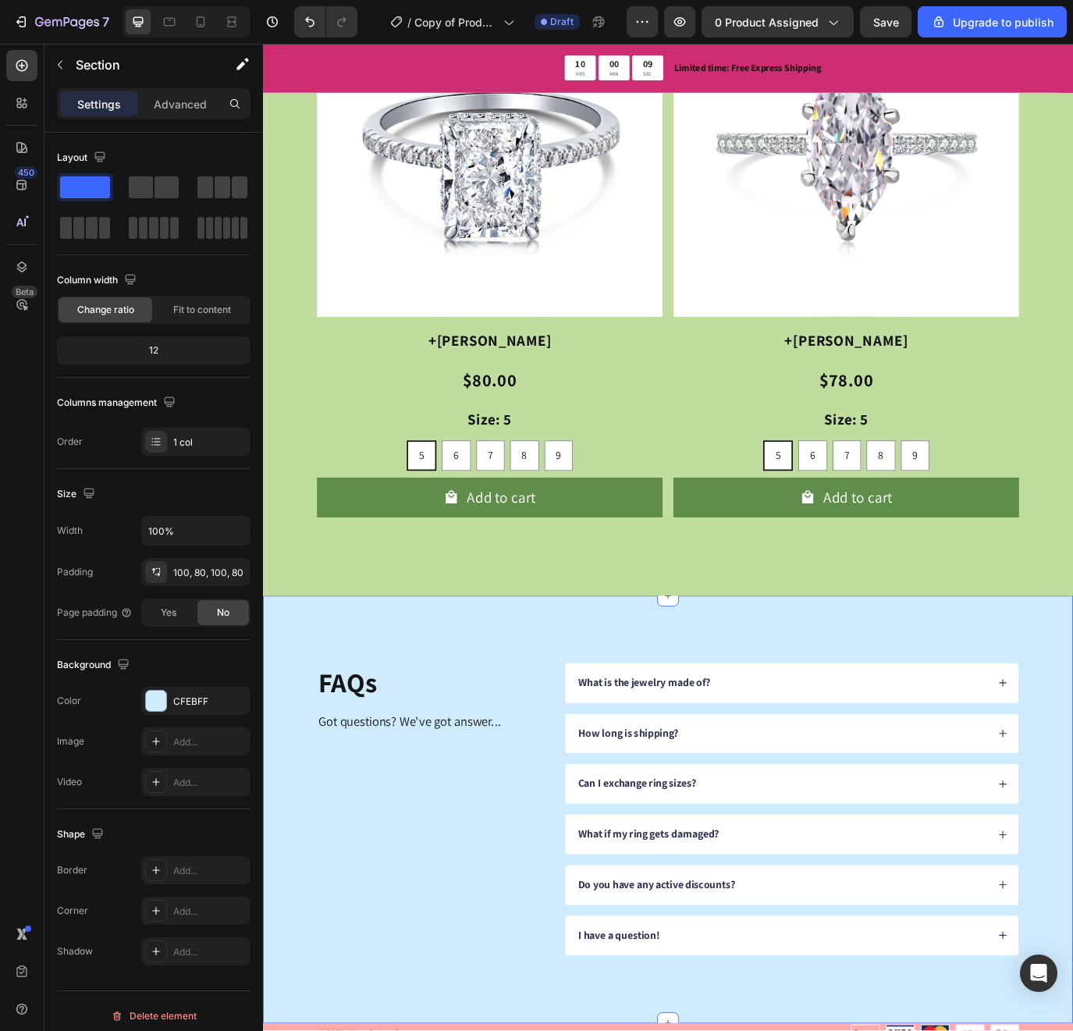
click at [502, 722] on div "FAQs Heading Got questions? We’ve got answer... Text Block What is the jewelry …" at bounding box center [731, 929] width 937 height 494
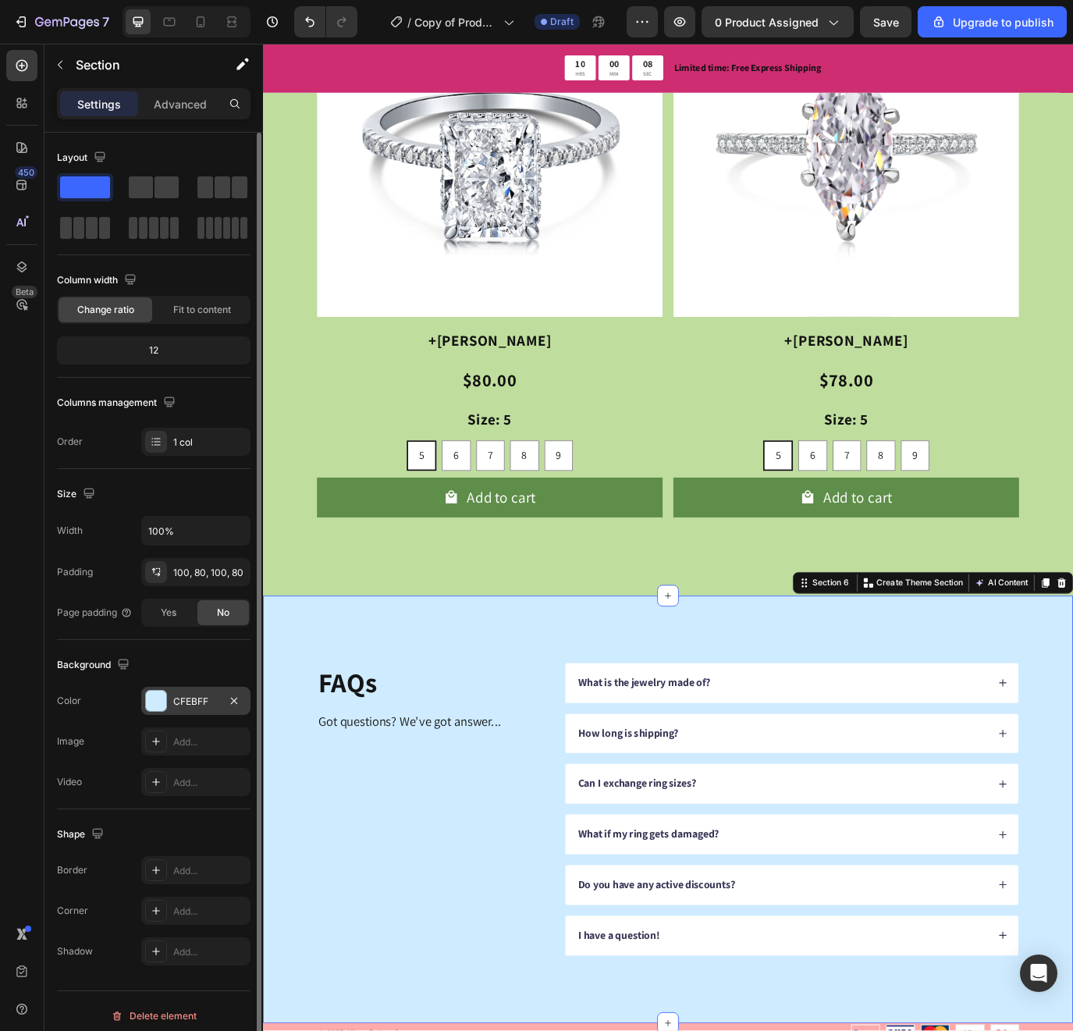
click at [180, 703] on div "CFEBFF" at bounding box center [195, 702] width 45 height 14
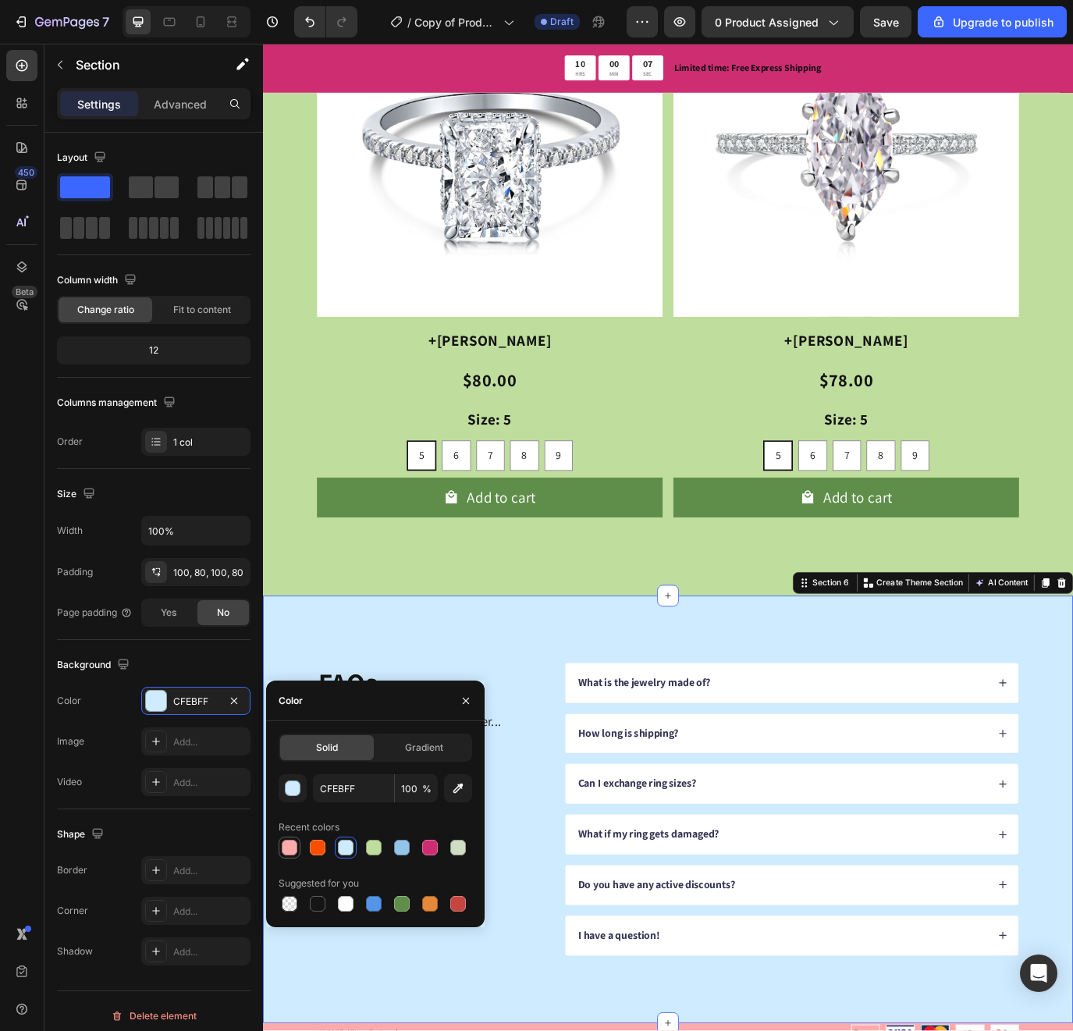
click at [288, 843] on div at bounding box center [290, 848] width 16 height 16
type input "FFAAAB"
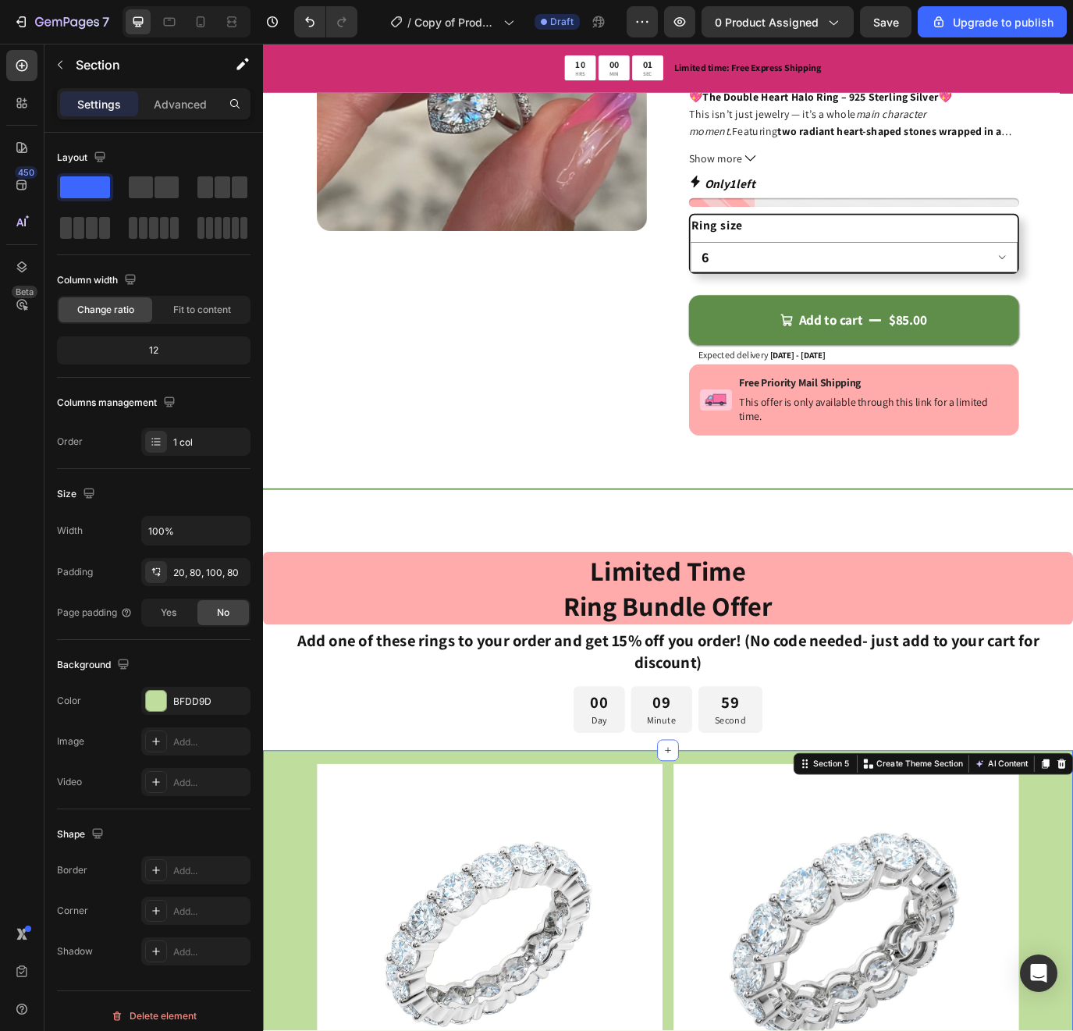
scroll to position [0, 0]
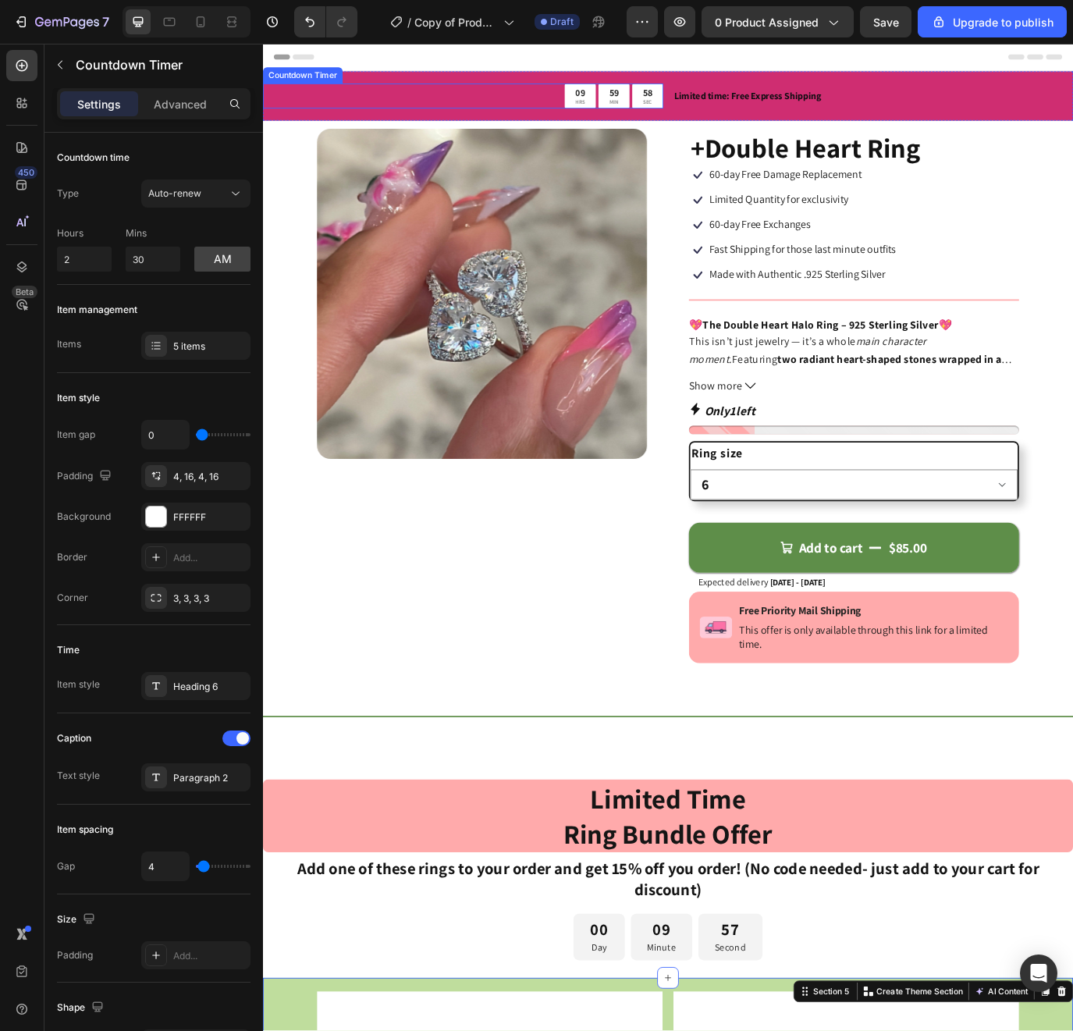
click at [298, 98] on div "09 HRS 59 MIN 58 SEC" at bounding box center [494, 104] width 463 height 29
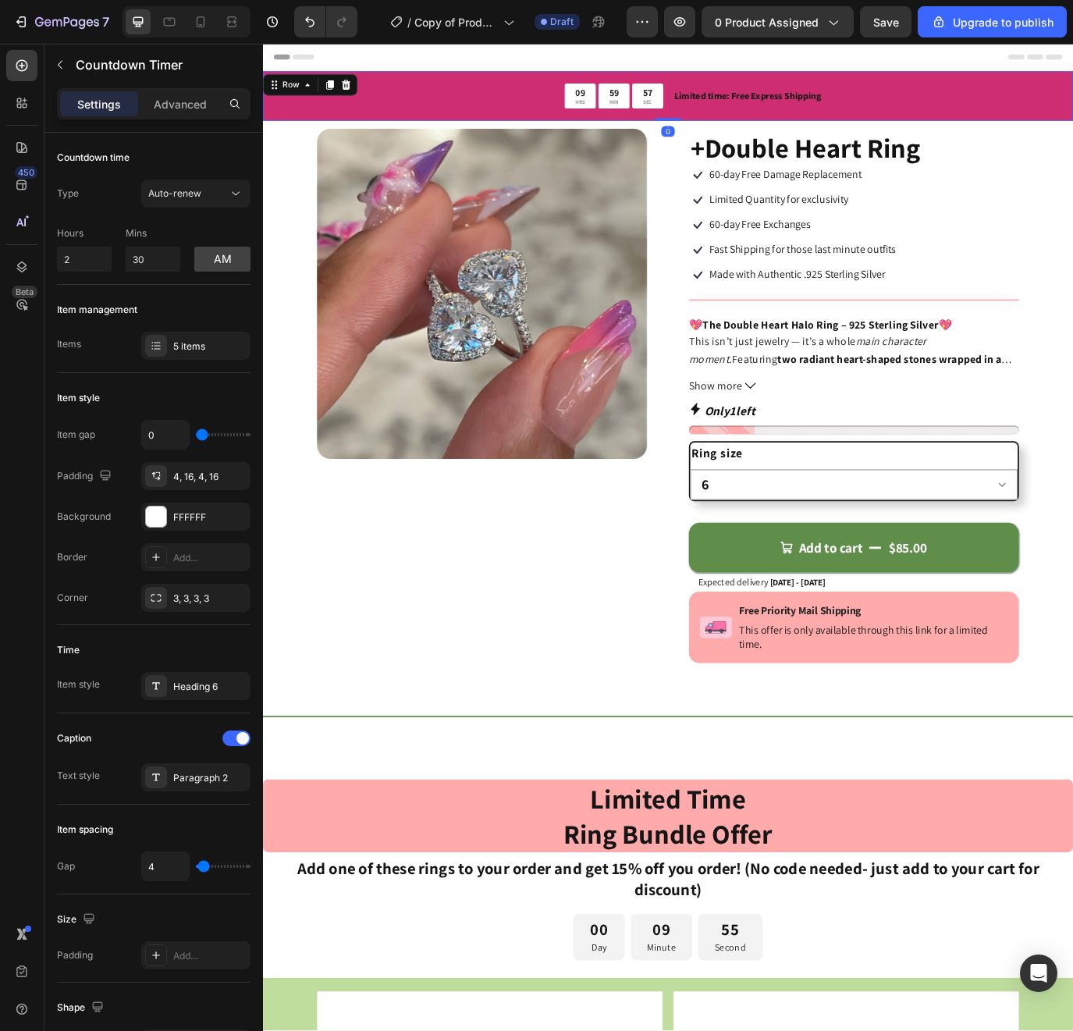
click at [1073, 87] on div "09 HRS 59 MIN 57 SEC Countdown Timer Limited time: Free Express Shipping Text B…" at bounding box center [731, 104] width 937 height 57
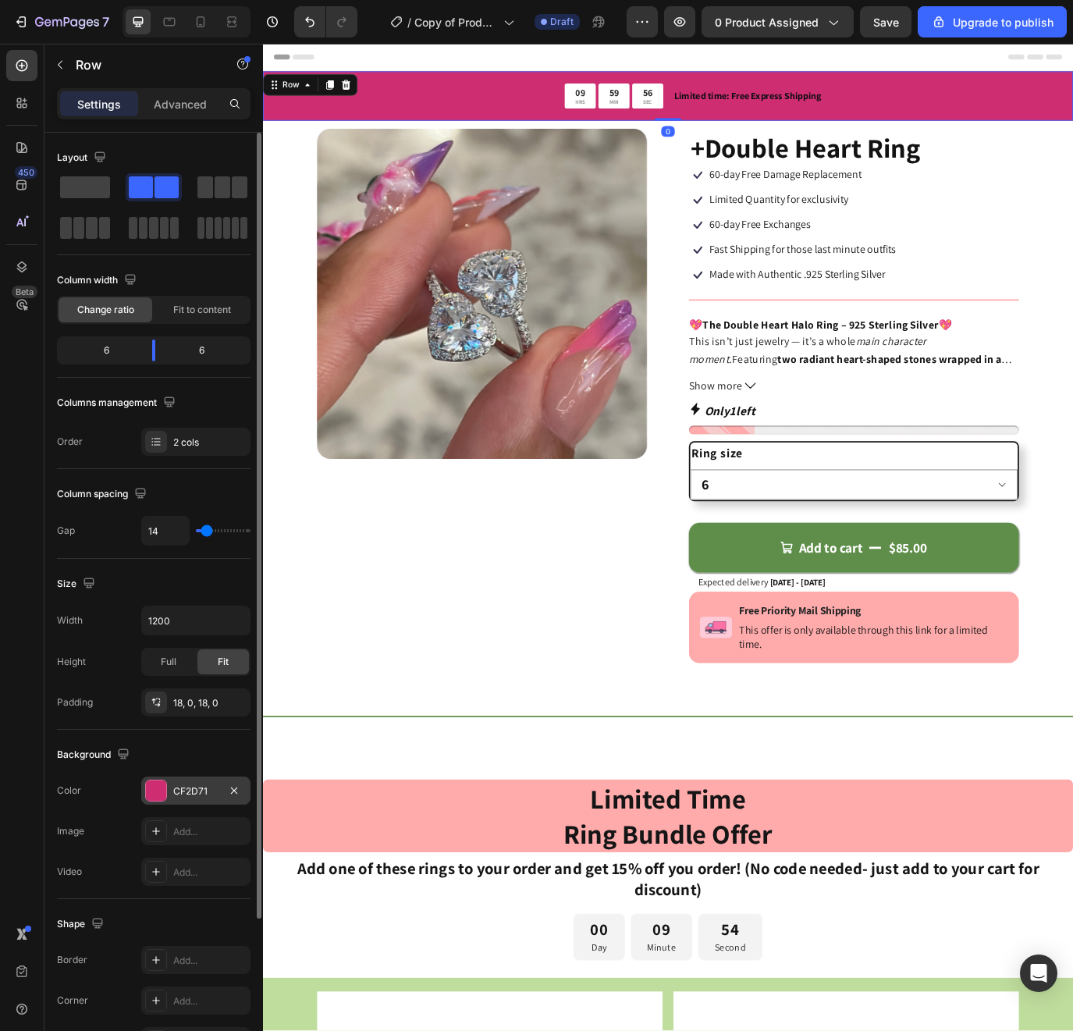
click at [218, 788] on div "CF2D71" at bounding box center [195, 792] width 45 height 14
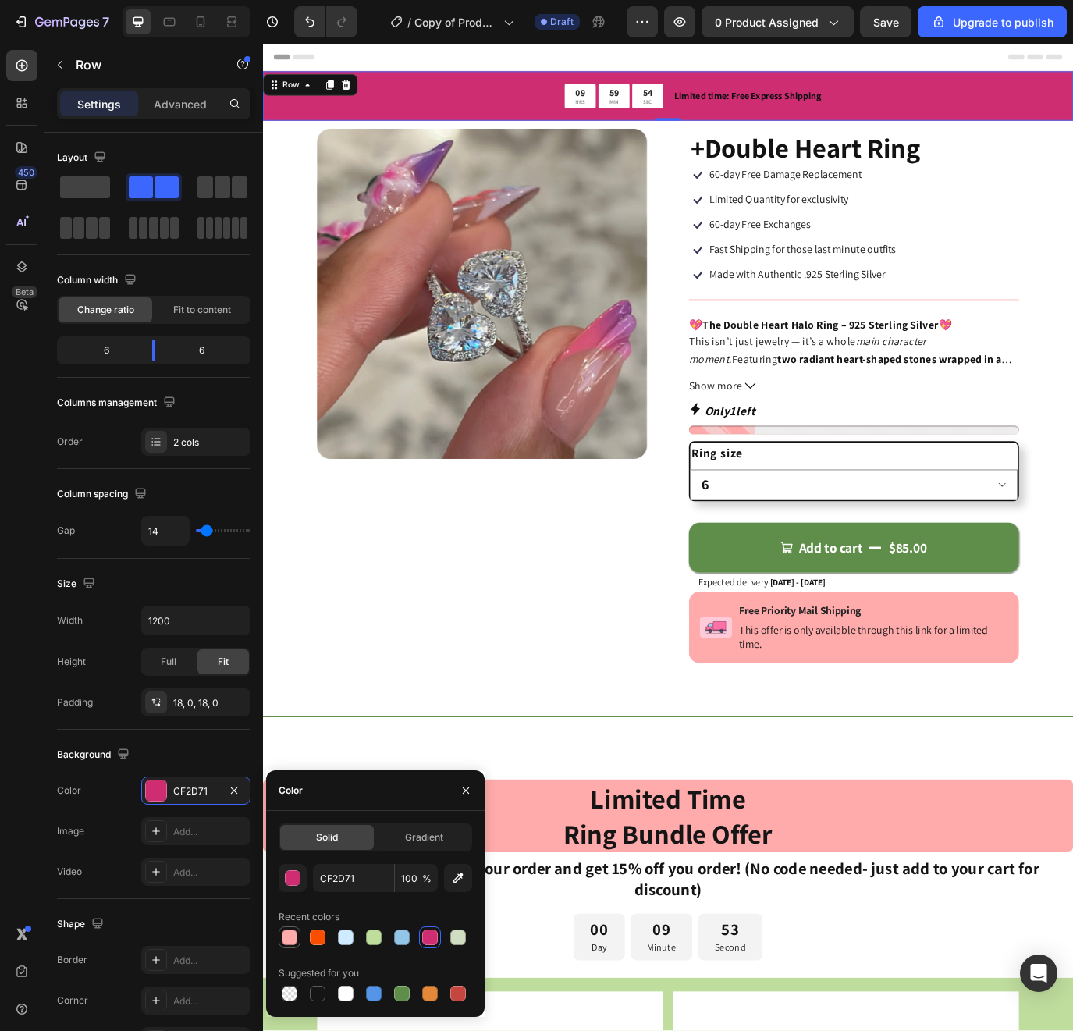
click at [290, 935] on div at bounding box center [290, 938] width 16 height 16
type input "FFAAAB"
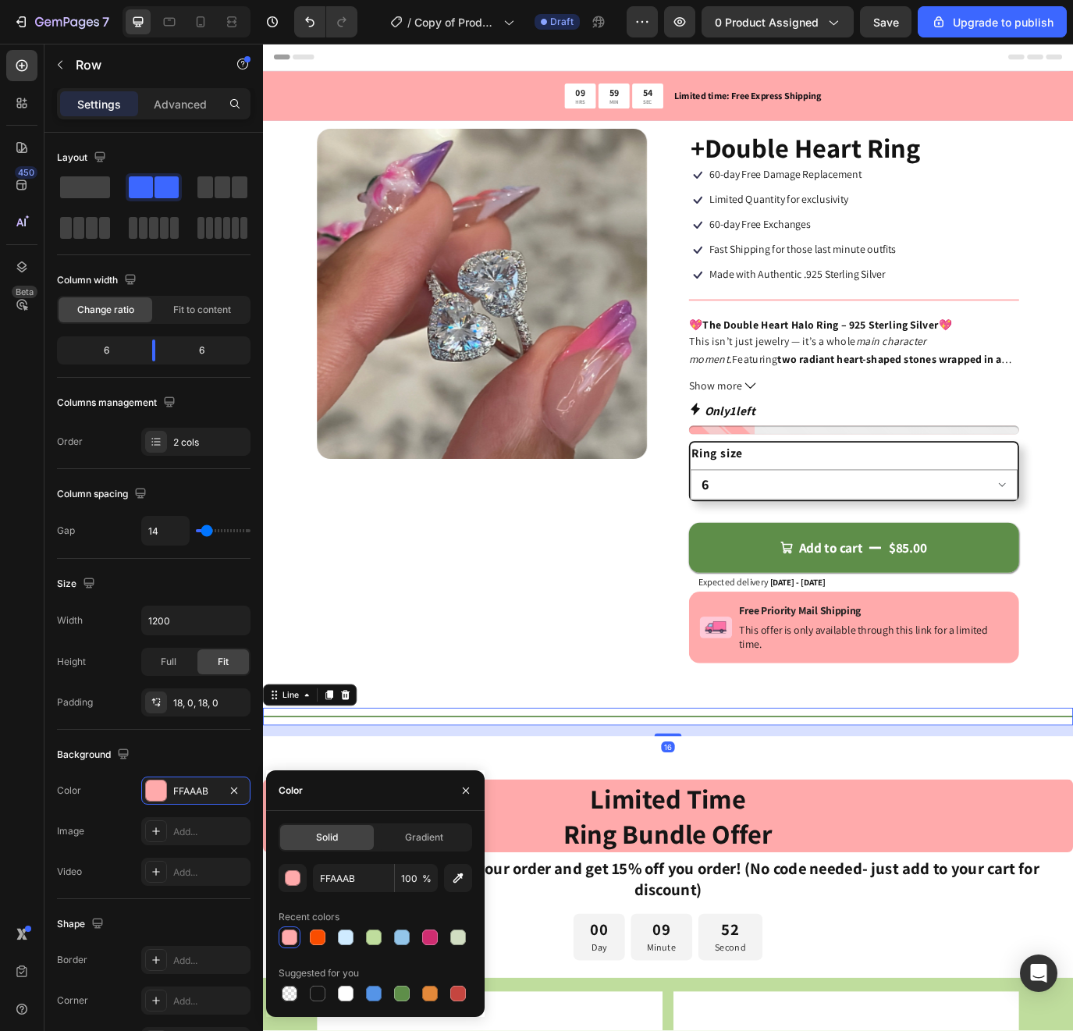
click at [457, 820] on div "Title Line 16" at bounding box center [731, 822] width 937 height 20
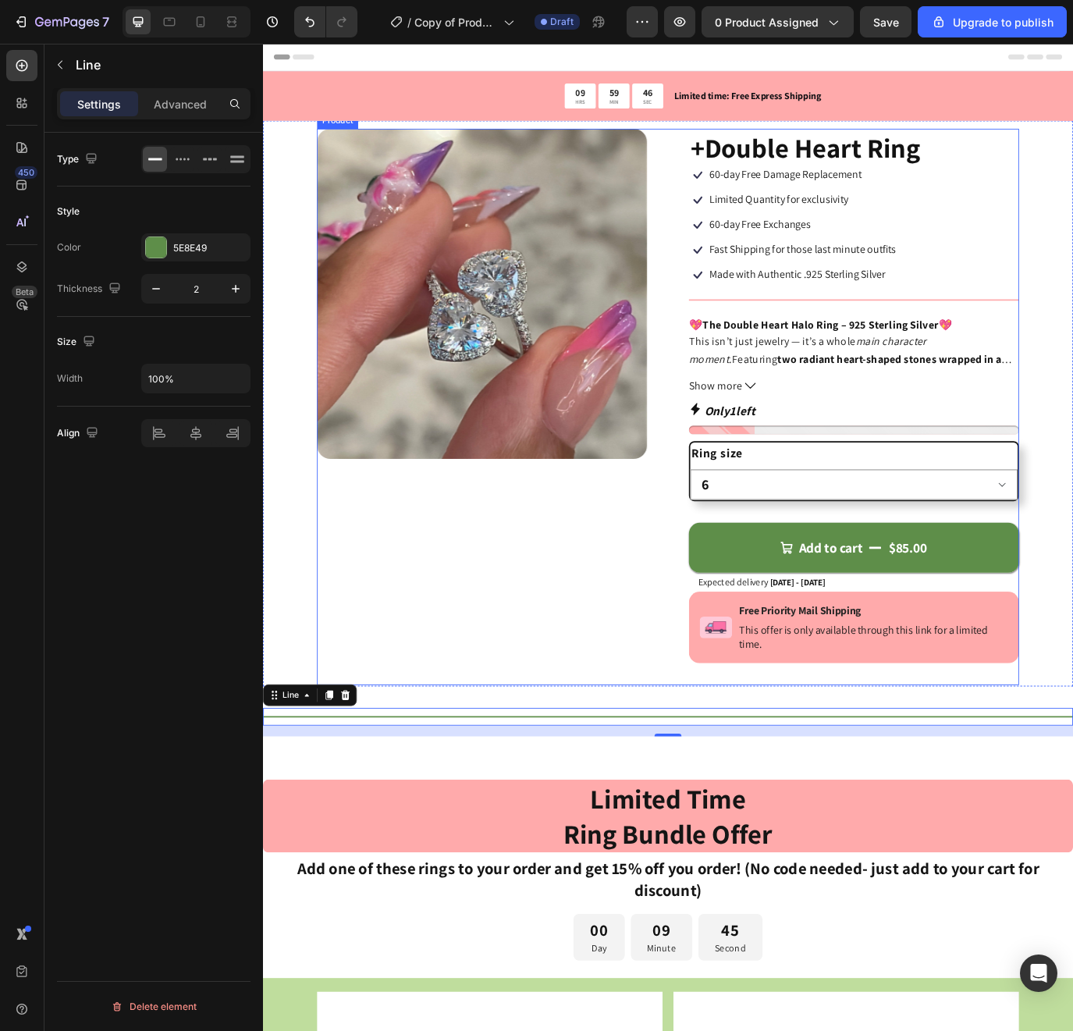
click at [564, 604] on div "Product Images" at bounding box center [517, 464] width 382 height 644
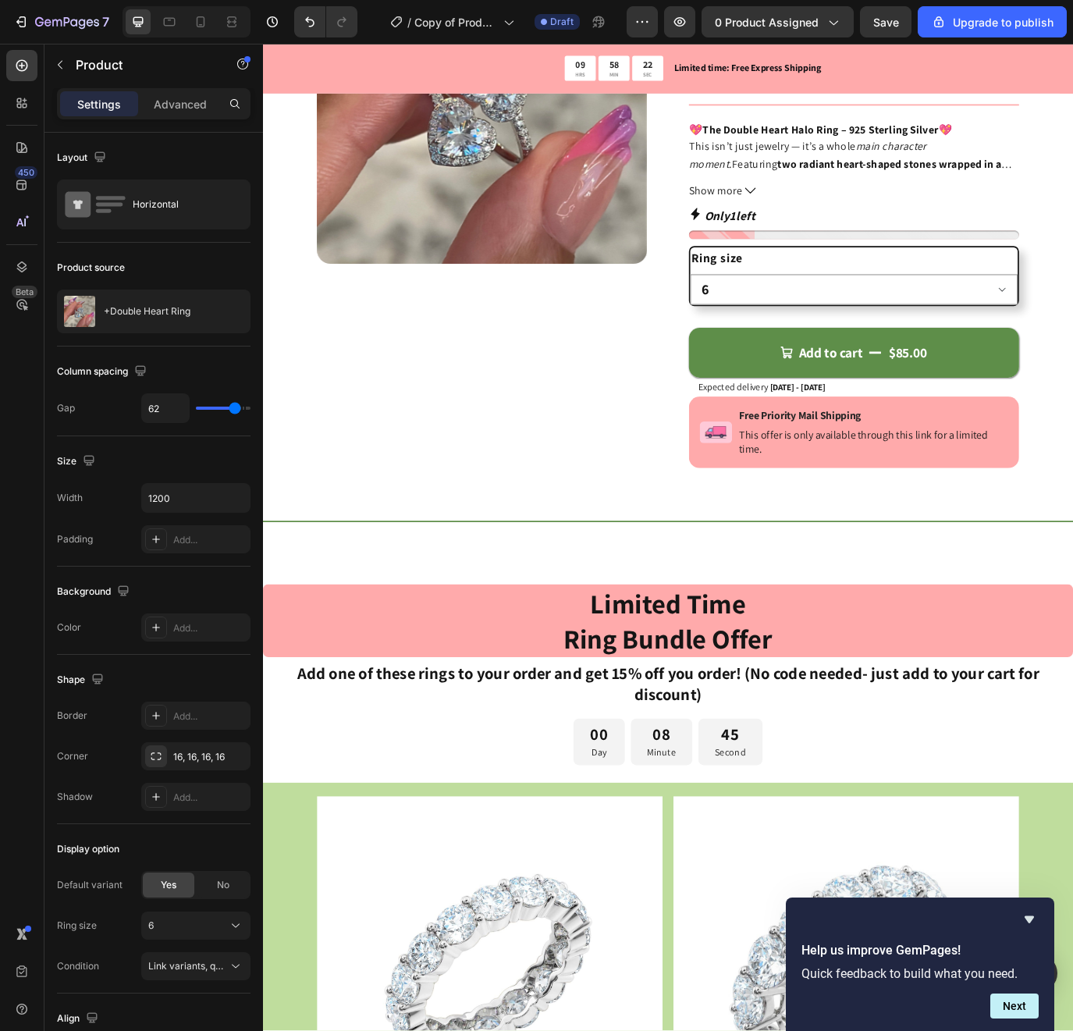
scroll to position [287, 0]
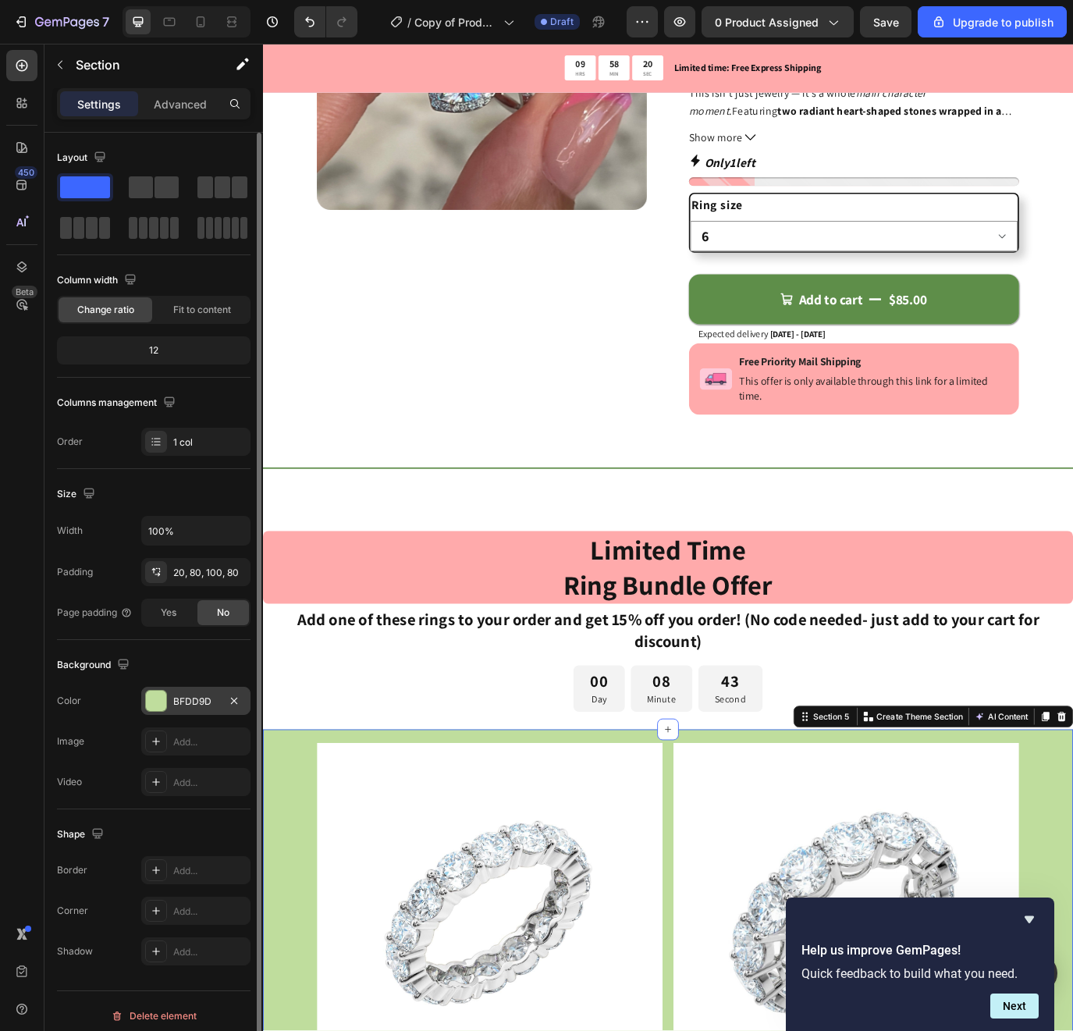
click at [192, 706] on div "BFDD9D" at bounding box center [195, 702] width 45 height 14
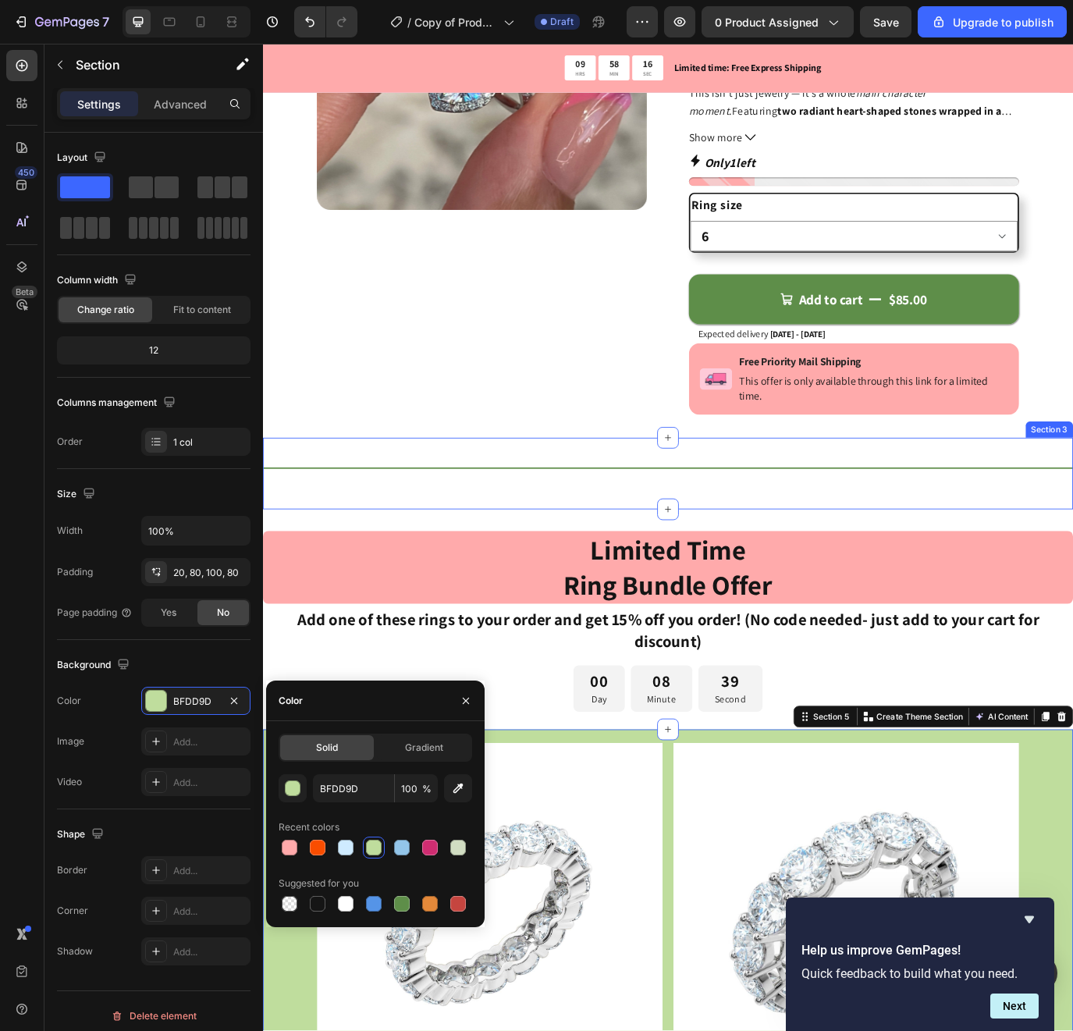
click at [573, 554] on div "Title Line" at bounding box center [731, 541] width 937 height 33
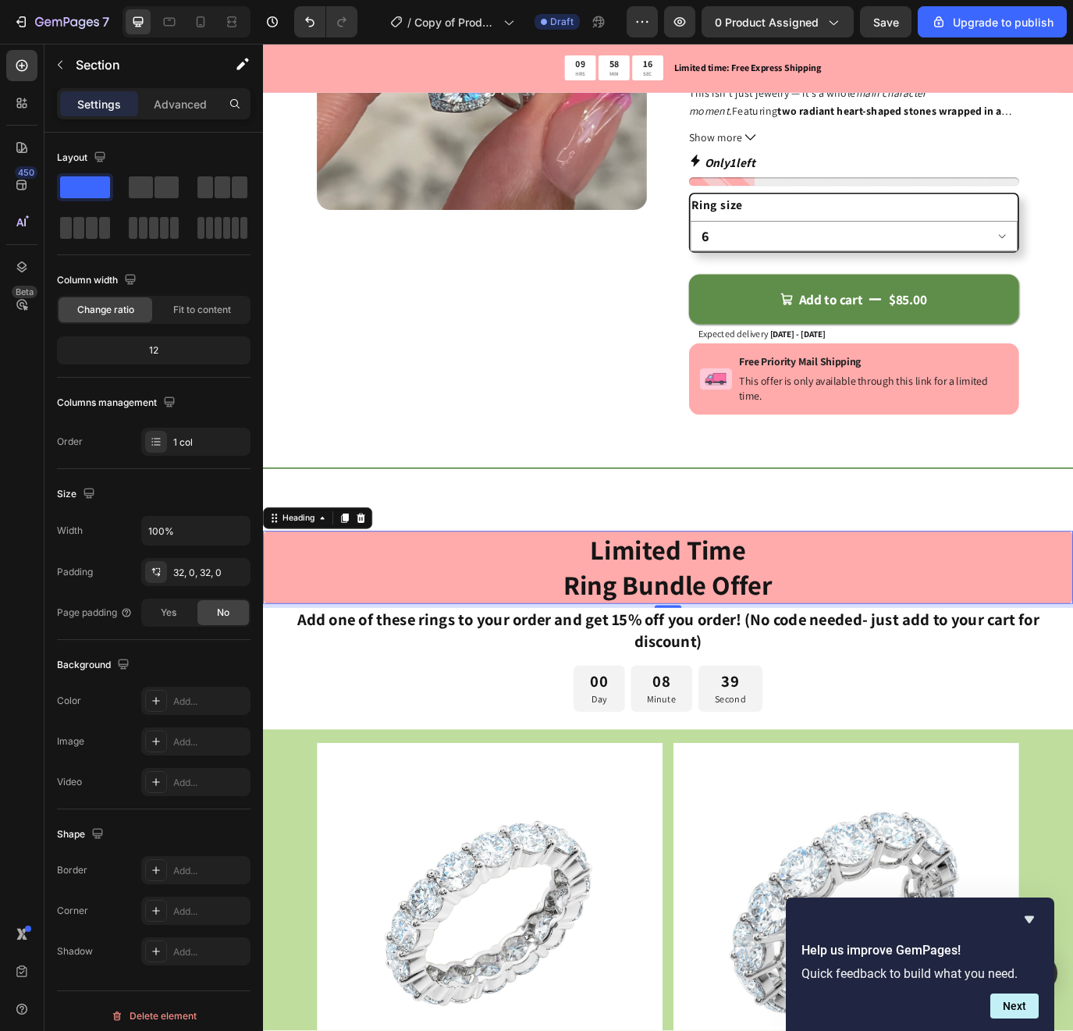
click at [518, 651] on h2 "Limited Time Ring Bundle Offer" at bounding box center [731, 649] width 937 height 84
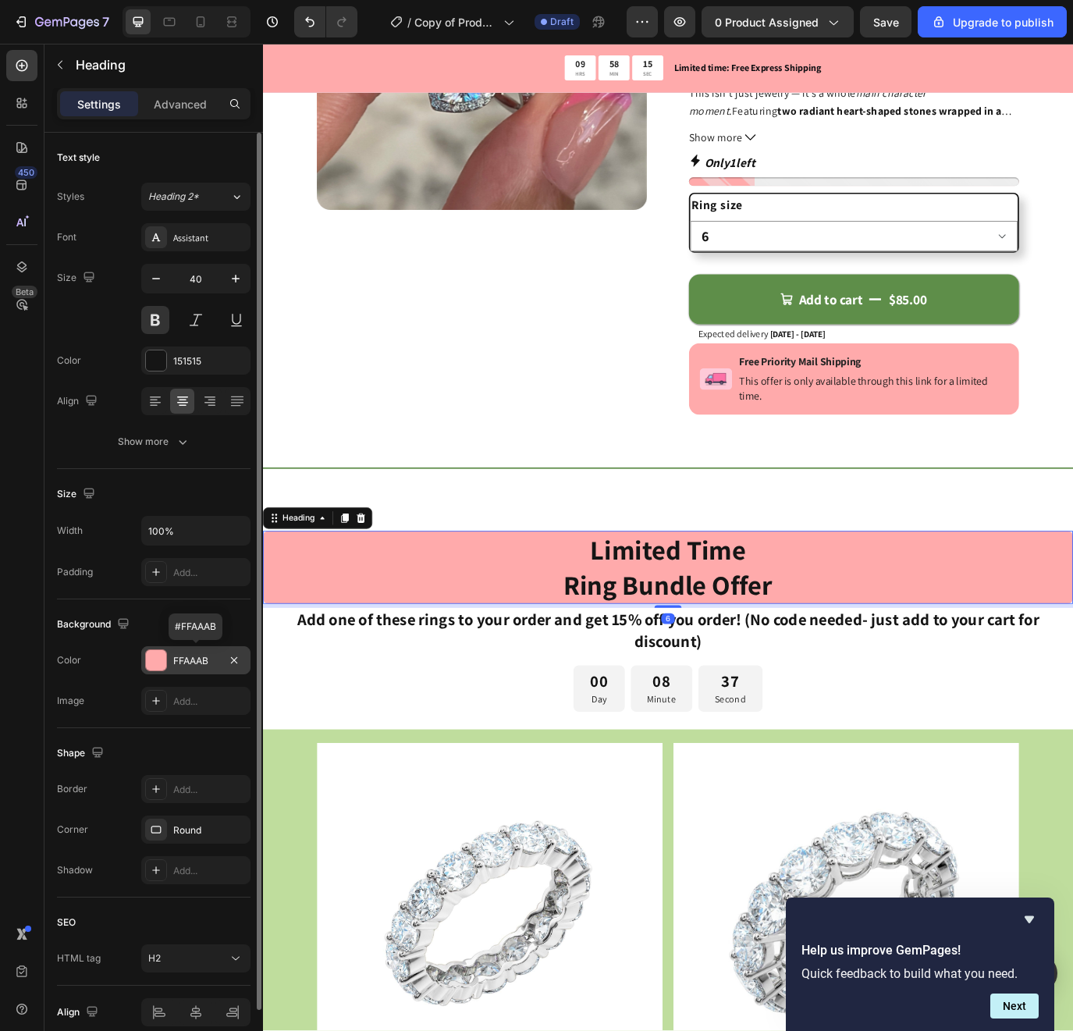
click at [209, 661] on div "FFAAAB" at bounding box center [195, 661] width 45 height 14
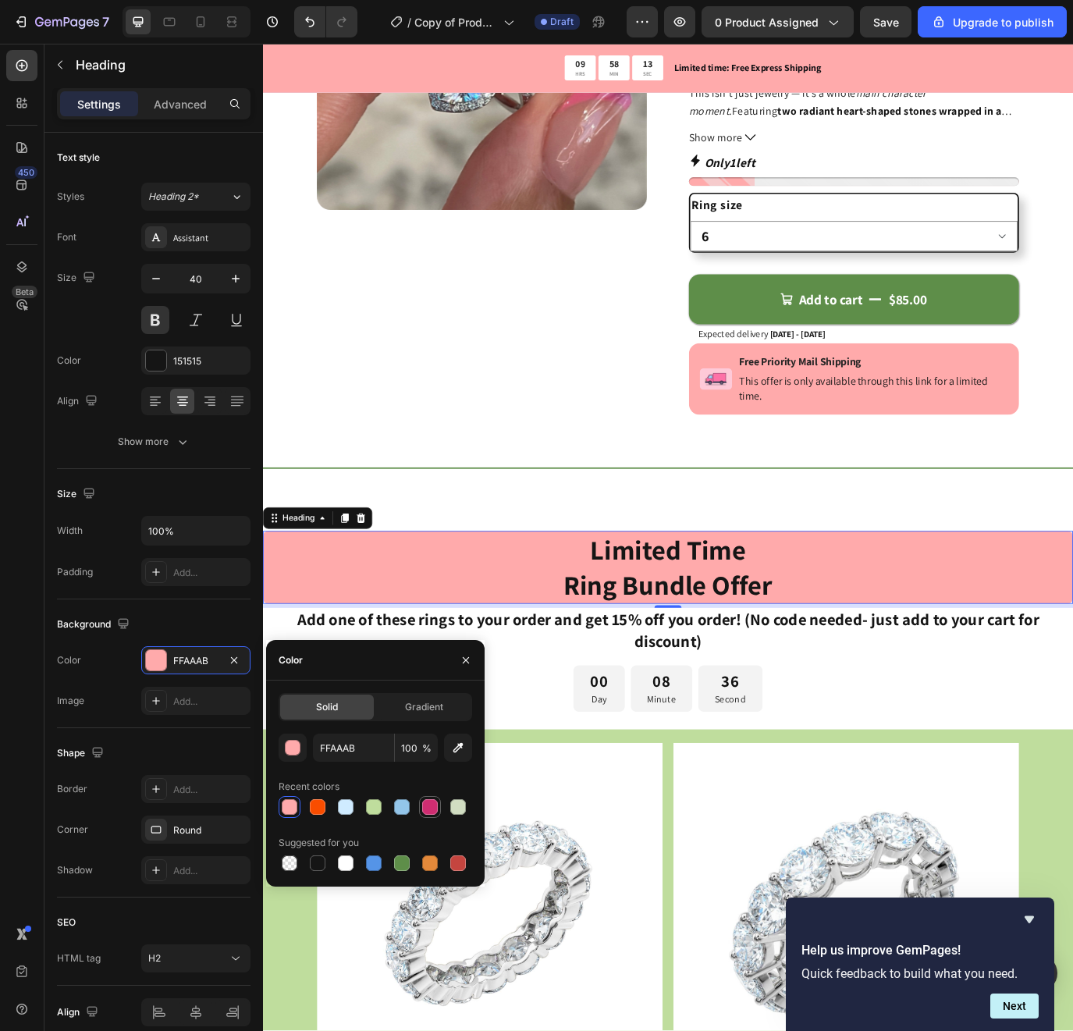
click at [423, 804] on div at bounding box center [430, 807] width 16 height 16
type input "CF2D71"
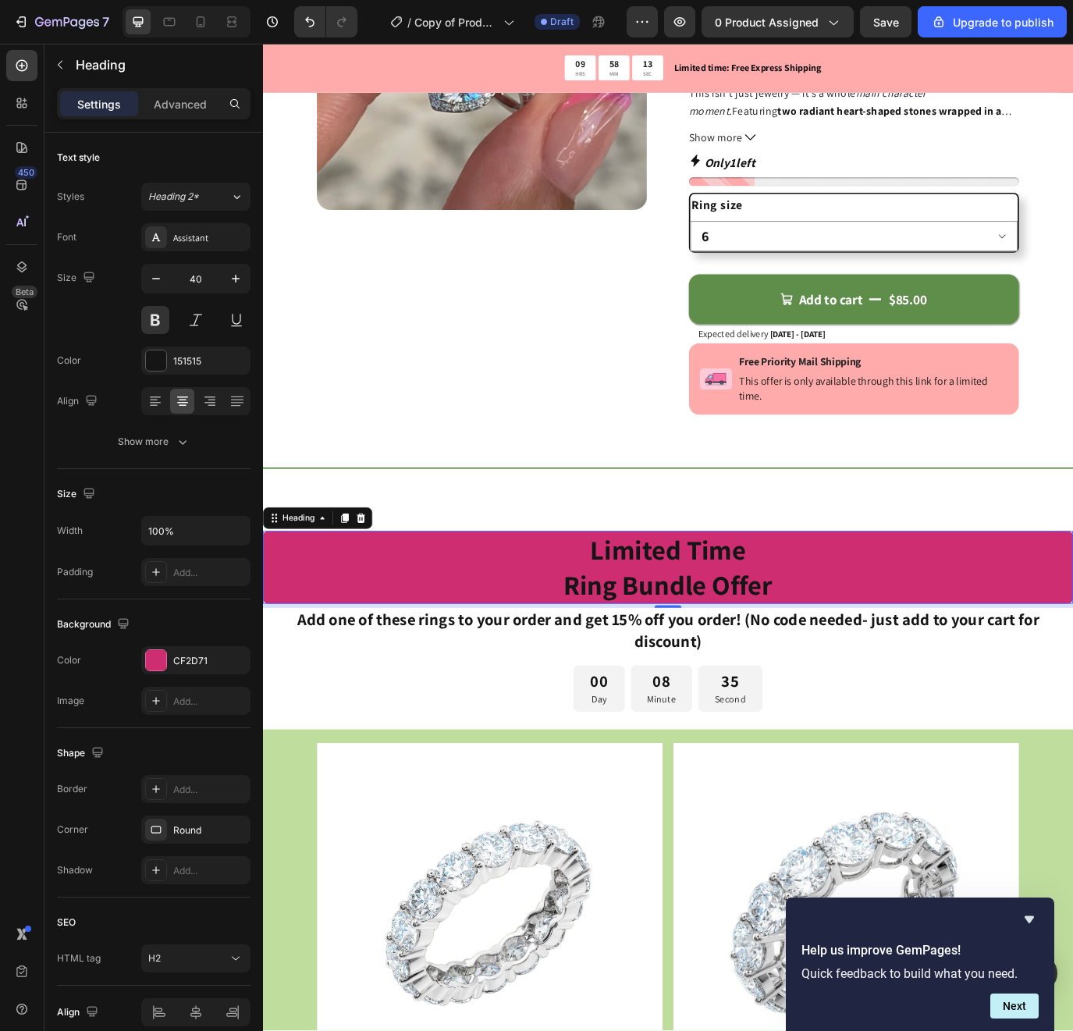
click at [668, 640] on h2 "Limited Time Ring Bundle Offer" at bounding box center [731, 649] width 937 height 84
click at [671, 627] on p "Limited Time Ring Bundle Offer" at bounding box center [732, 649] width 934 height 81
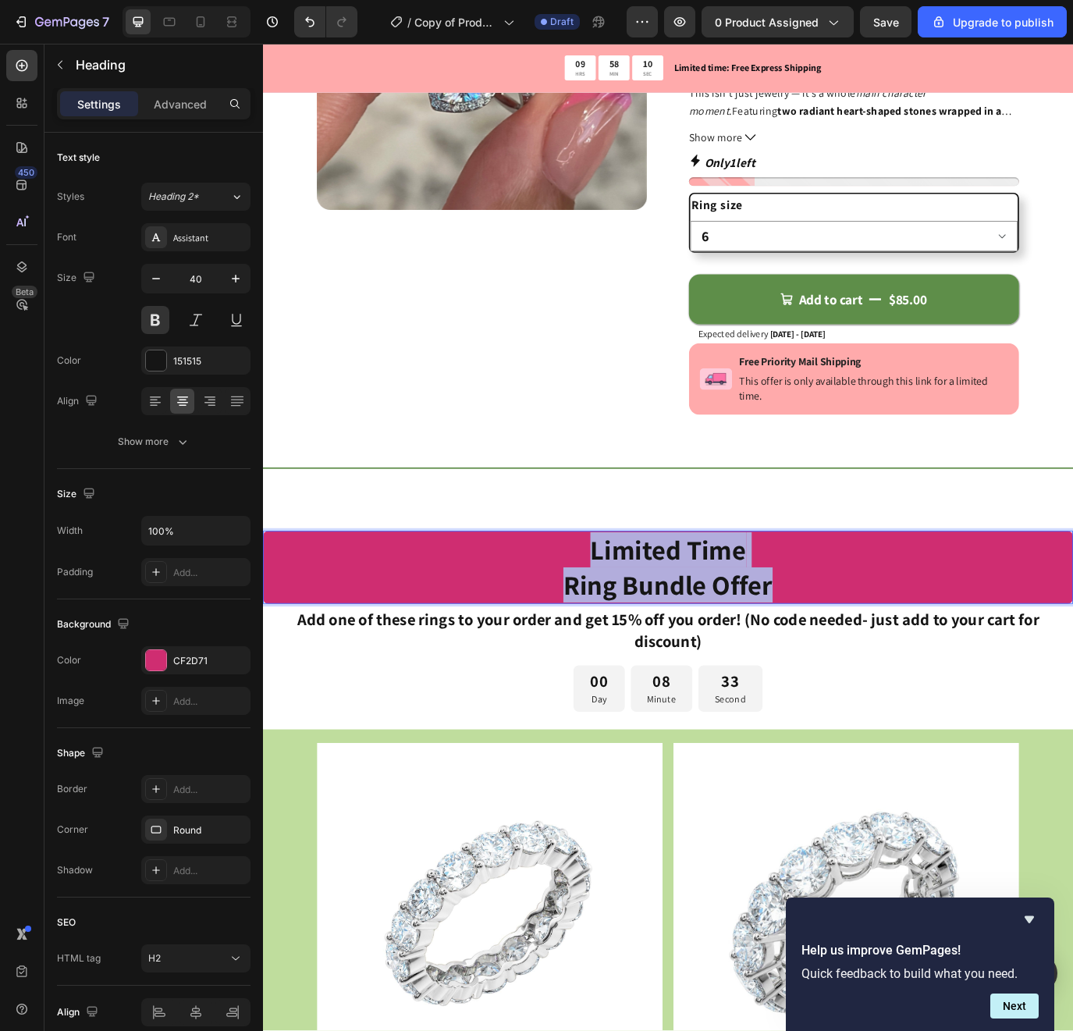
drag, startPoint x: 628, startPoint y: 631, endPoint x: 843, endPoint y: 686, distance: 222.5
click at [843, 686] on p "Limited Time Ring Bundle Offer" at bounding box center [732, 649] width 934 height 81
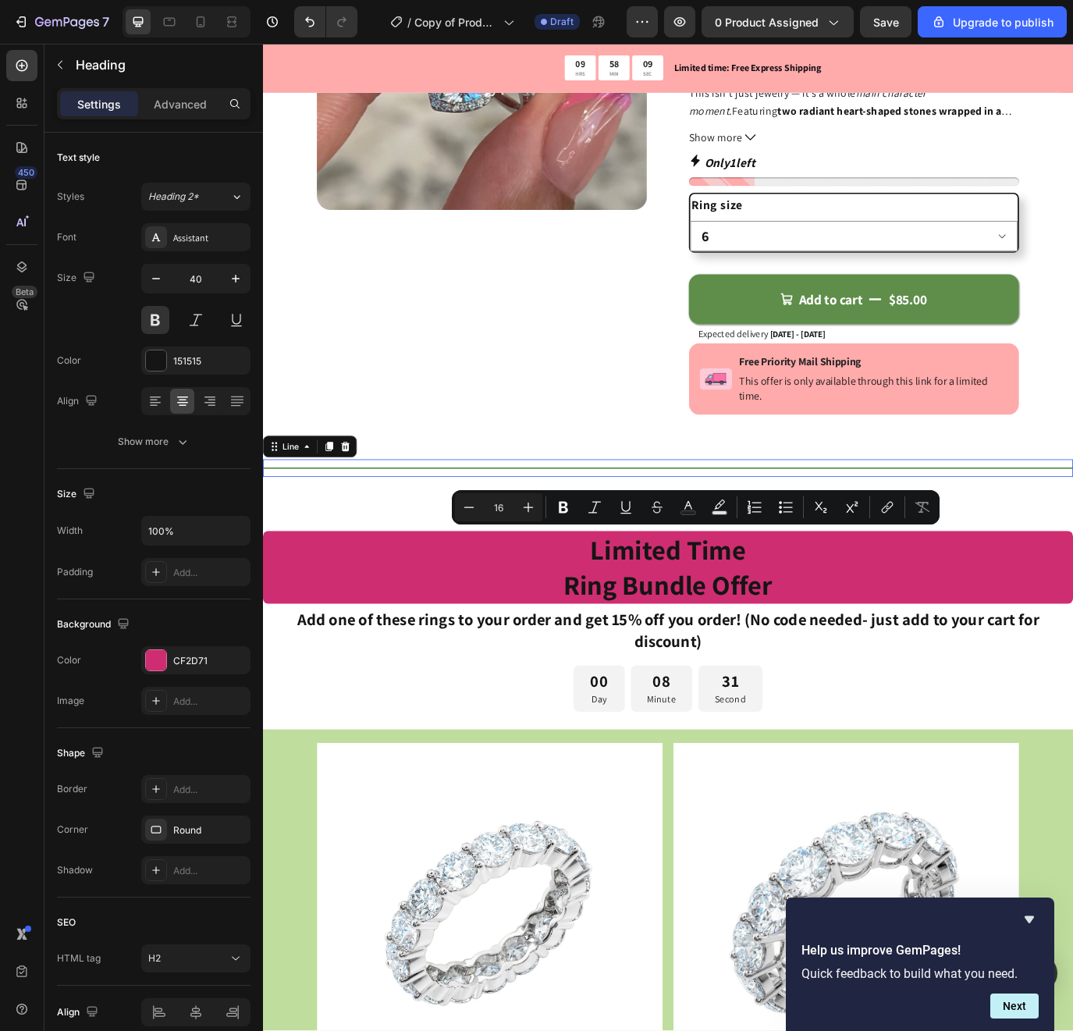
click at [543, 527] on div "Title Line 0" at bounding box center [731, 535] width 937 height 20
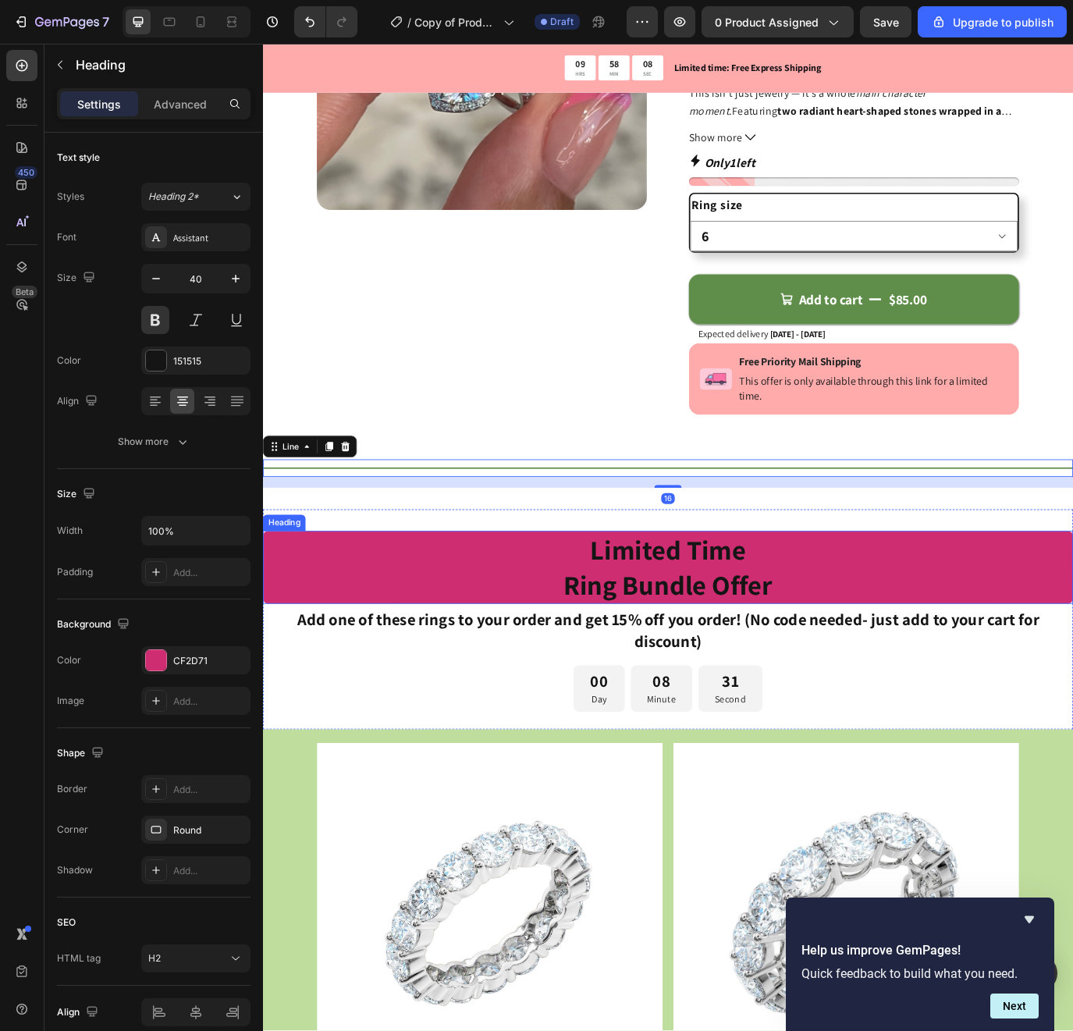
click at [667, 636] on p "Limited Time Ring Bundle Offer" at bounding box center [732, 649] width 934 height 81
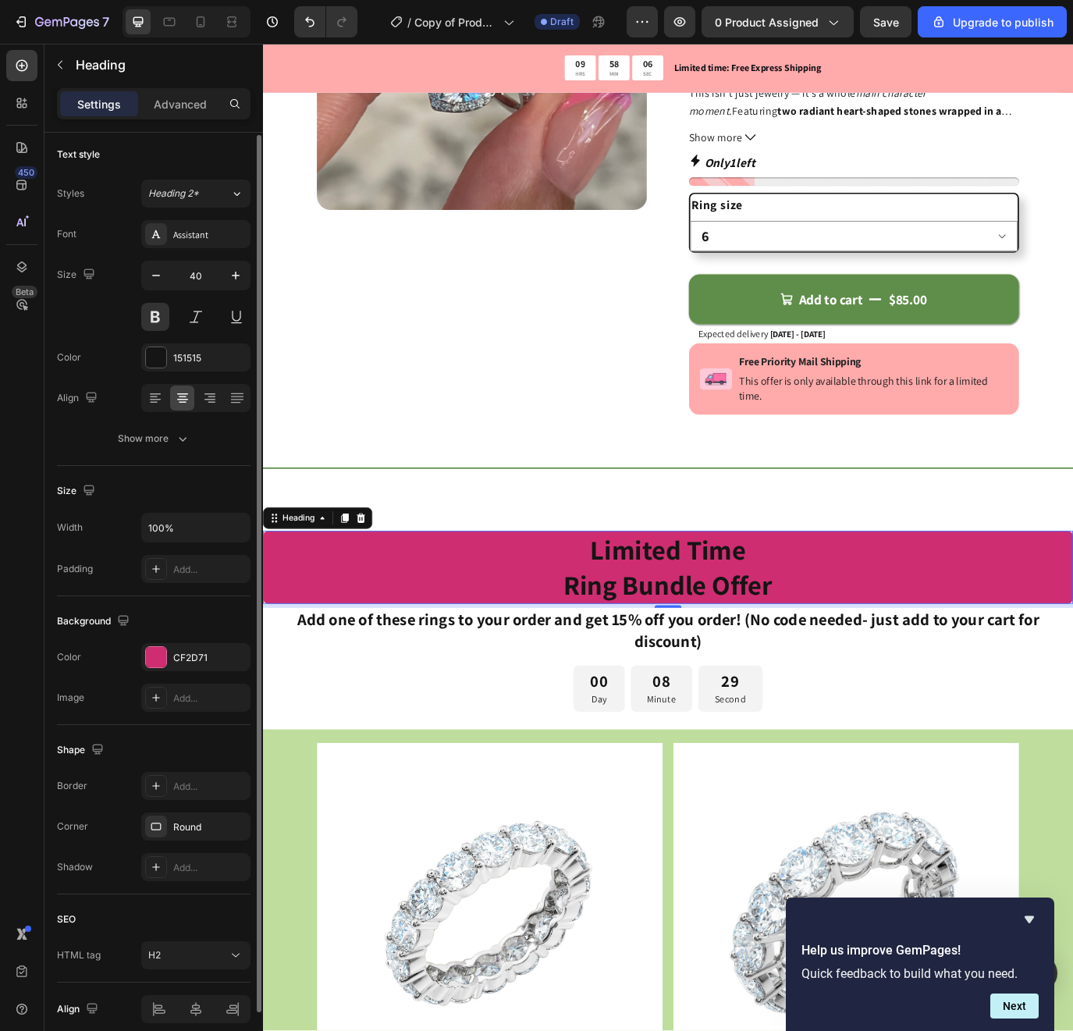
scroll to position [6, 0]
click at [163, 357] on div at bounding box center [156, 354] width 20 height 20
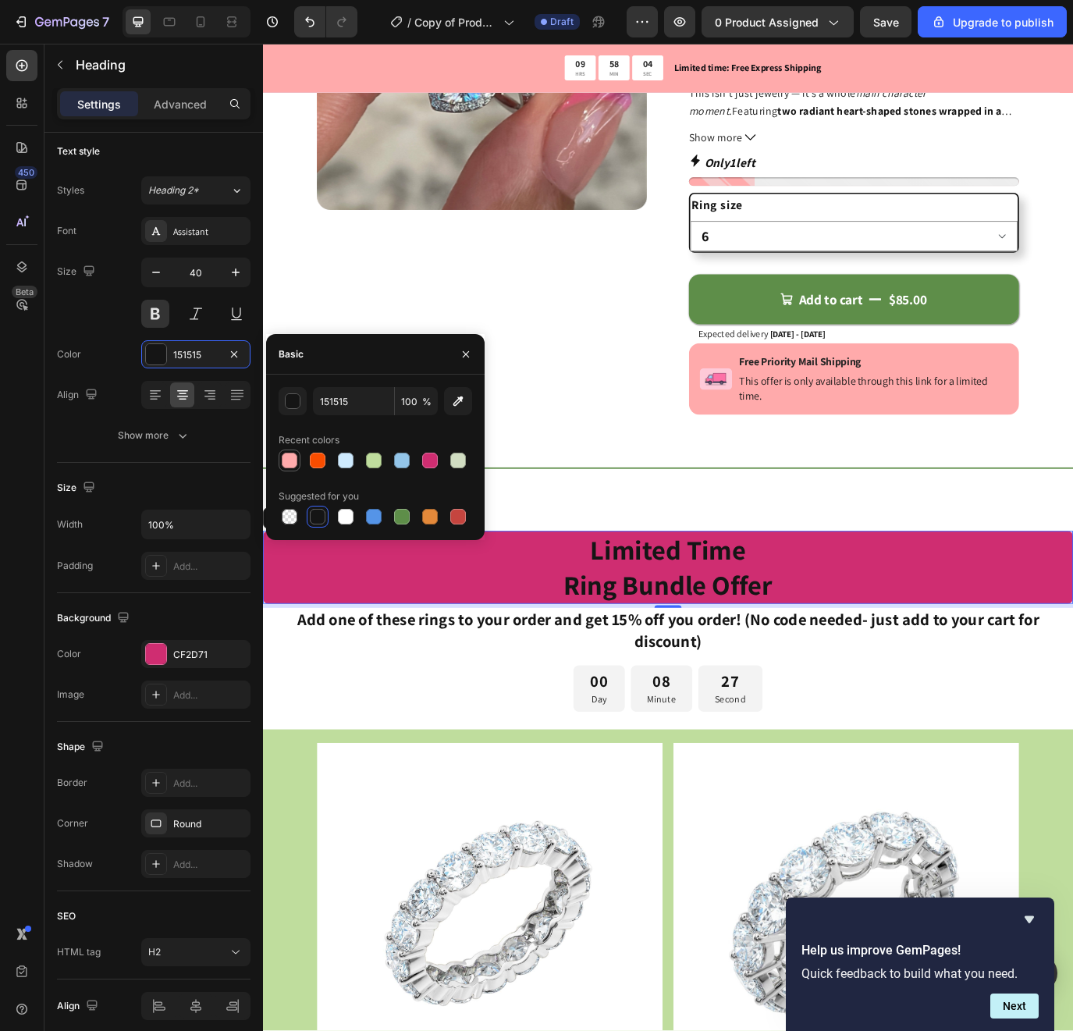
click at [290, 460] on div at bounding box center [290, 461] width 16 height 16
type input "FFAAAB"
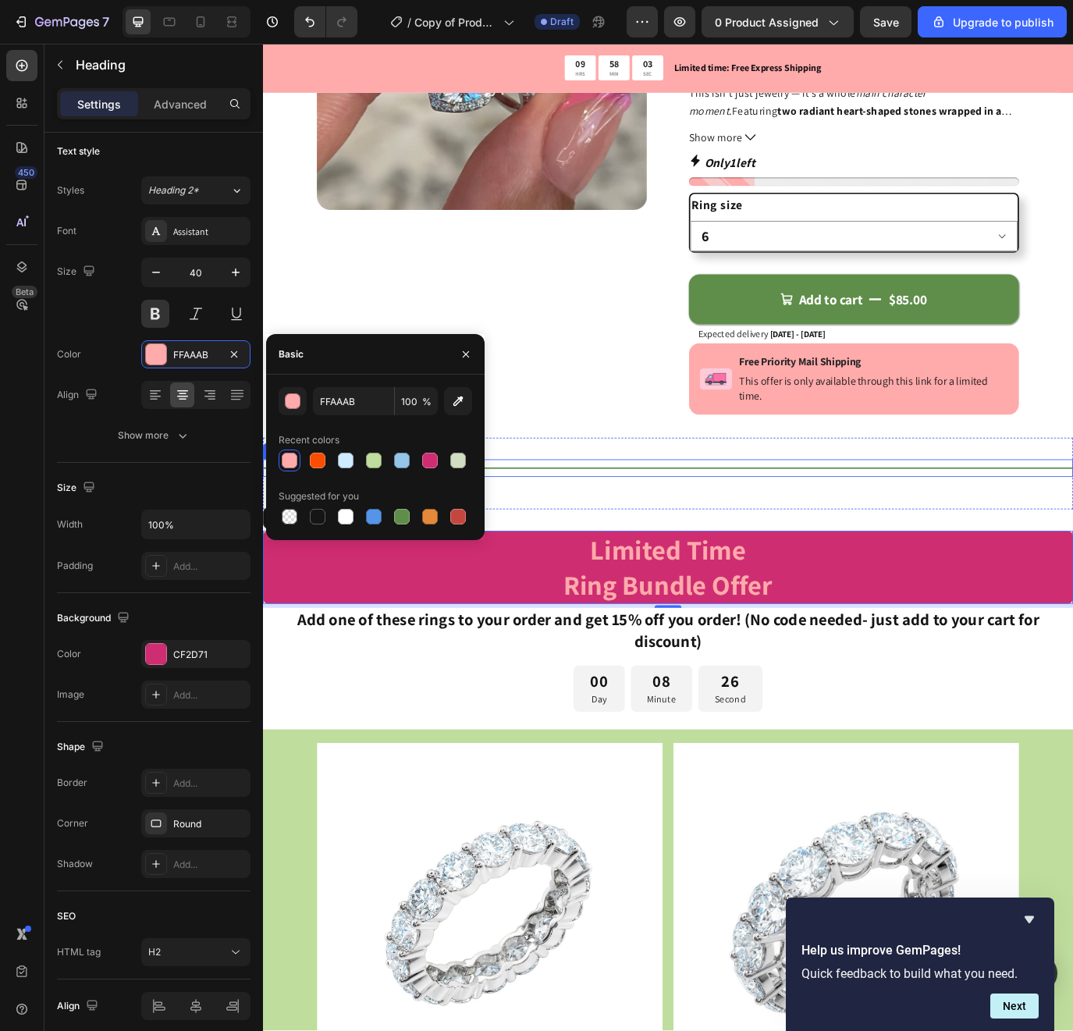
click at [612, 541] on div "Title Line" at bounding box center [731, 535] width 937 height 20
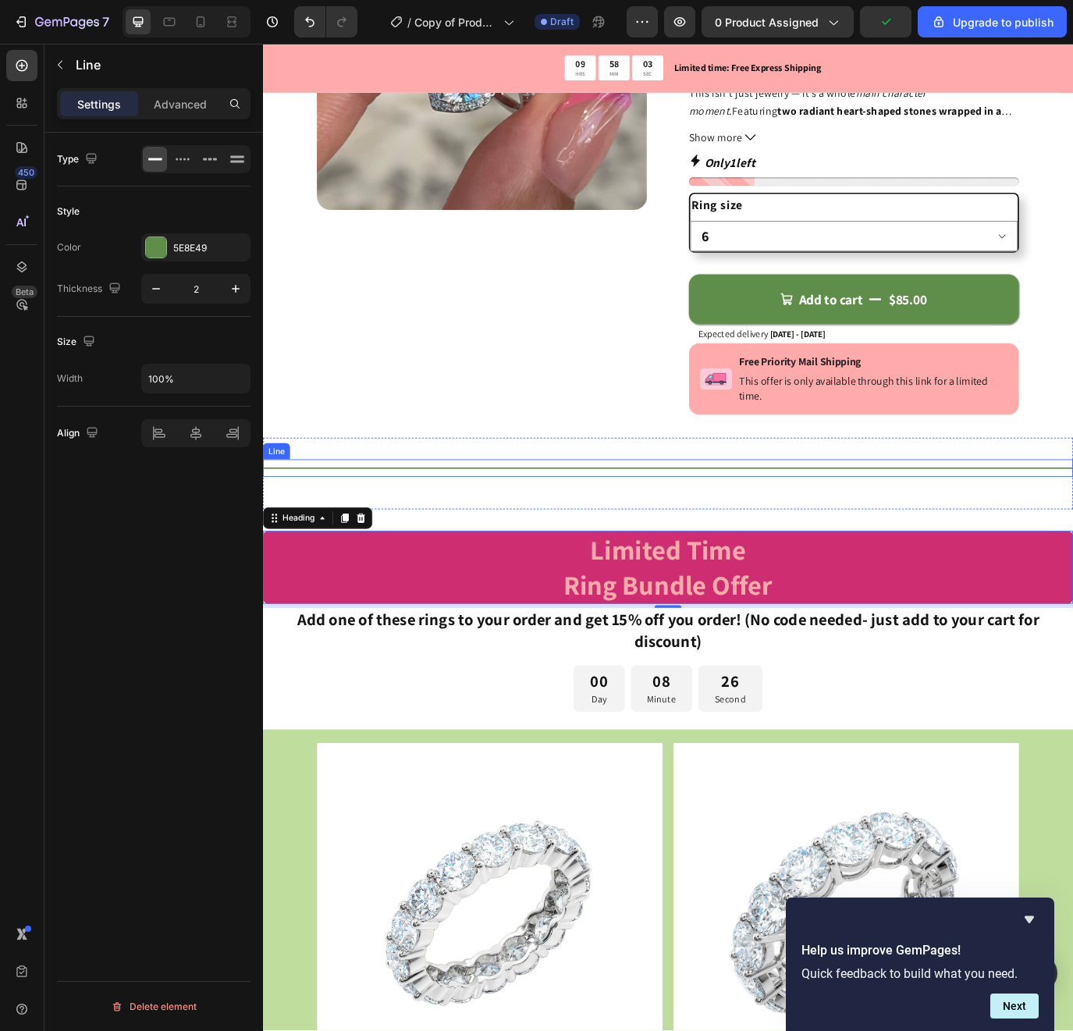
scroll to position [0, 0]
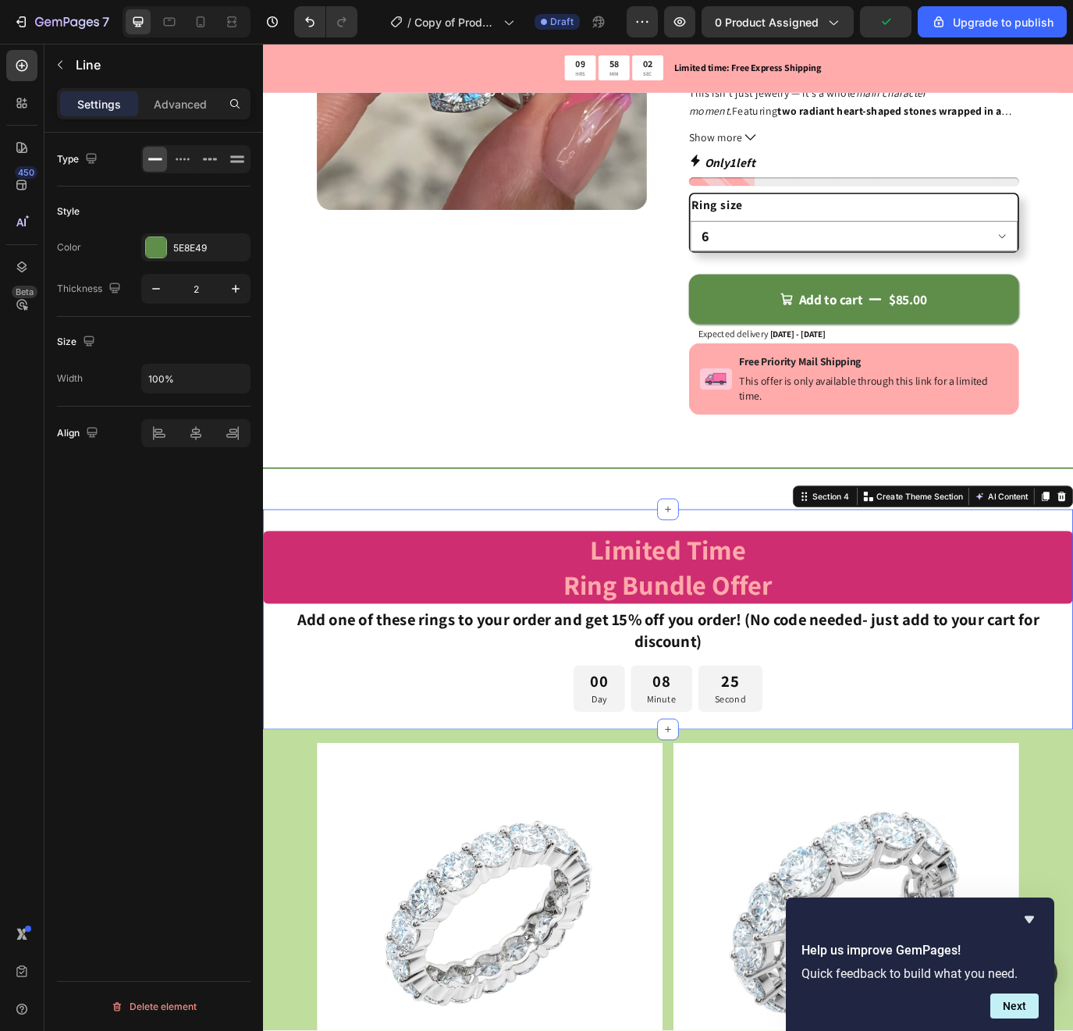
click at [432, 757] on div "Limited Time Ring Bundle Offer Heading Add one of these rings to your order and…" at bounding box center [731, 718] width 937 height 222
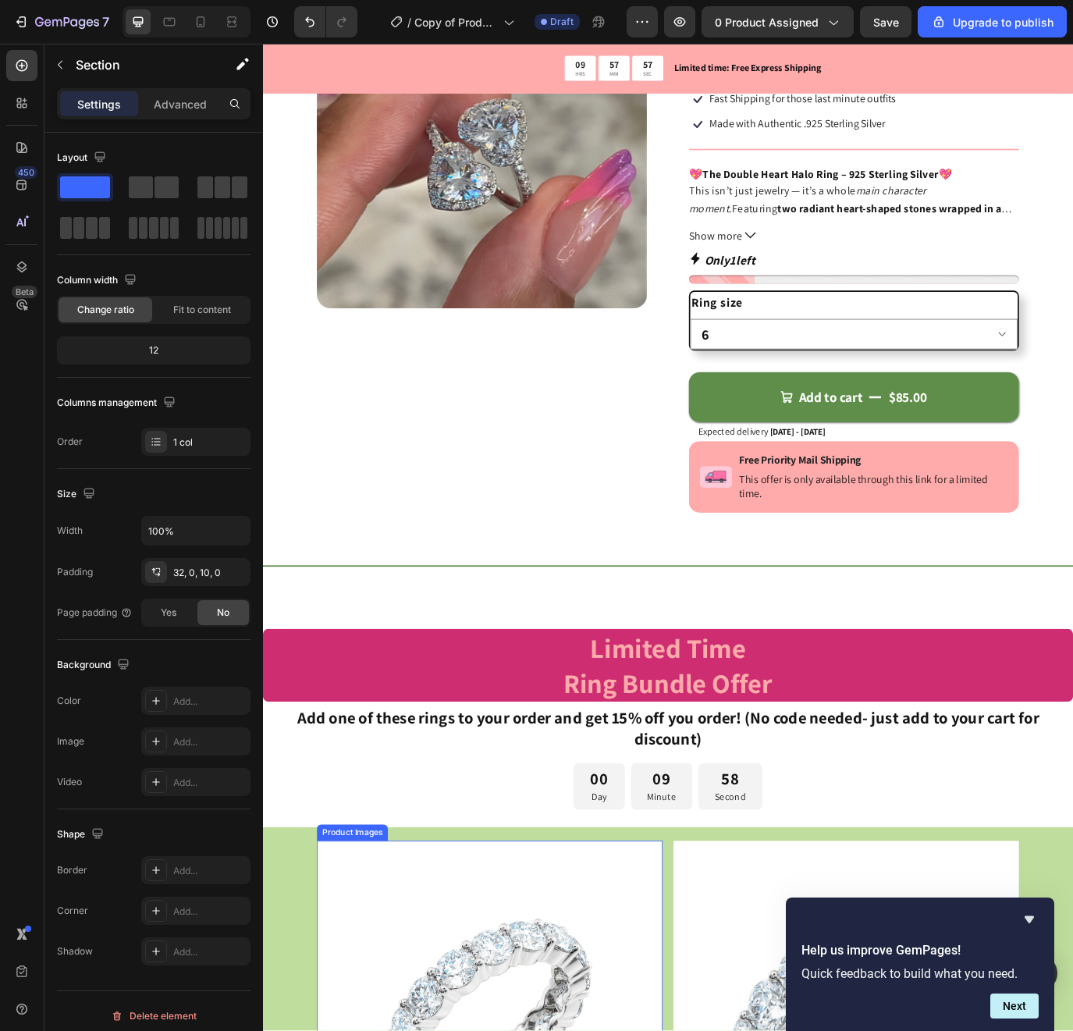
scroll to position [201, 0]
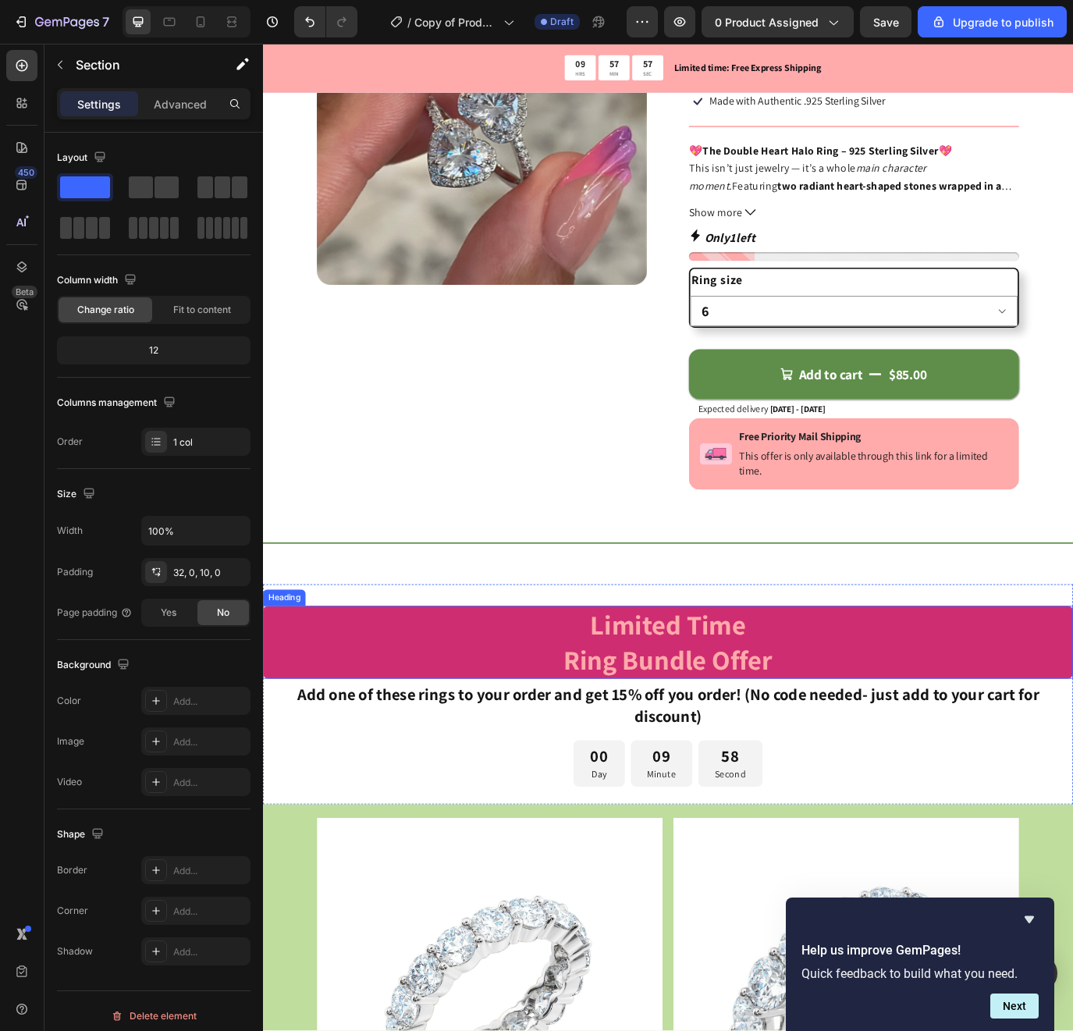
click at [391, 741] on h2 "Limited Time Ring Bundle Offer" at bounding box center [731, 736] width 937 height 84
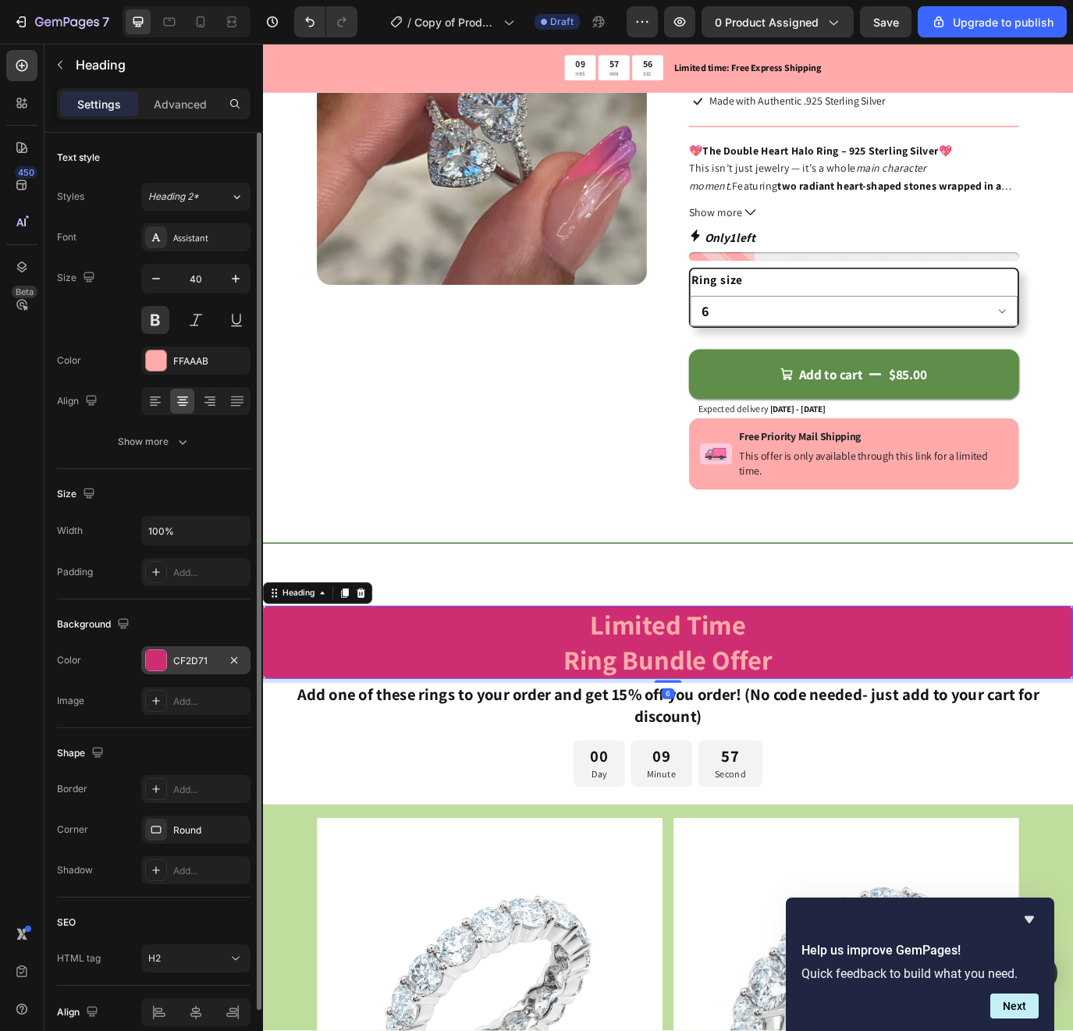
click at [199, 668] on div "CF2D71" at bounding box center [195, 660] width 109 height 28
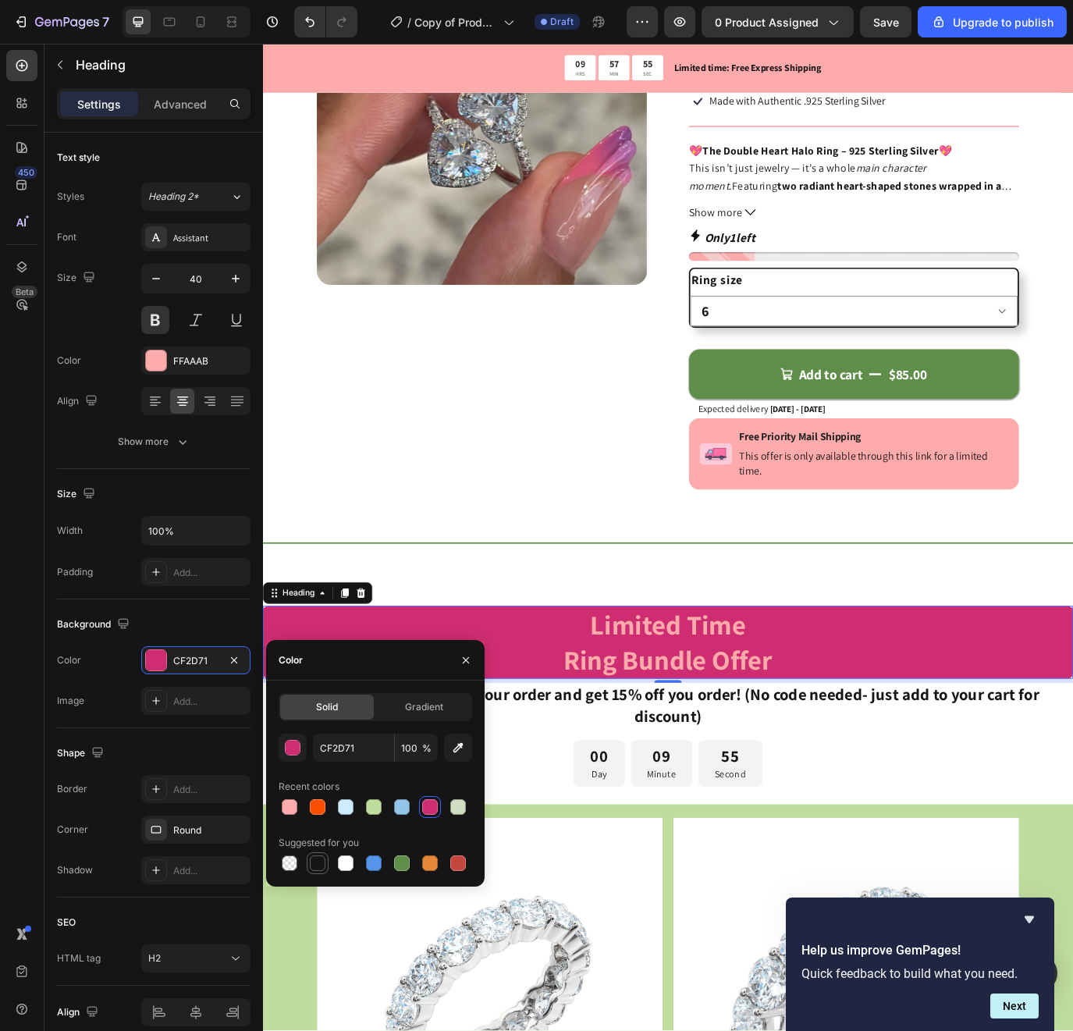
click at [311, 860] on div at bounding box center [318, 864] width 16 height 16
type input "151515"
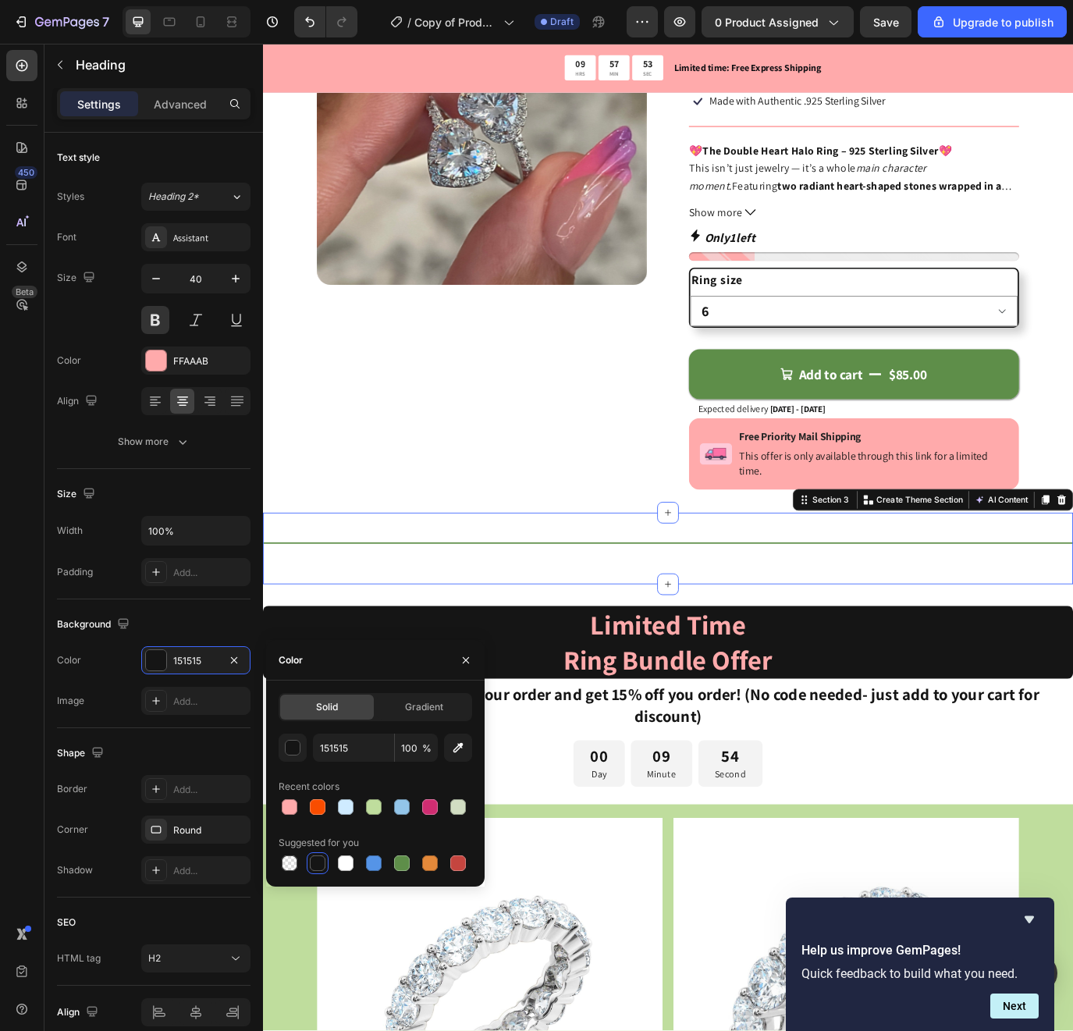
click at [500, 639] on div "Title Line" at bounding box center [731, 627] width 937 height 33
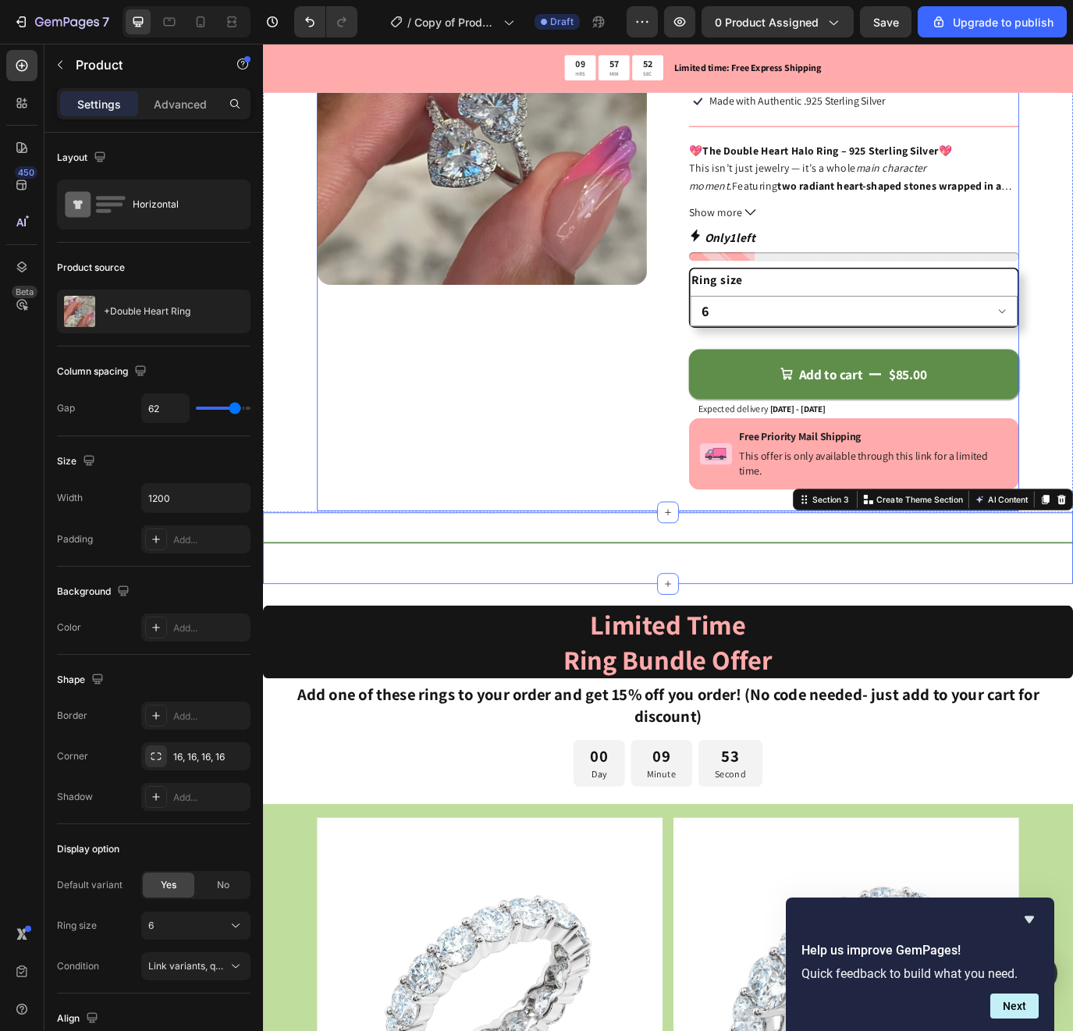
click at [492, 522] on div "Product Images" at bounding box center [517, 263] width 382 height 644
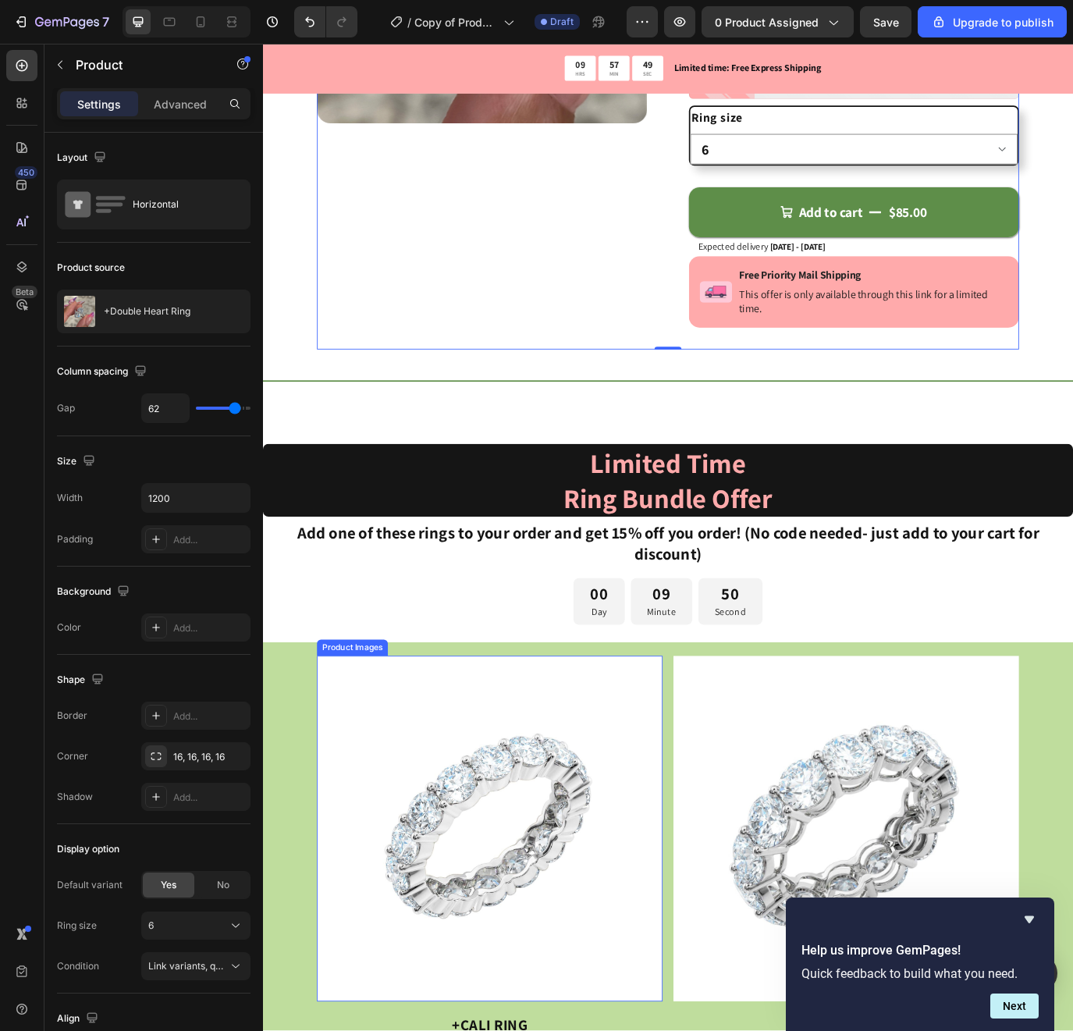
scroll to position [119, 0]
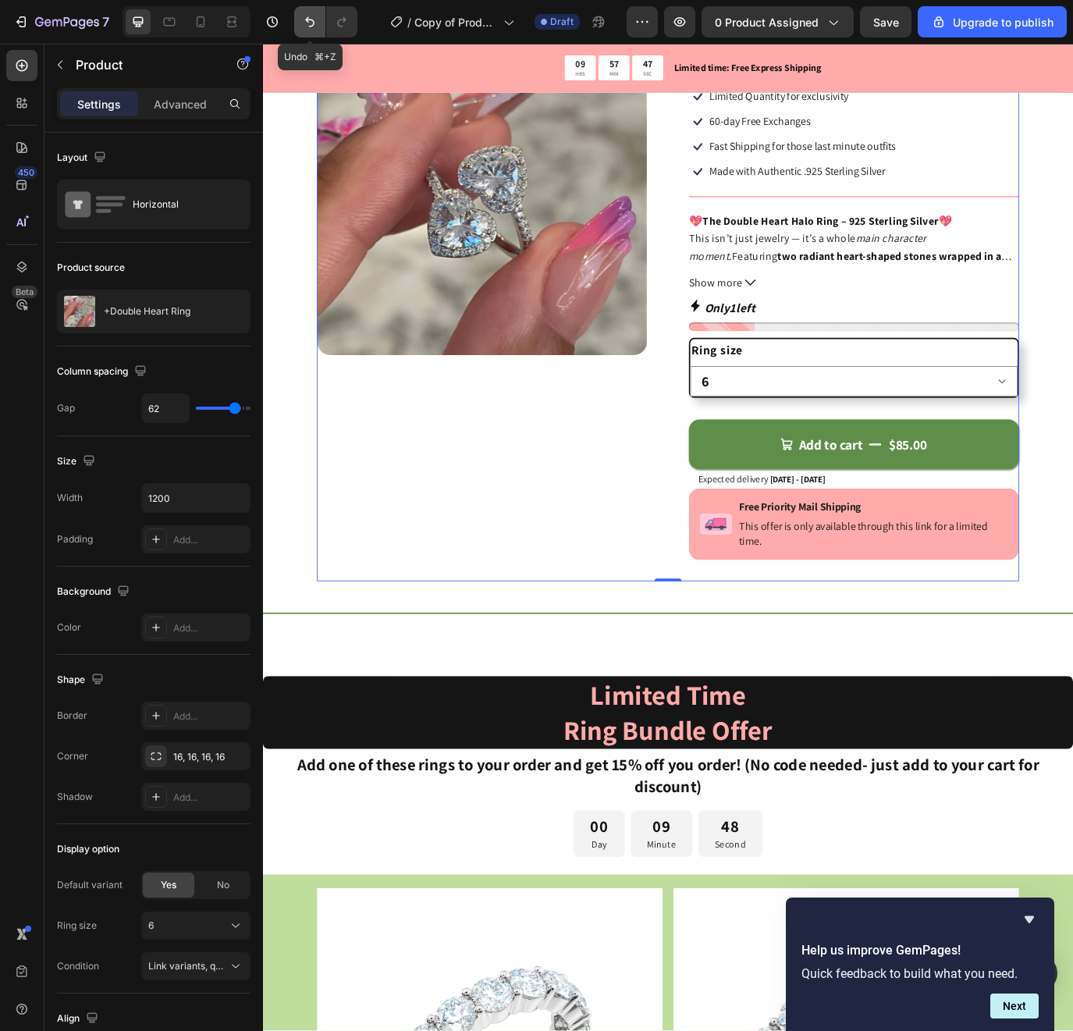
click at [314, 19] on icon "Undo/Redo" at bounding box center [310, 22] width 16 height 16
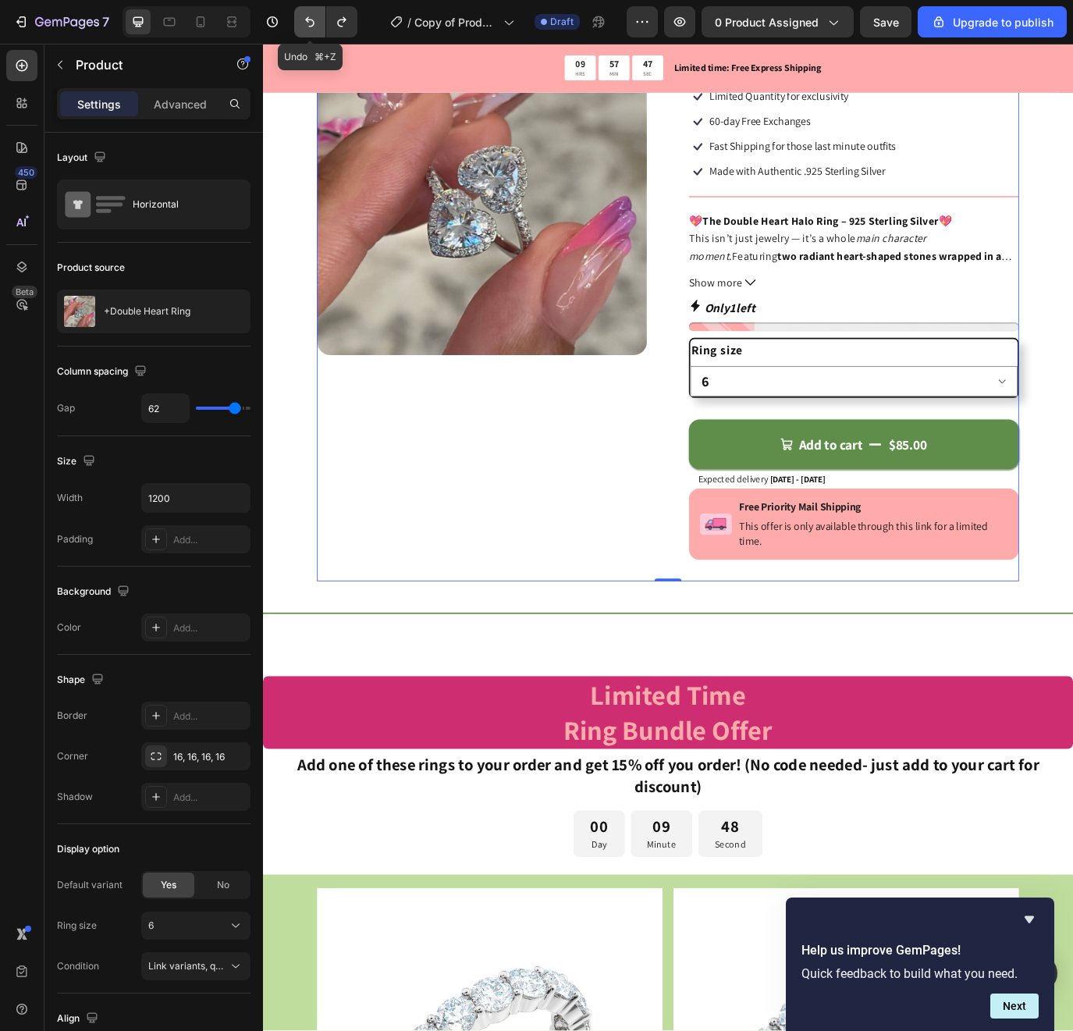
click at [312, 21] on icon "Undo/Redo" at bounding box center [310, 22] width 16 height 16
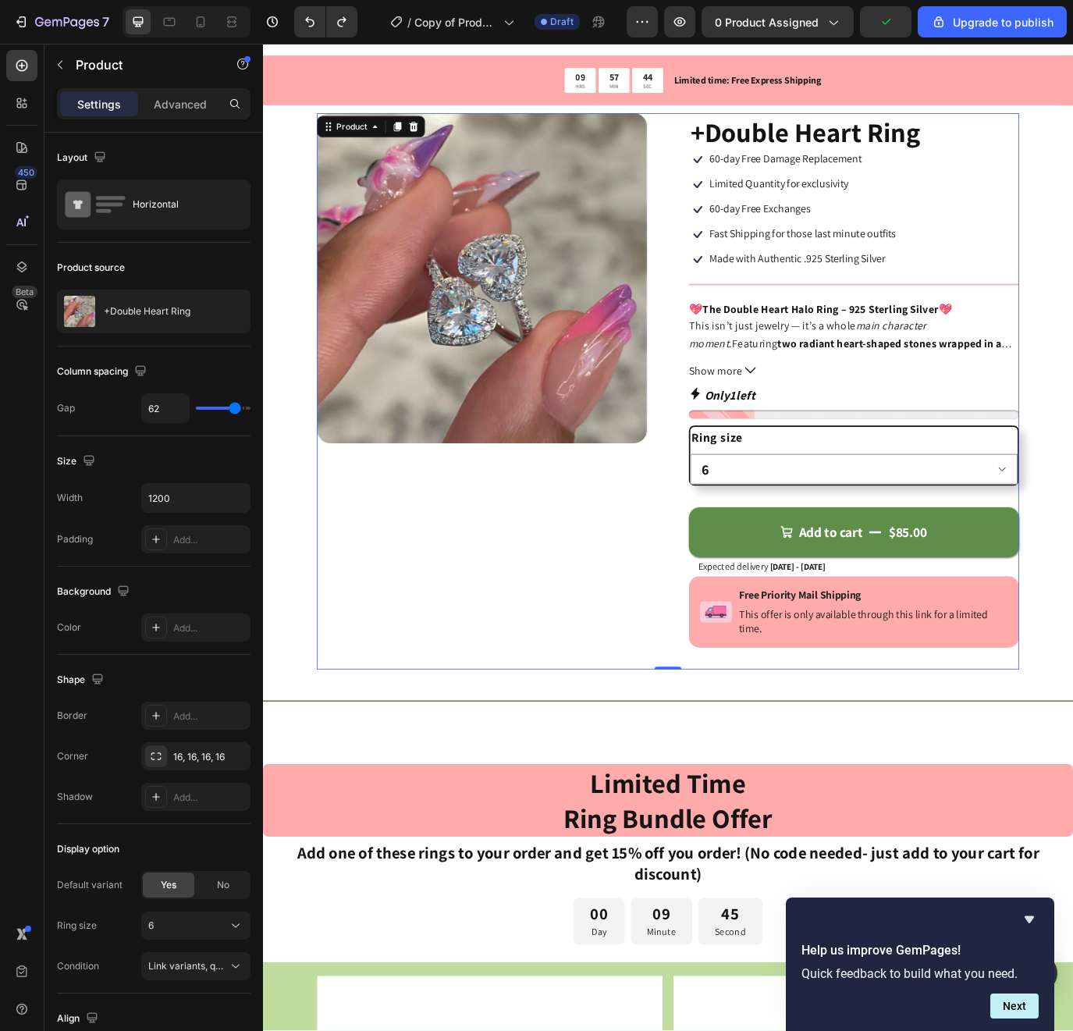
scroll to position [0, 0]
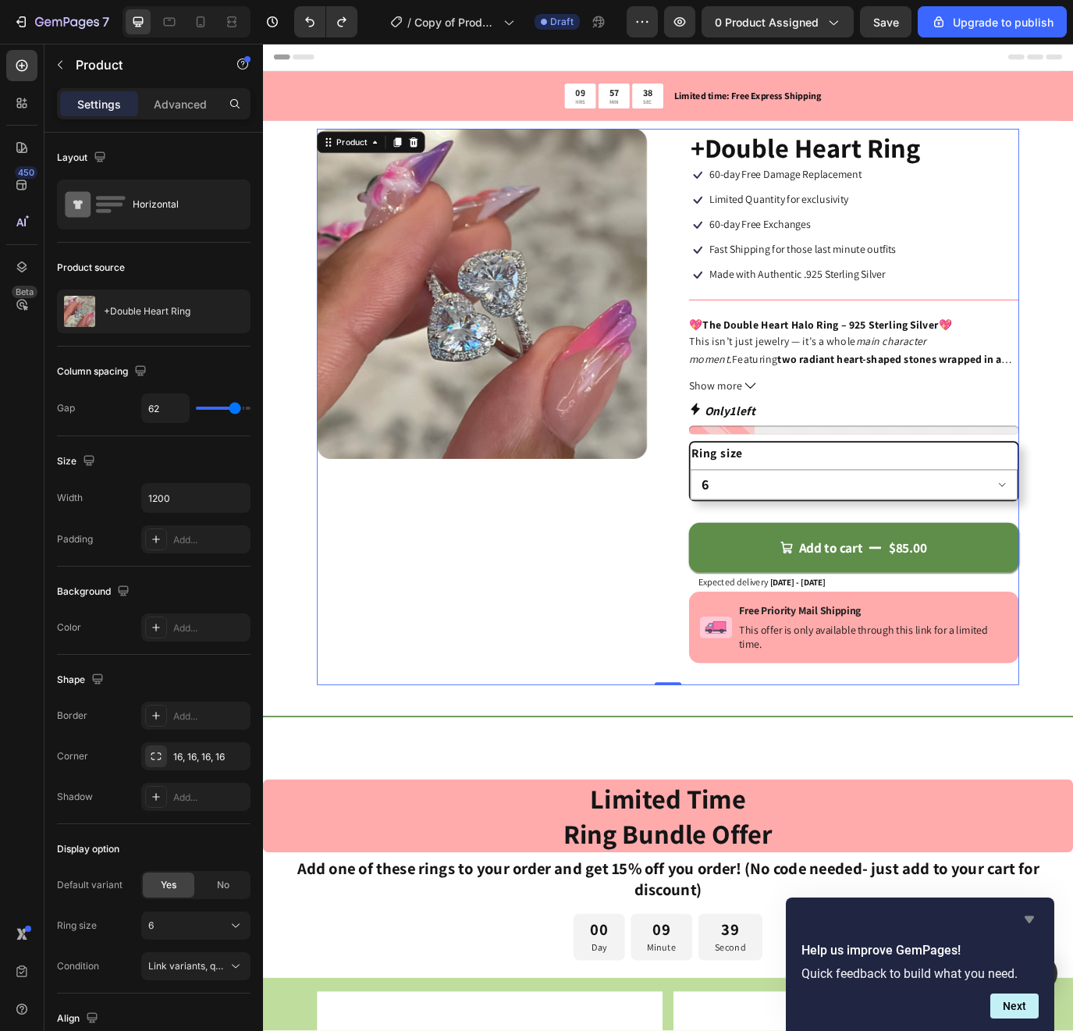
click at [1027, 923] on icon "Hide survey" at bounding box center [1029, 919] width 19 height 19
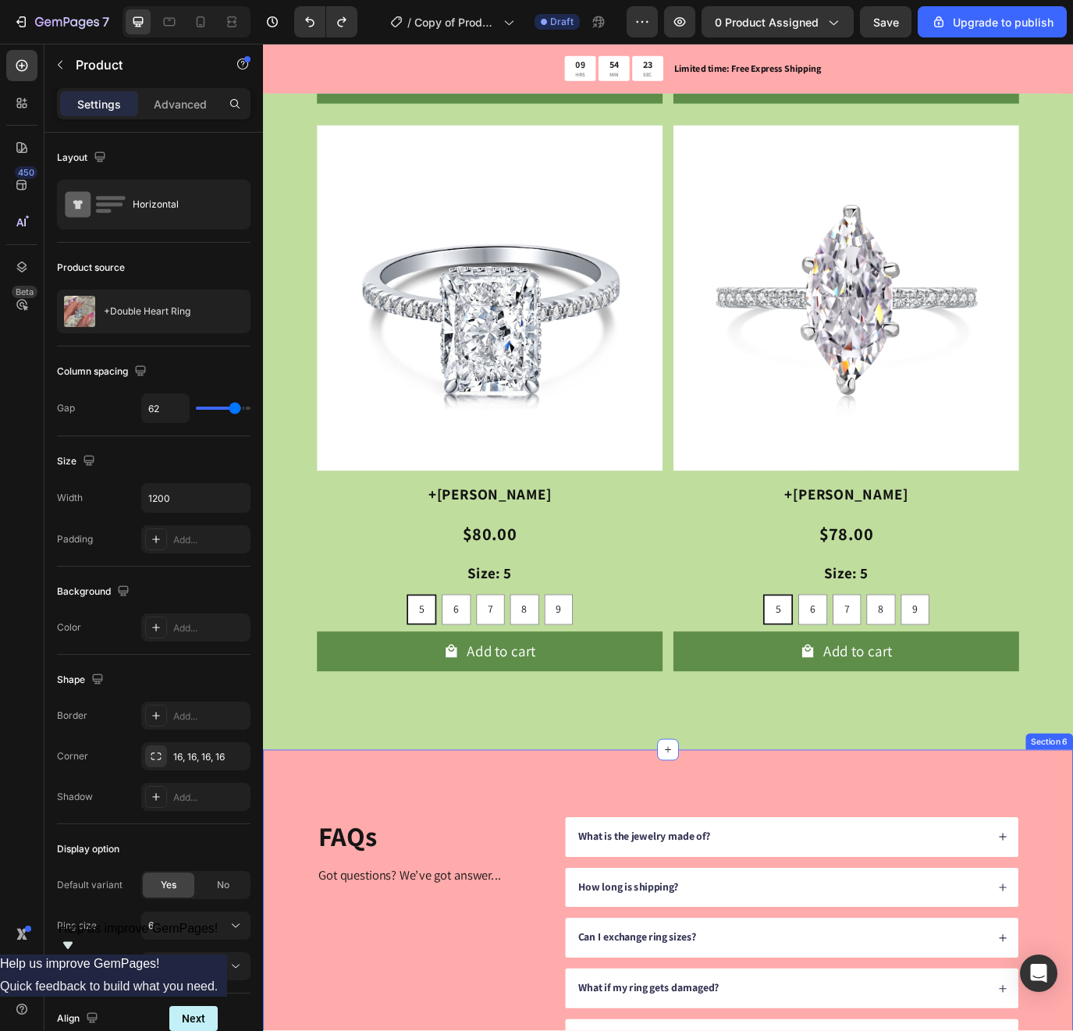
scroll to position [2064, 0]
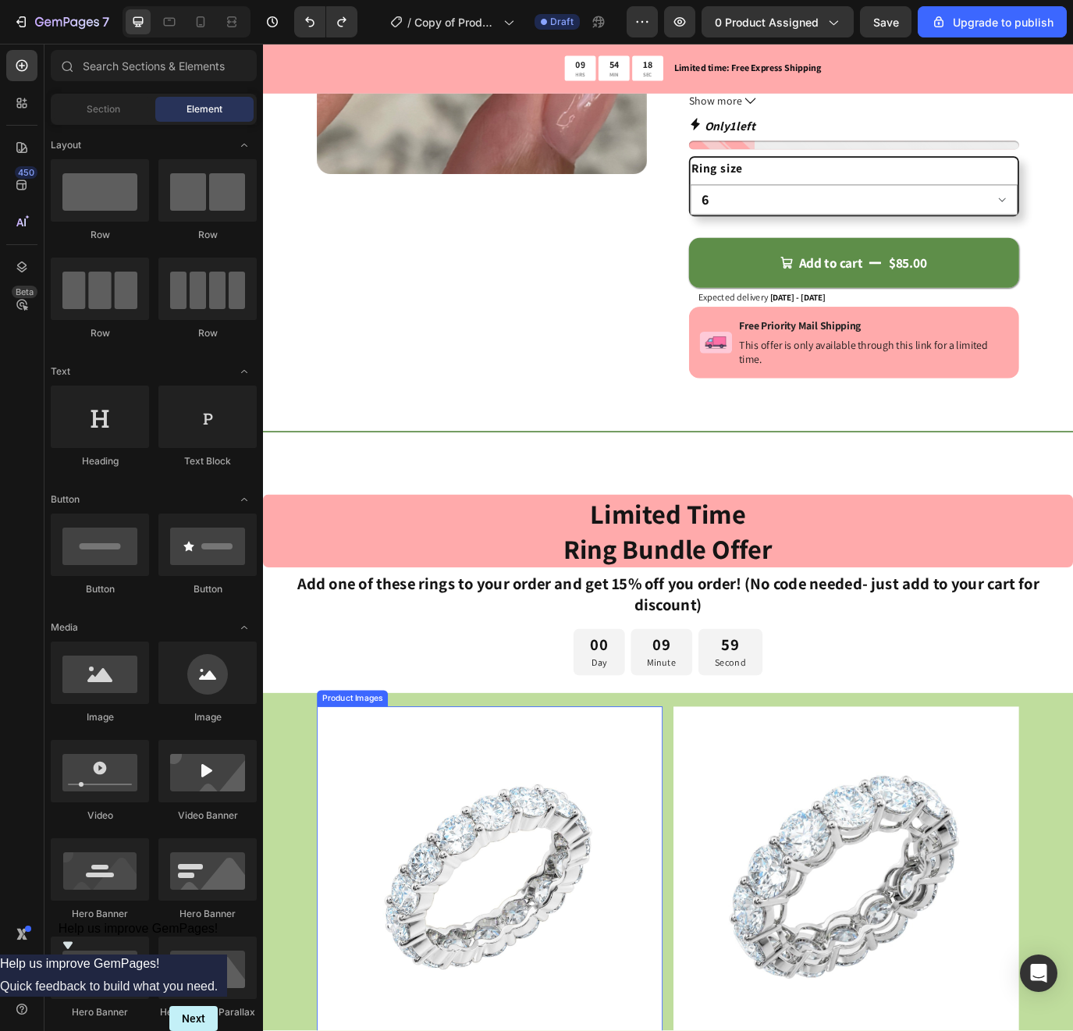
scroll to position [340, 0]
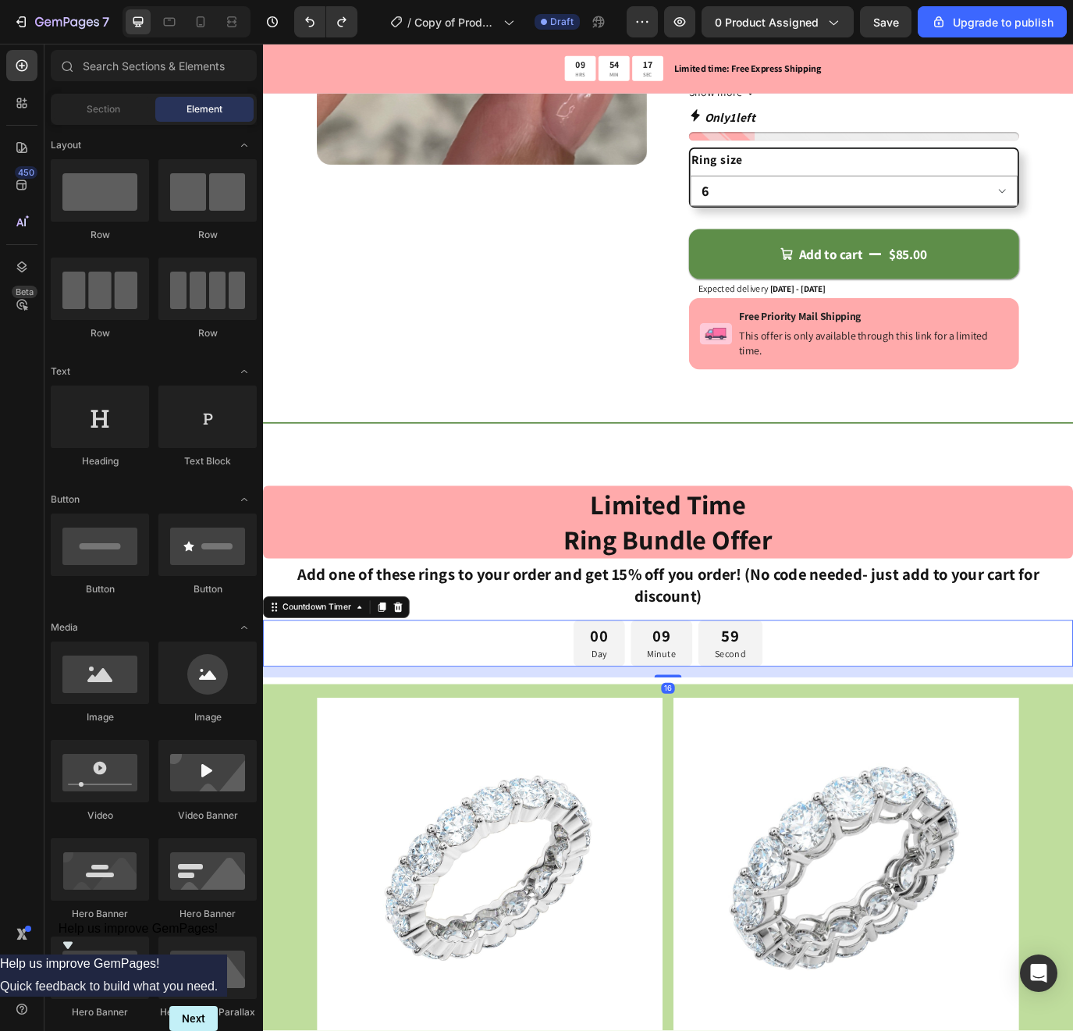
click at [550, 735] on div "00 Day 09 Minute 59 Second" at bounding box center [731, 737] width 937 height 55
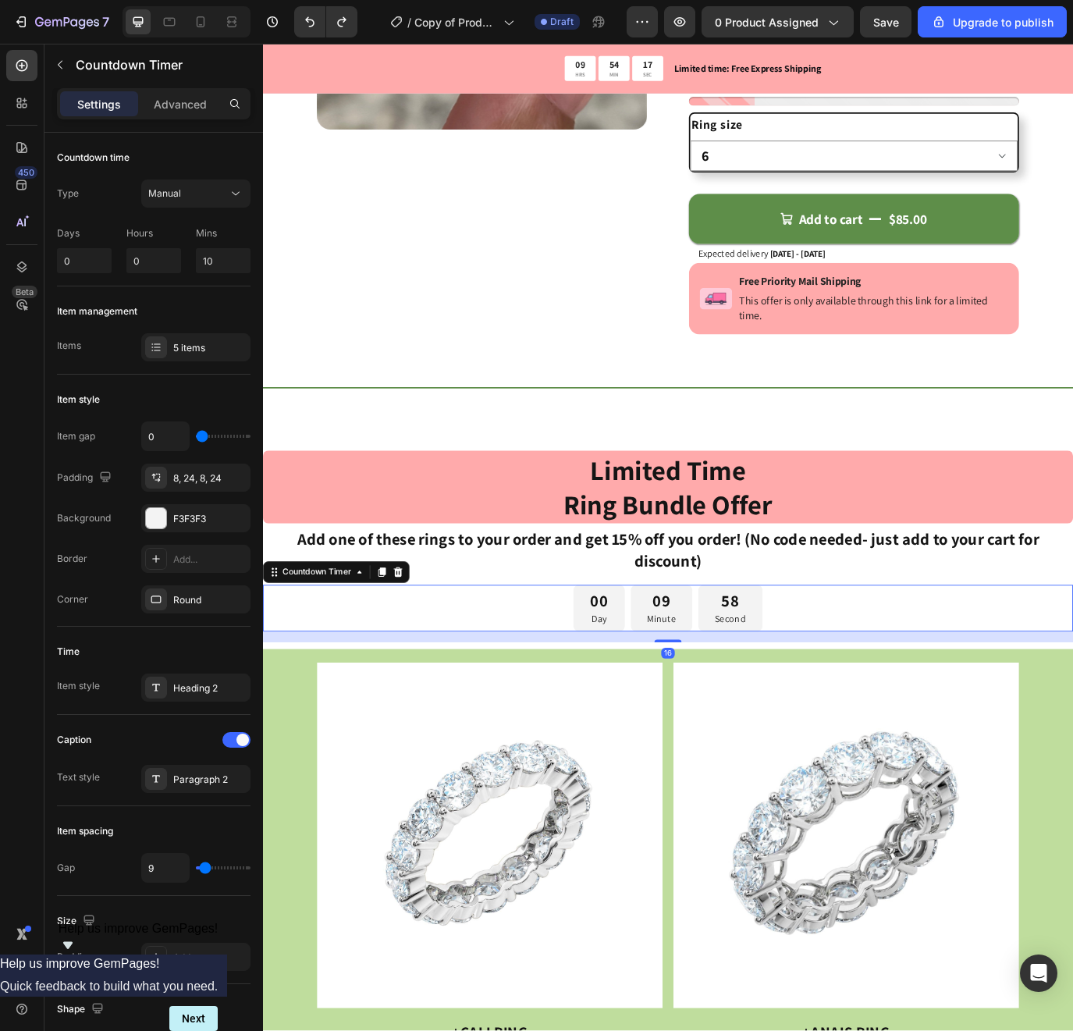
scroll to position [469, 0]
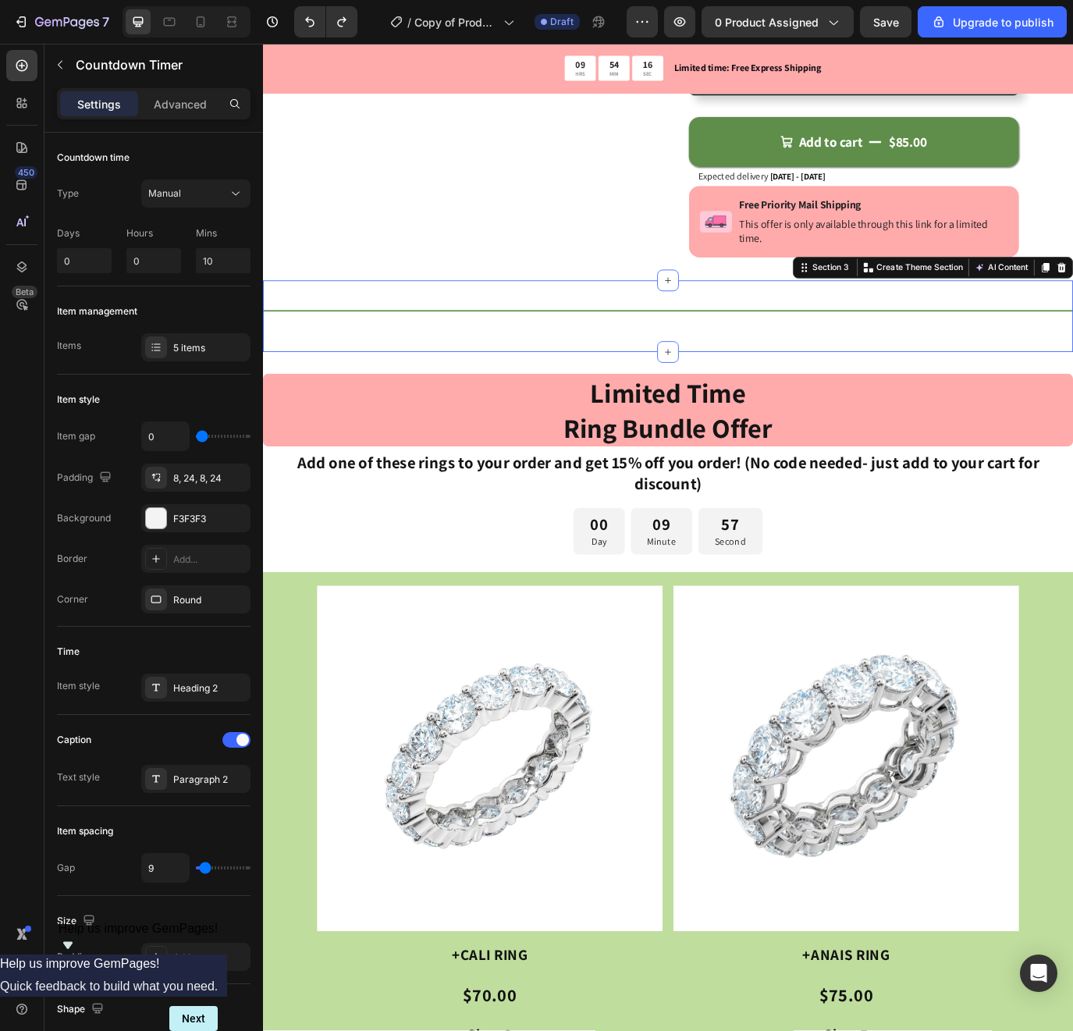
click at [477, 380] on div "Title Line Section 3 You can create reusable sections Create Theme Section AI C…" at bounding box center [731, 359] width 937 height 83
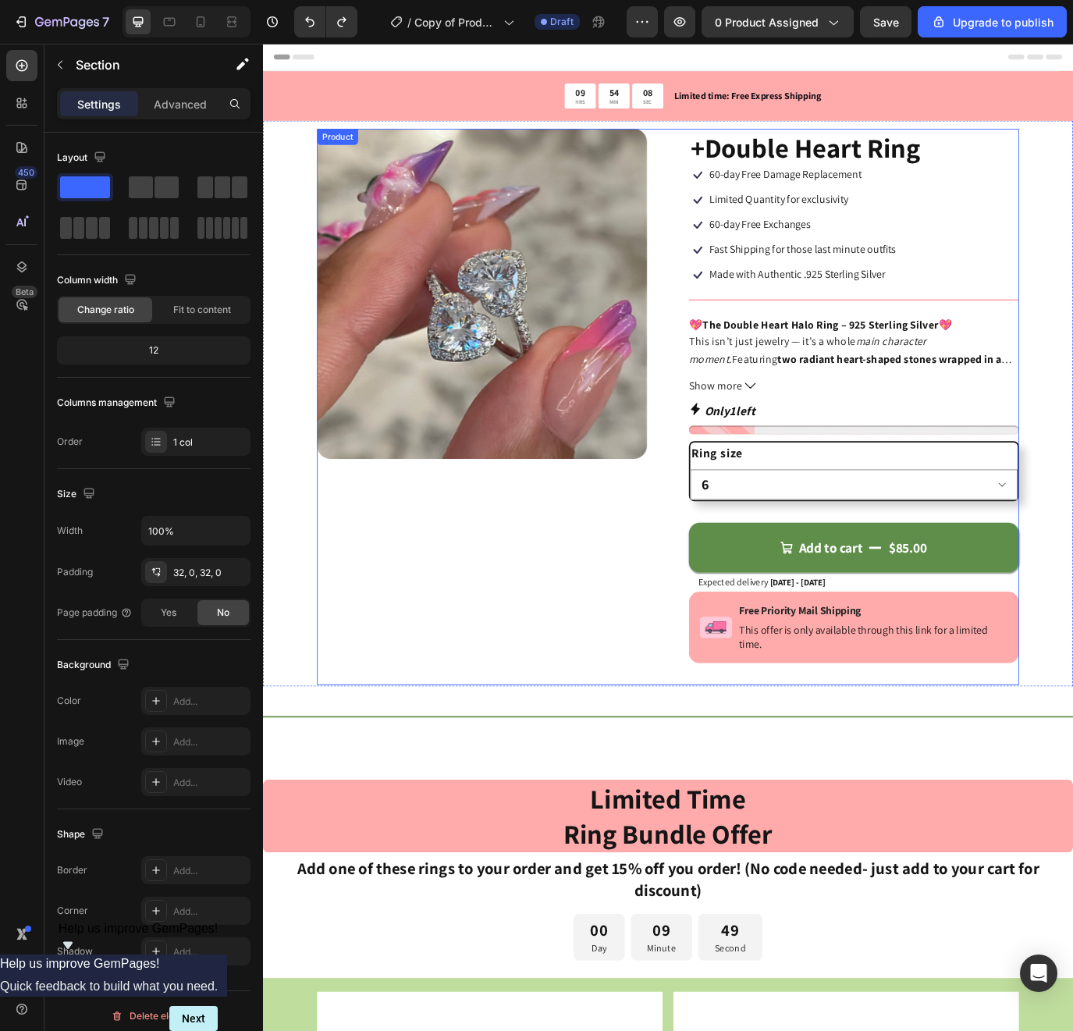
scroll to position [0, 0]
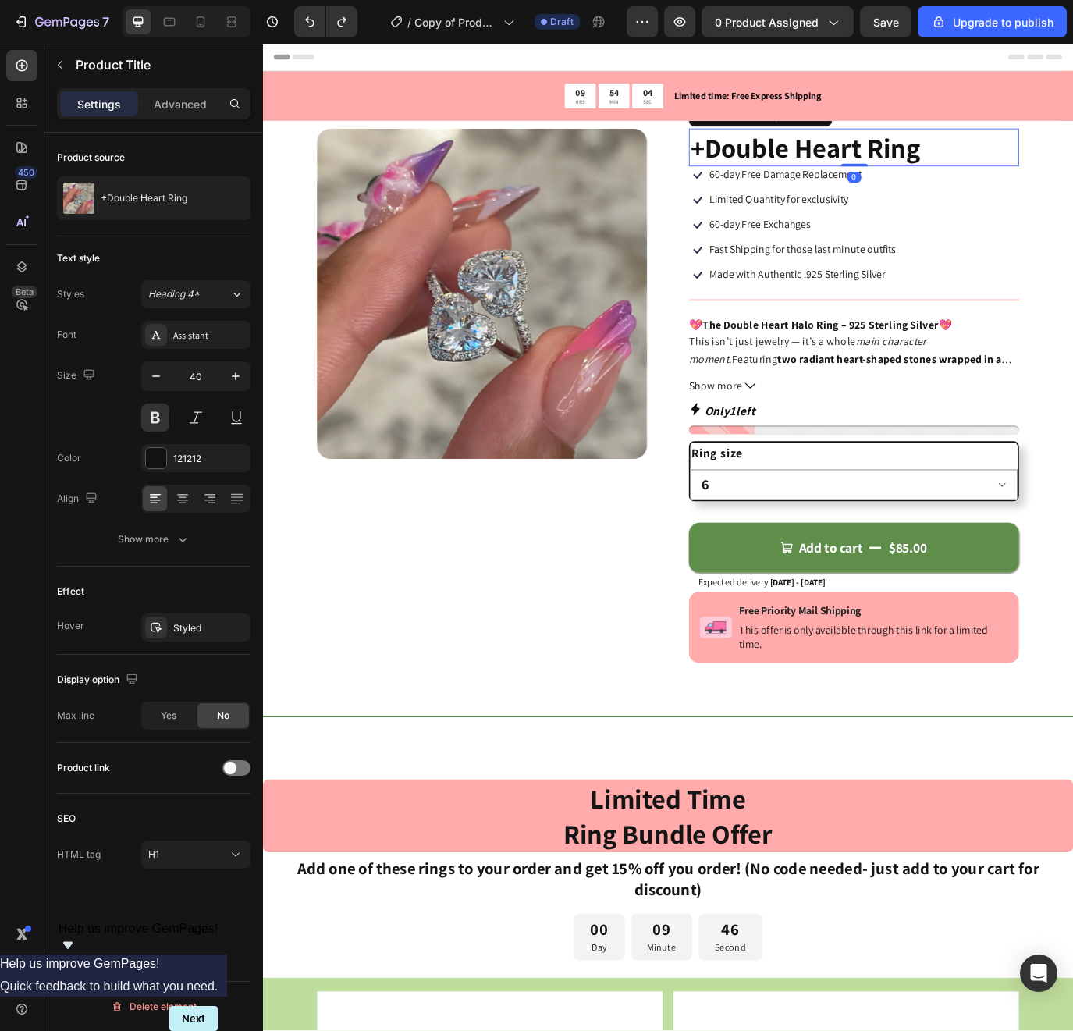
click at [903, 156] on h1 "+Double Heart Ring" at bounding box center [947, 164] width 382 height 44
click at [173, 331] on div "Assistant" at bounding box center [195, 335] width 109 height 28
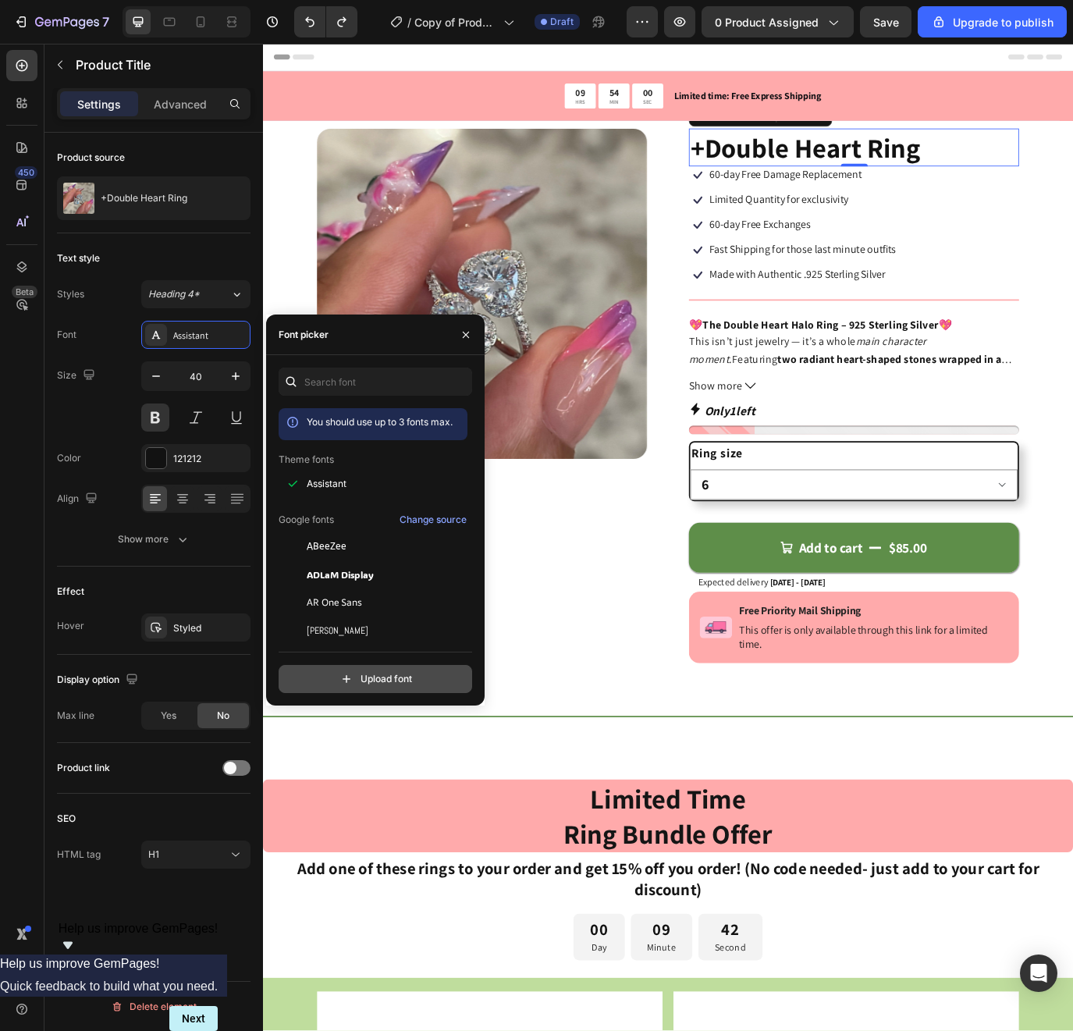
click at [373, 679] on input "file" at bounding box center [409, 679] width 390 height 27
